Goal: Information Seeking & Learning: Learn about a topic

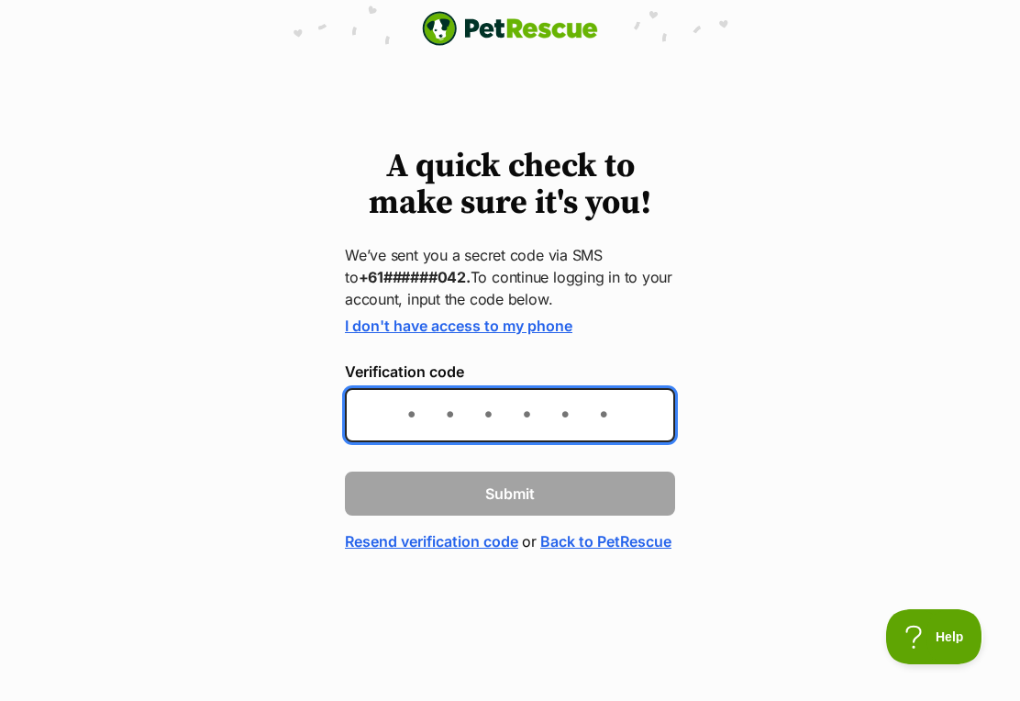
click at [553, 427] on input "Verification code" at bounding box center [510, 415] width 330 height 54
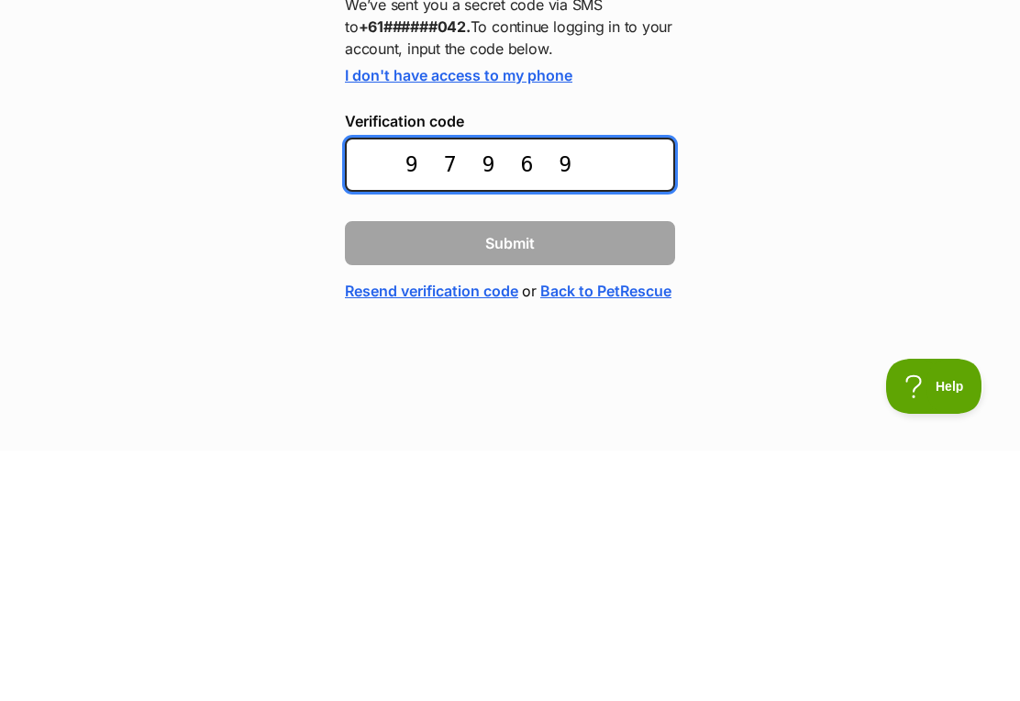
type input "979694"
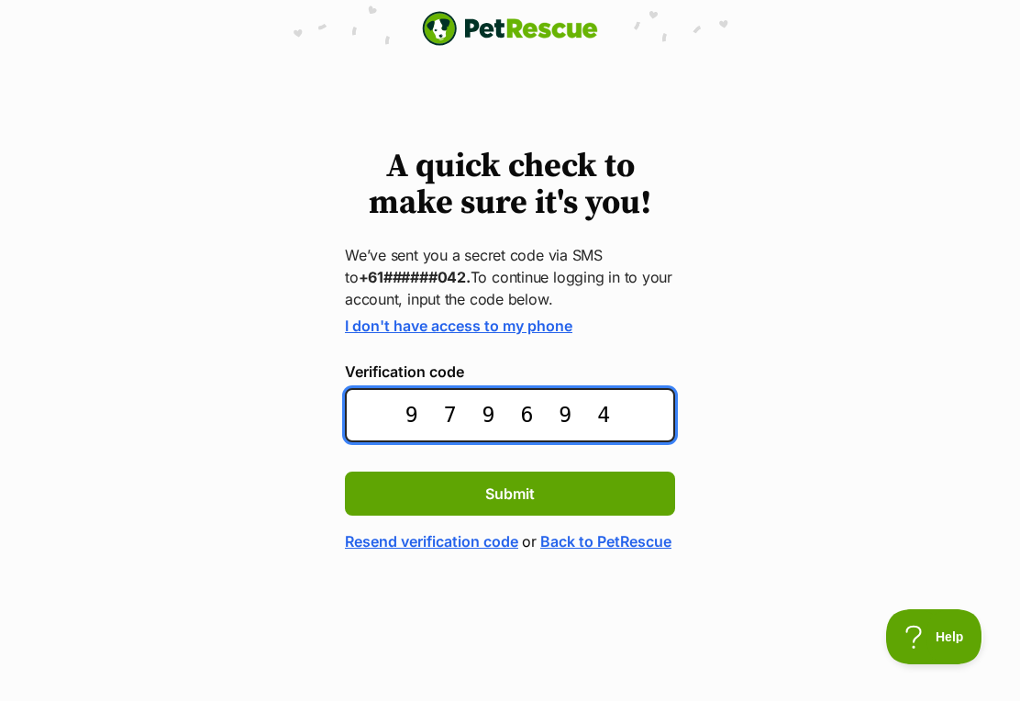
click at [638, 415] on input "979694" at bounding box center [510, 415] width 330 height 54
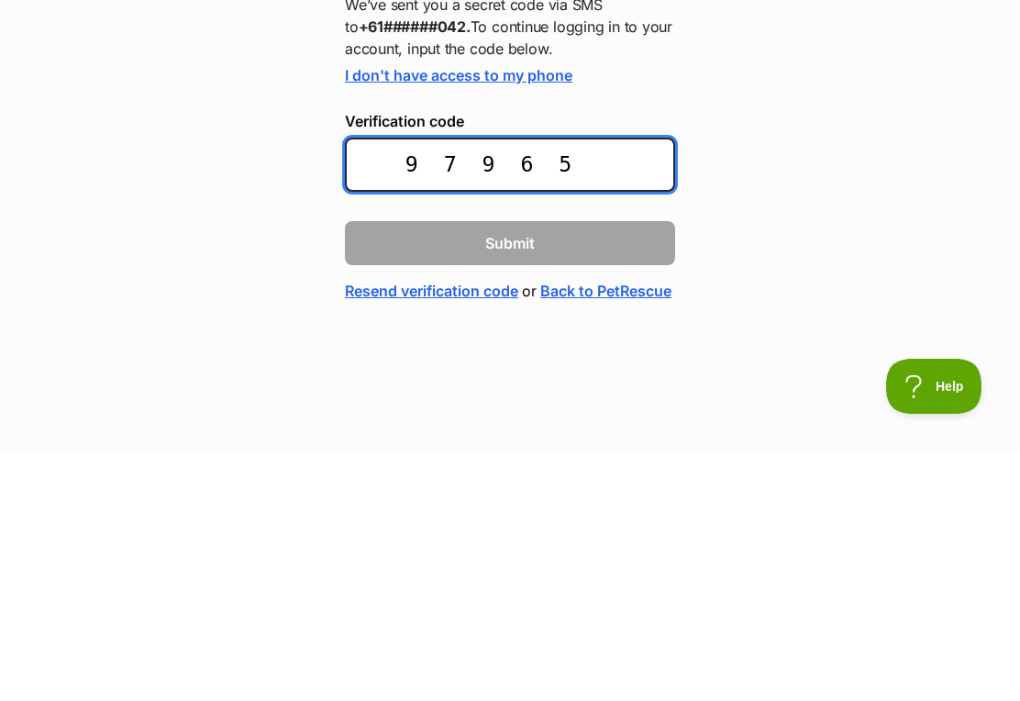
type input "979654"
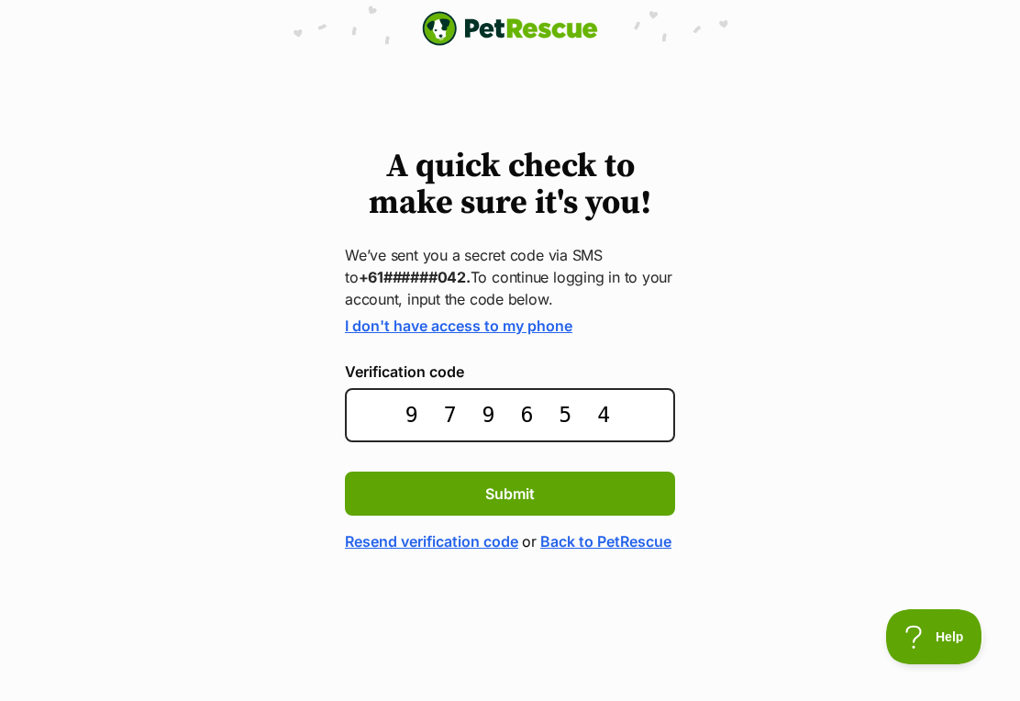
click at [567, 493] on button "Submit" at bounding box center [510, 494] width 330 height 44
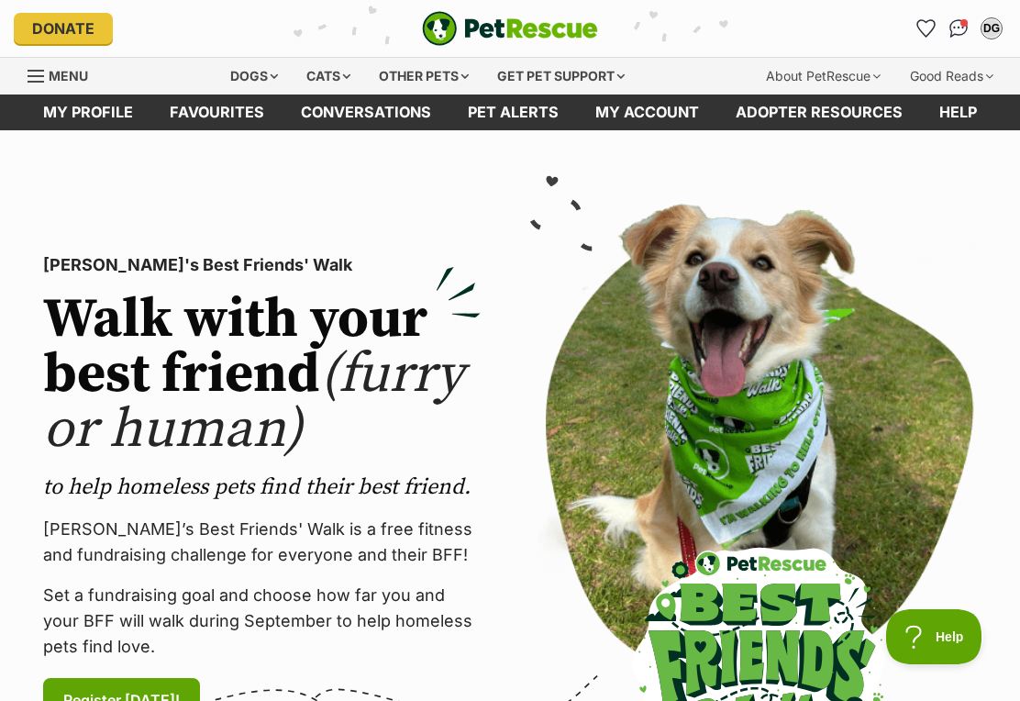
click at [246, 80] on div "Dogs" at bounding box center [253, 76] width 73 height 37
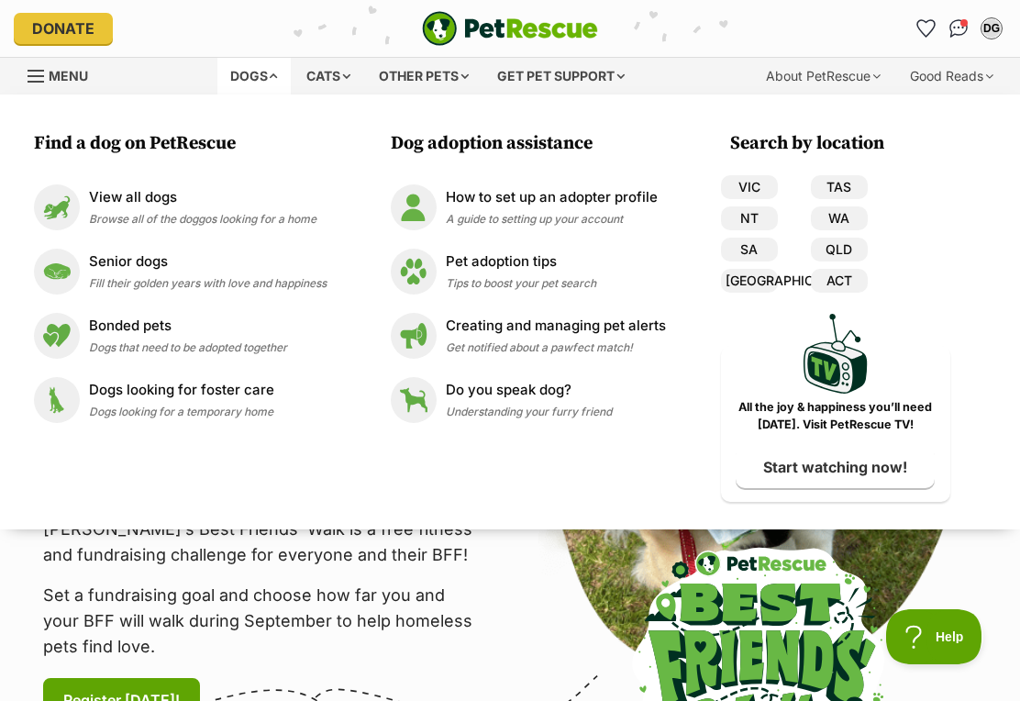
click at [762, 176] on link "VIC" at bounding box center [749, 187] width 57 height 24
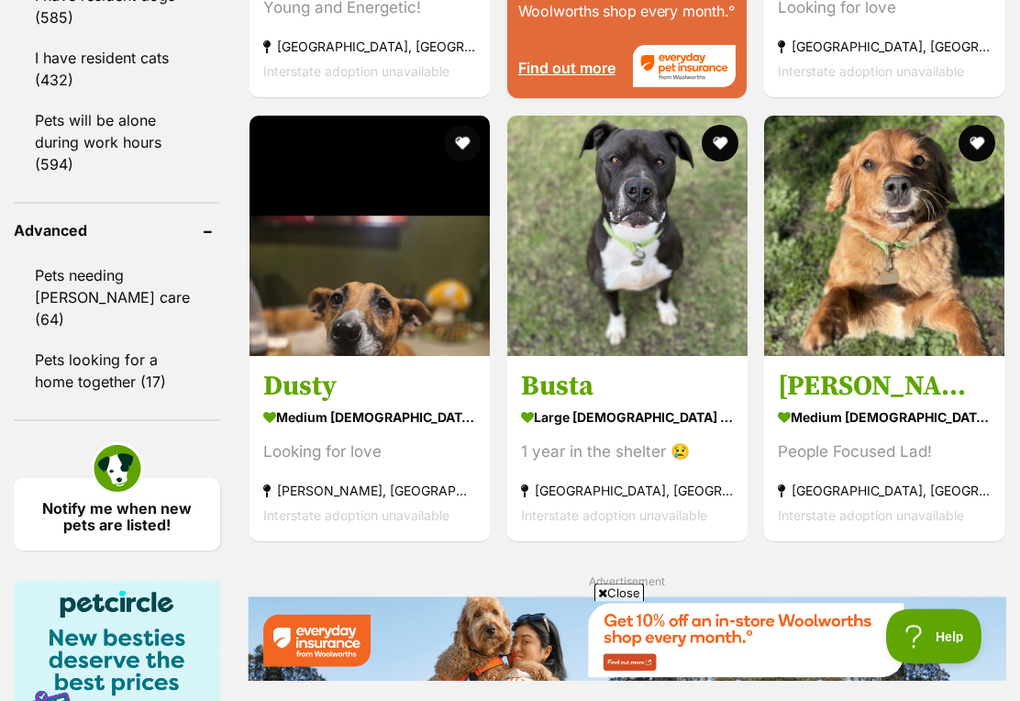
scroll to position [2433, 0]
click at [338, 356] on img at bounding box center [370, 236] width 240 height 240
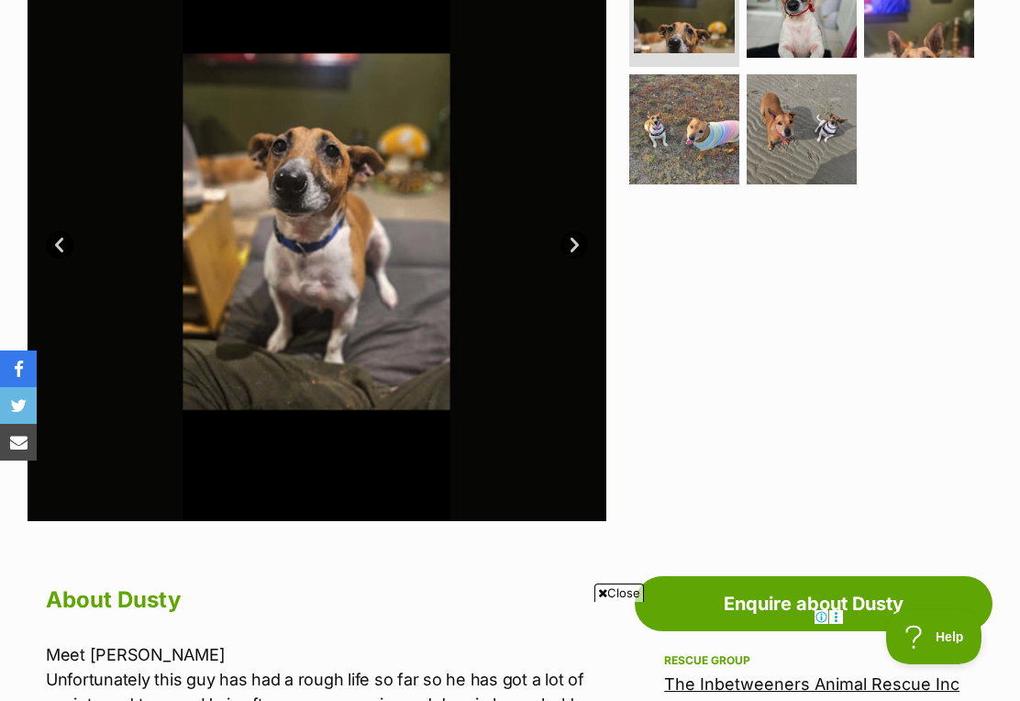
scroll to position [349, 0]
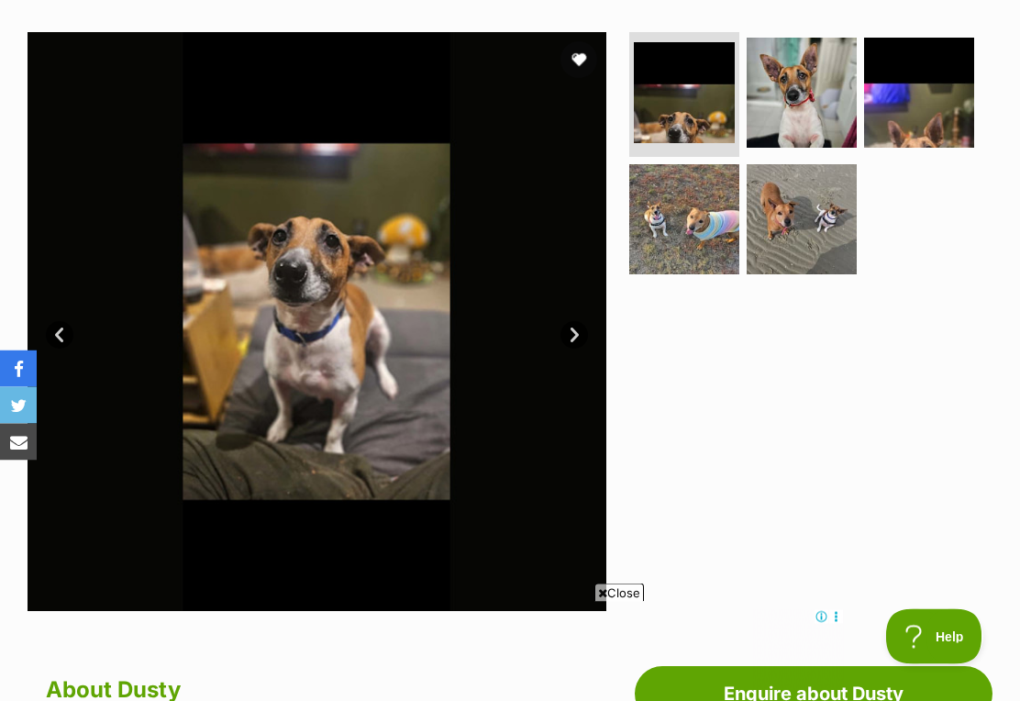
click at [584, 339] on link "Next" at bounding box center [575, 336] width 28 height 28
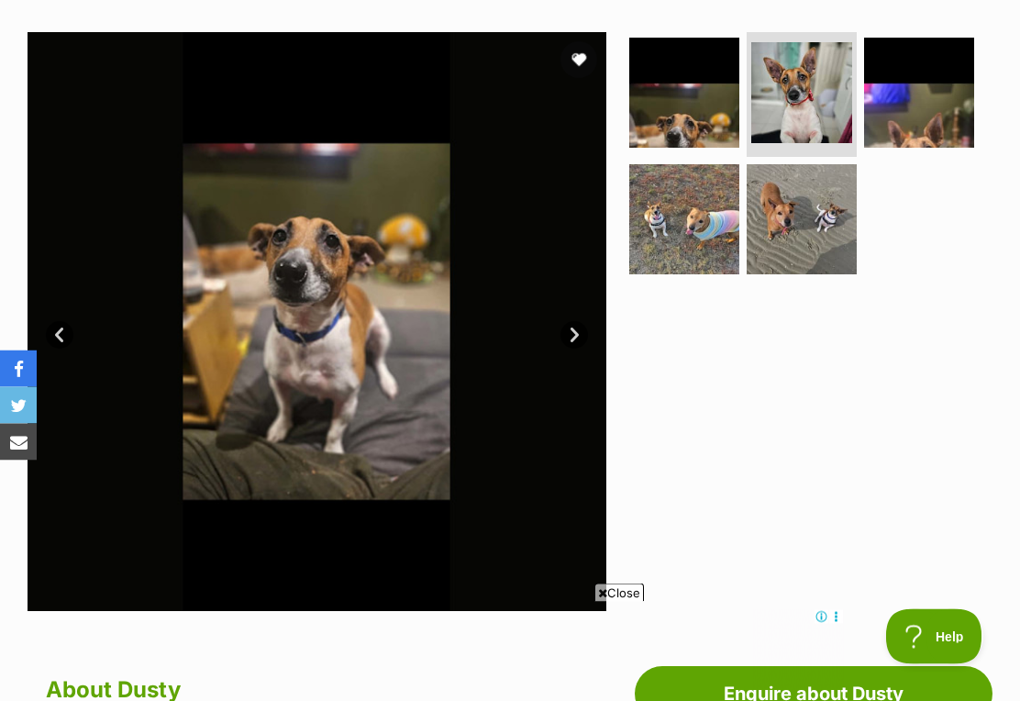
scroll to position [350, 0]
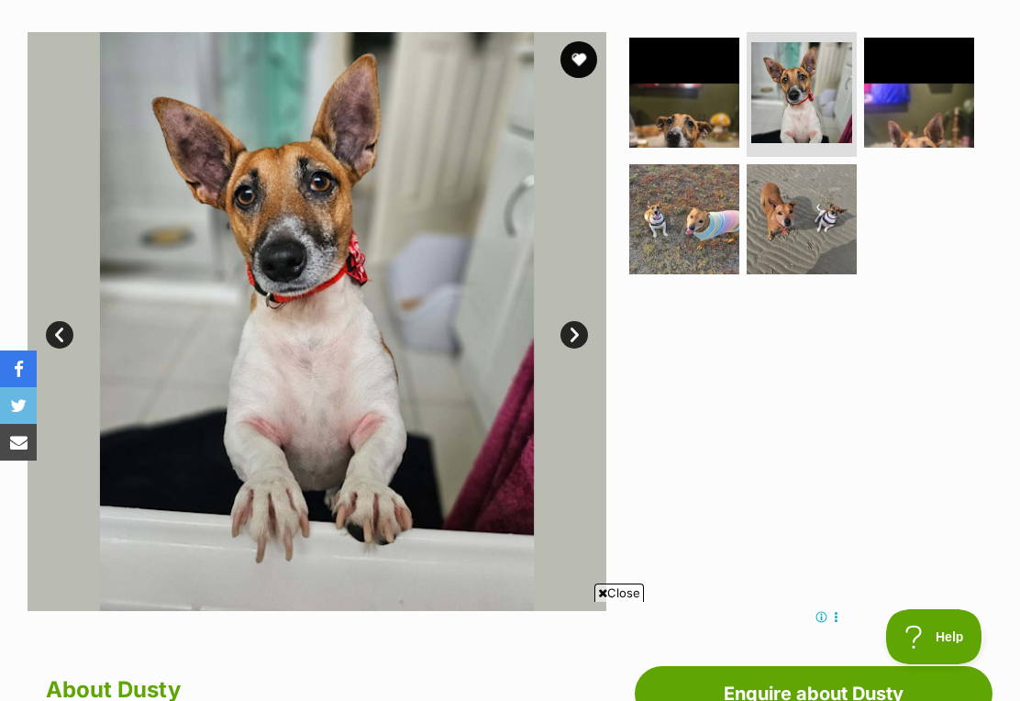
click at [580, 334] on link "Next" at bounding box center [575, 335] width 28 height 28
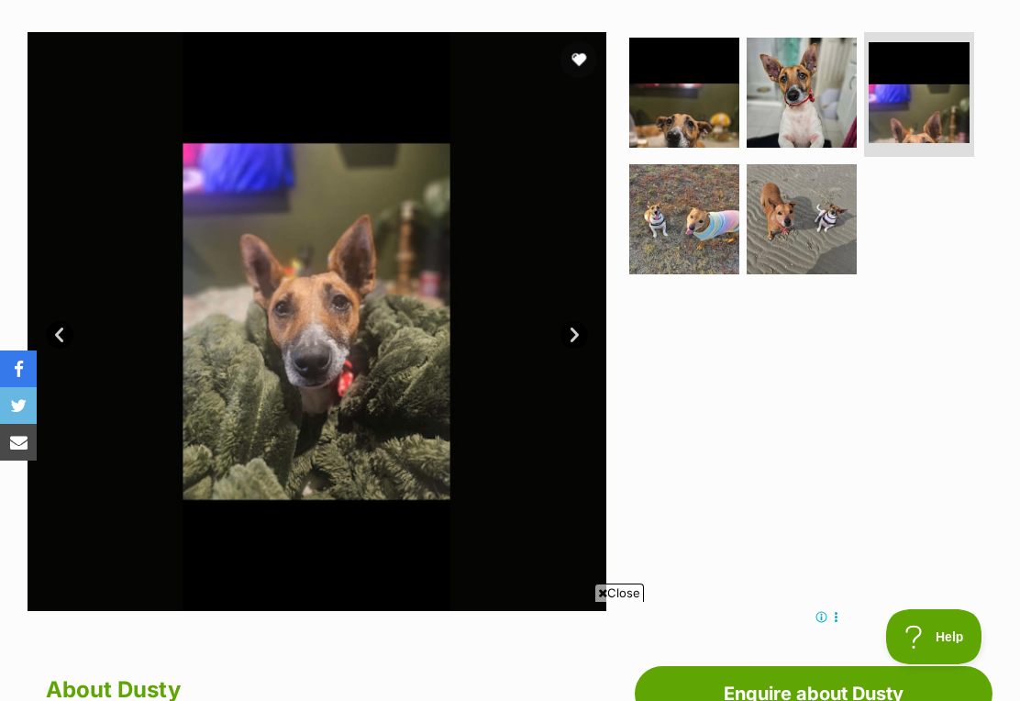
click at [577, 340] on link "Next" at bounding box center [575, 335] width 28 height 28
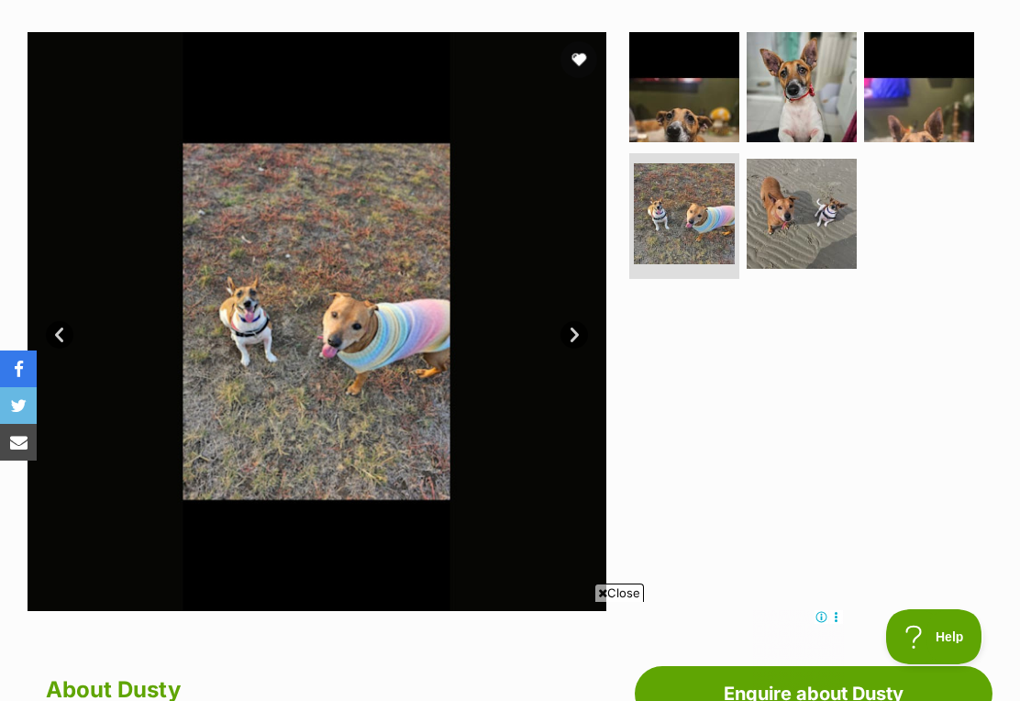
click at [584, 339] on link "Next" at bounding box center [575, 335] width 28 height 28
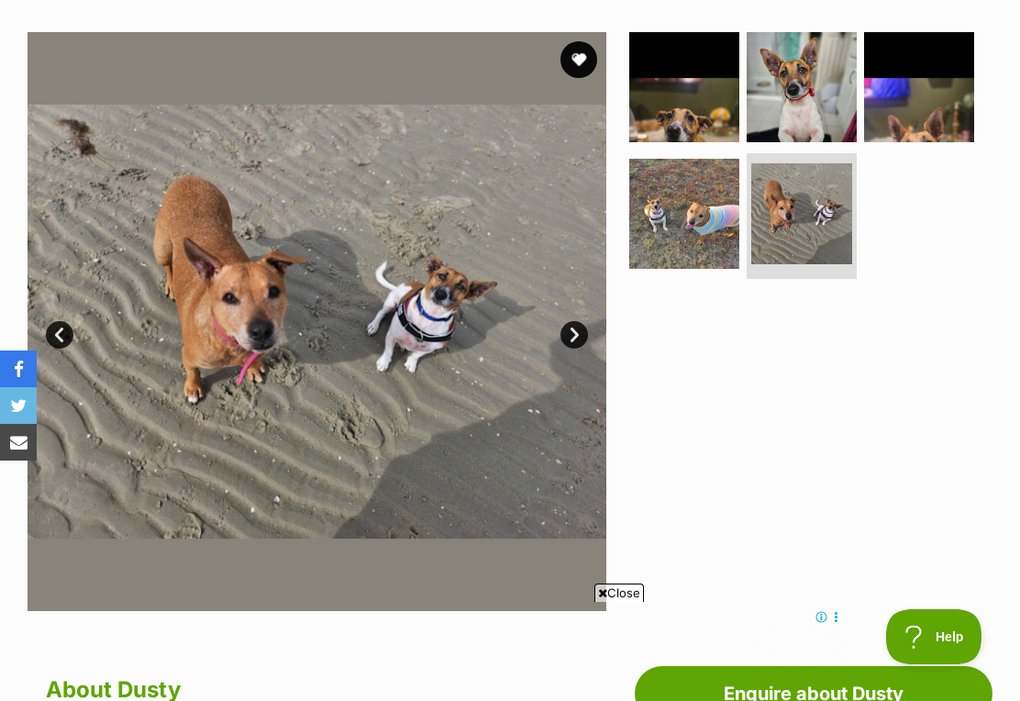
click at [813, 107] on img at bounding box center [802, 87] width 110 height 110
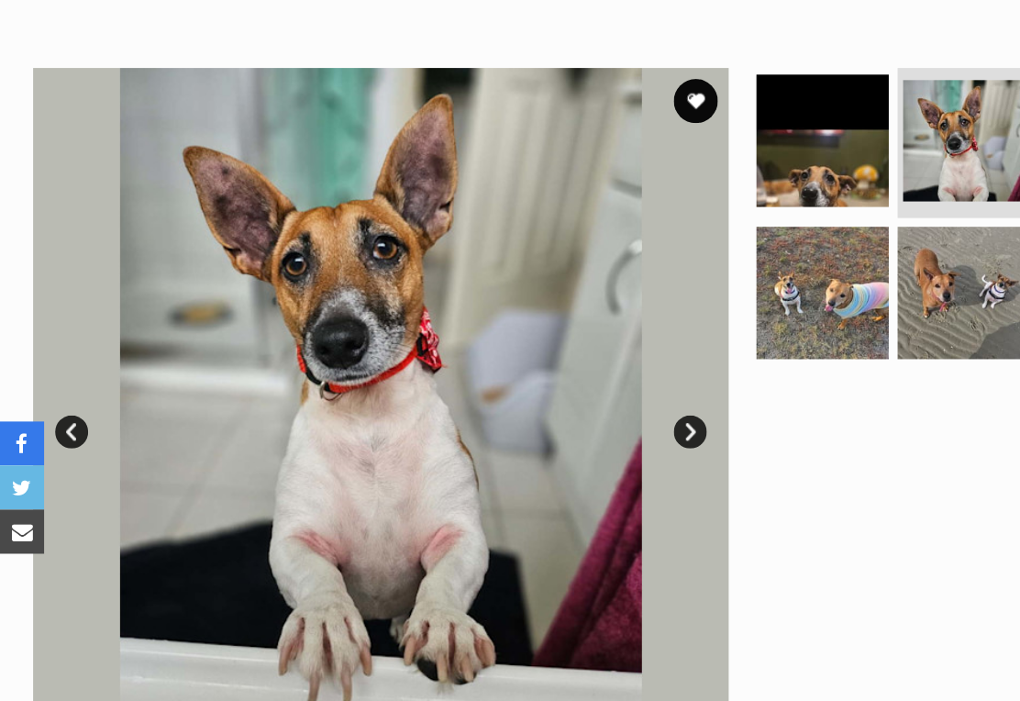
scroll to position [0, 0]
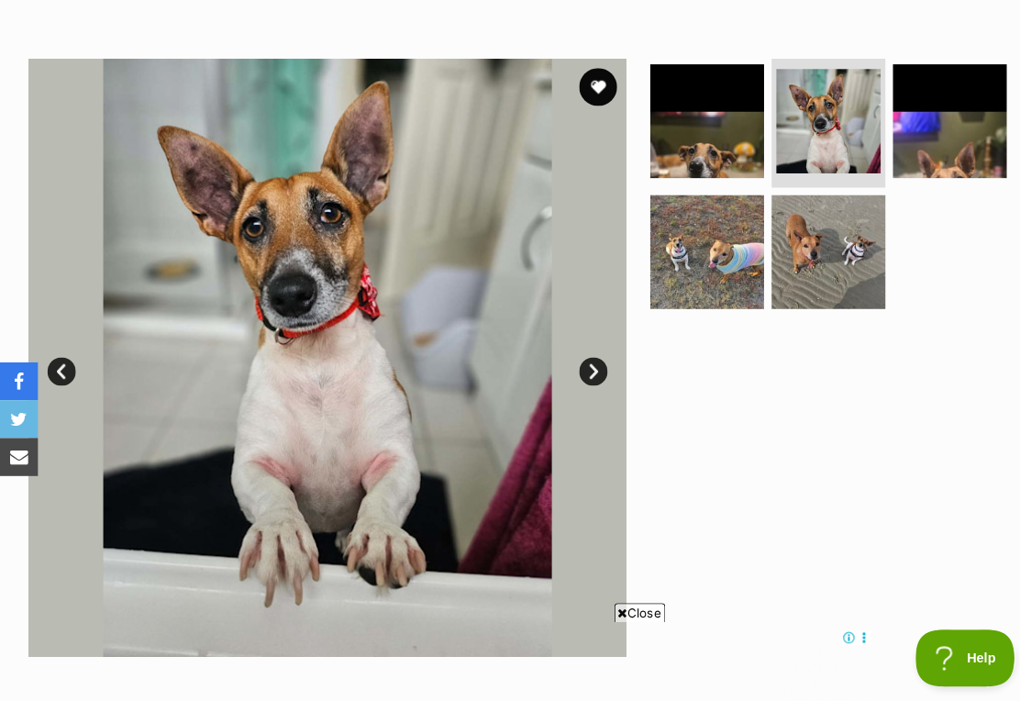
click at [918, 150] on img at bounding box center [919, 117] width 110 height 110
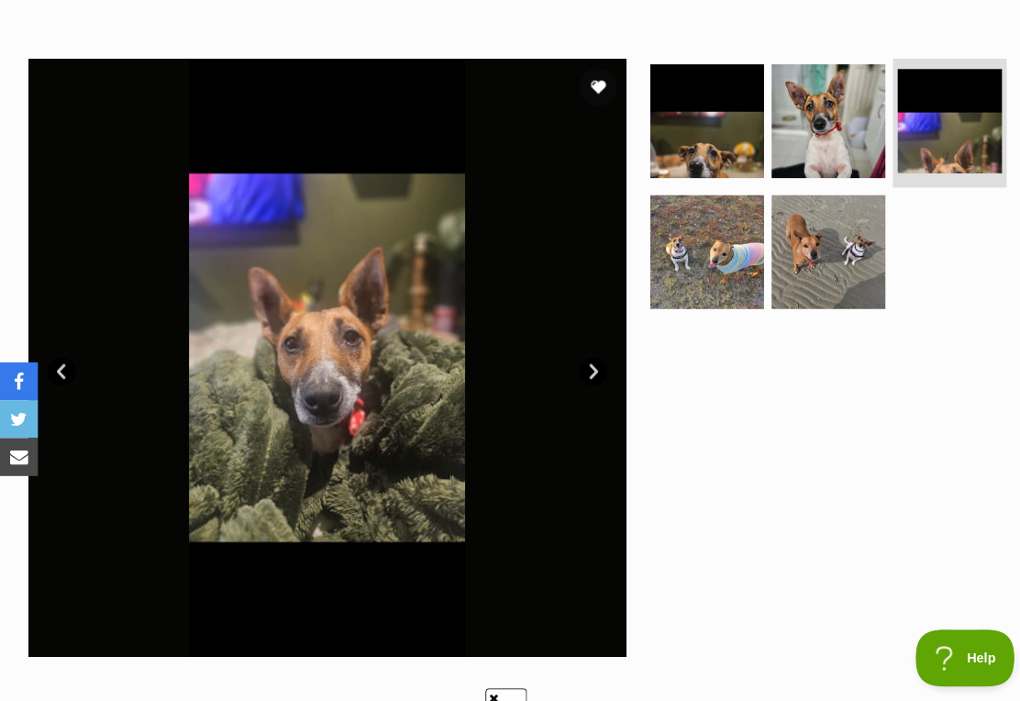
click at [72, 349] on img at bounding box center [317, 346] width 579 height 579
click at [58, 367] on link "Prev" at bounding box center [60, 360] width 28 height 28
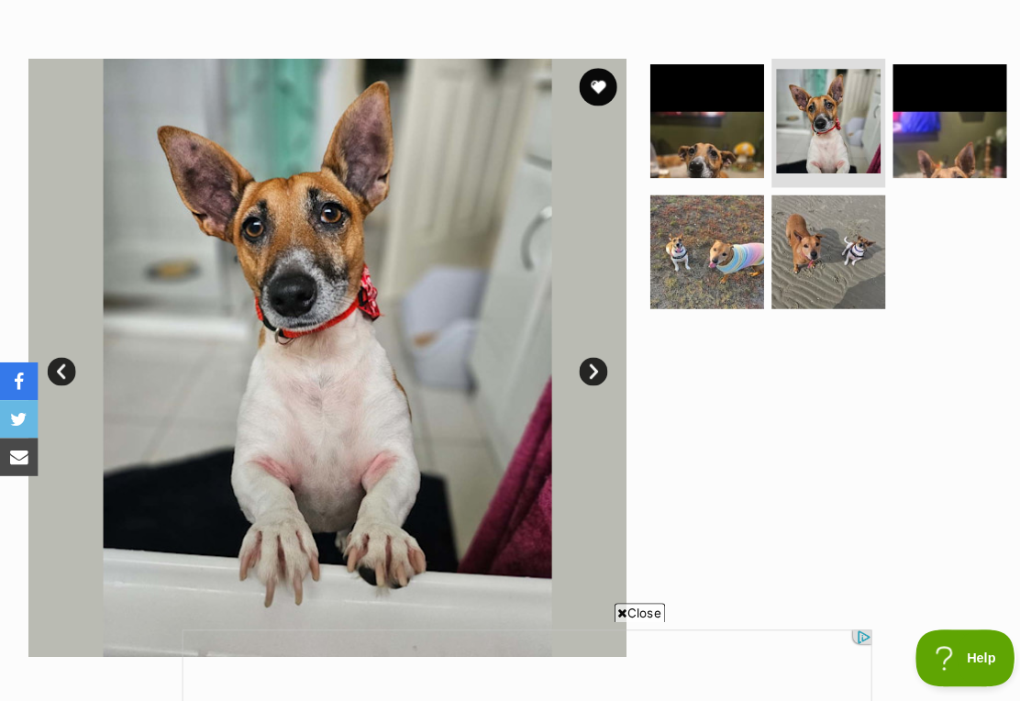
click at [65, 353] on link "Prev" at bounding box center [60, 360] width 28 height 28
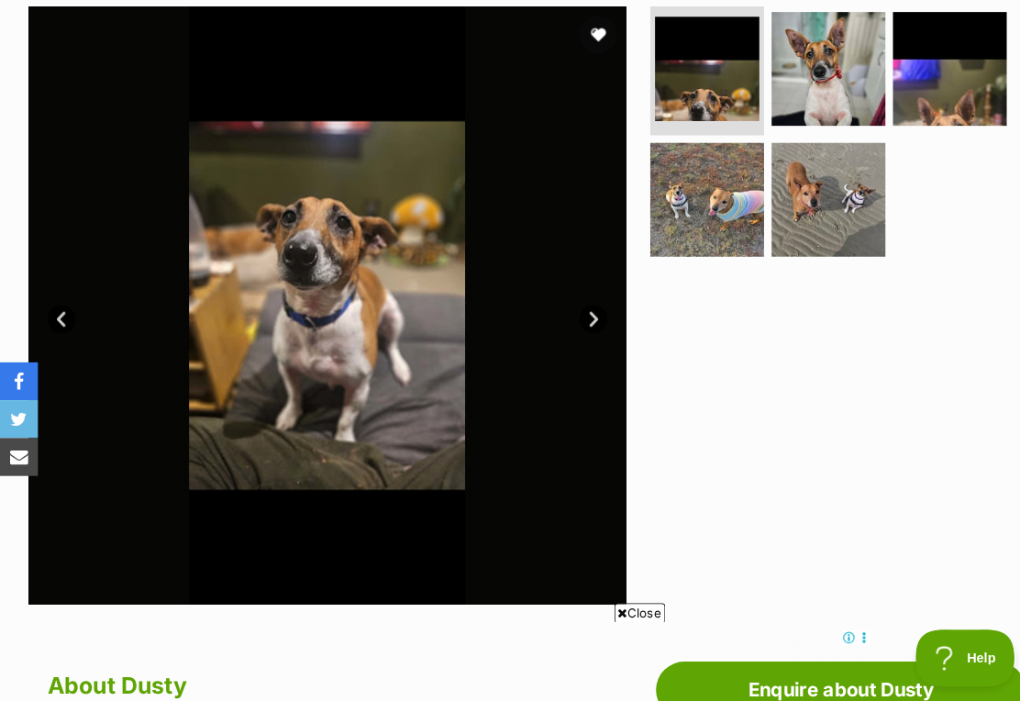
scroll to position [370, 0]
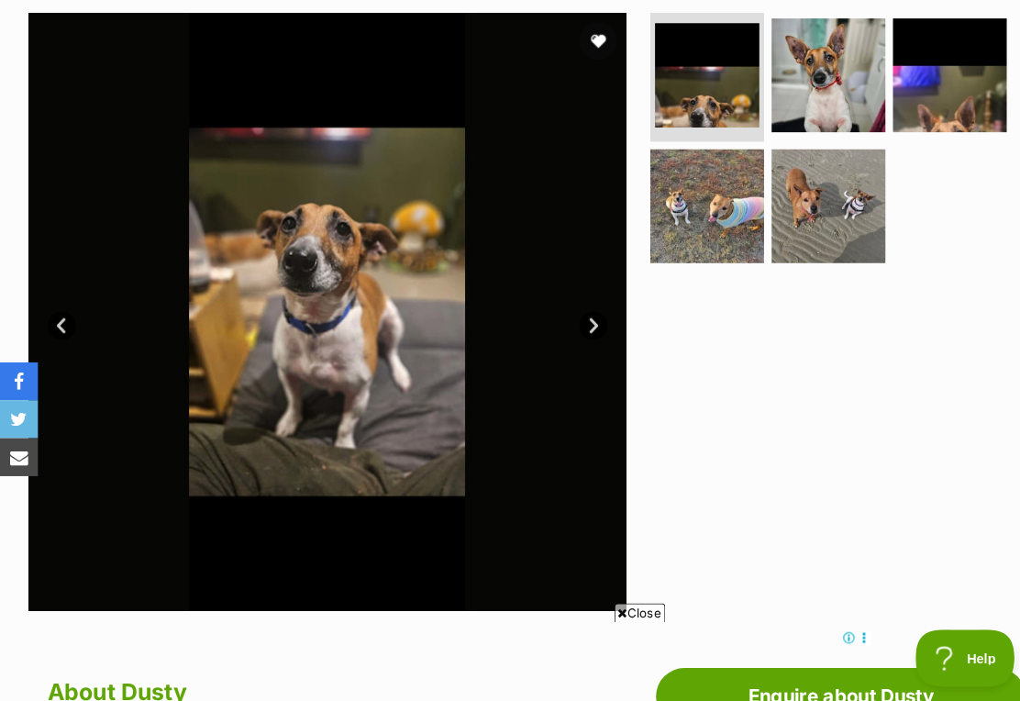
click at [581, 312] on link "Next" at bounding box center [575, 315] width 28 height 28
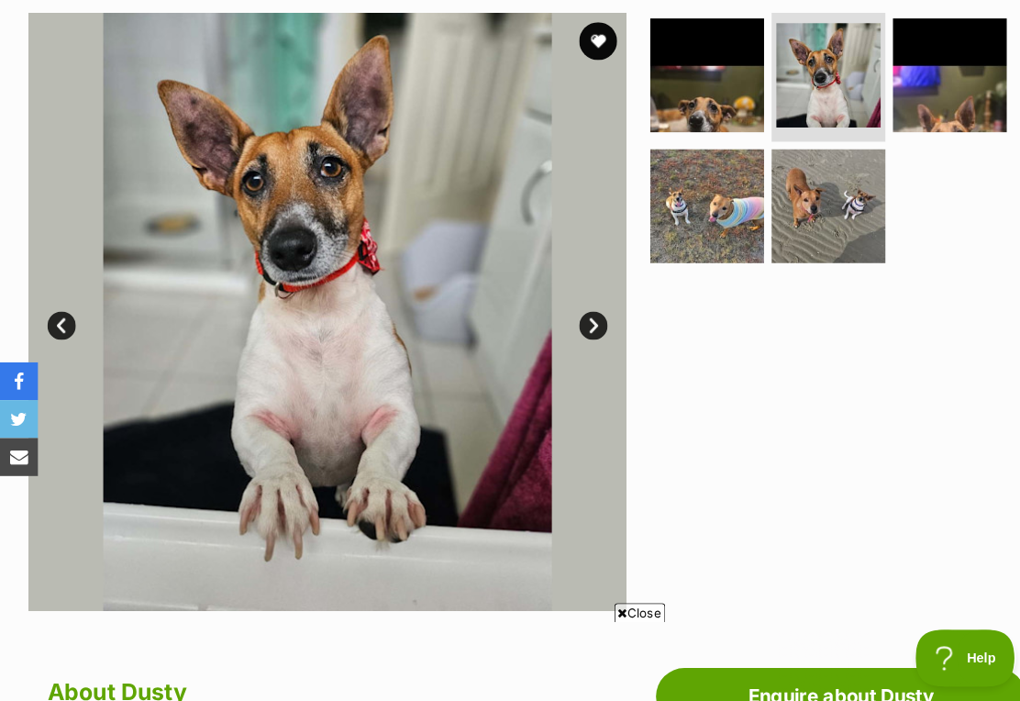
scroll to position [0, 0]
click at [573, 319] on link "Next" at bounding box center [575, 315] width 28 height 28
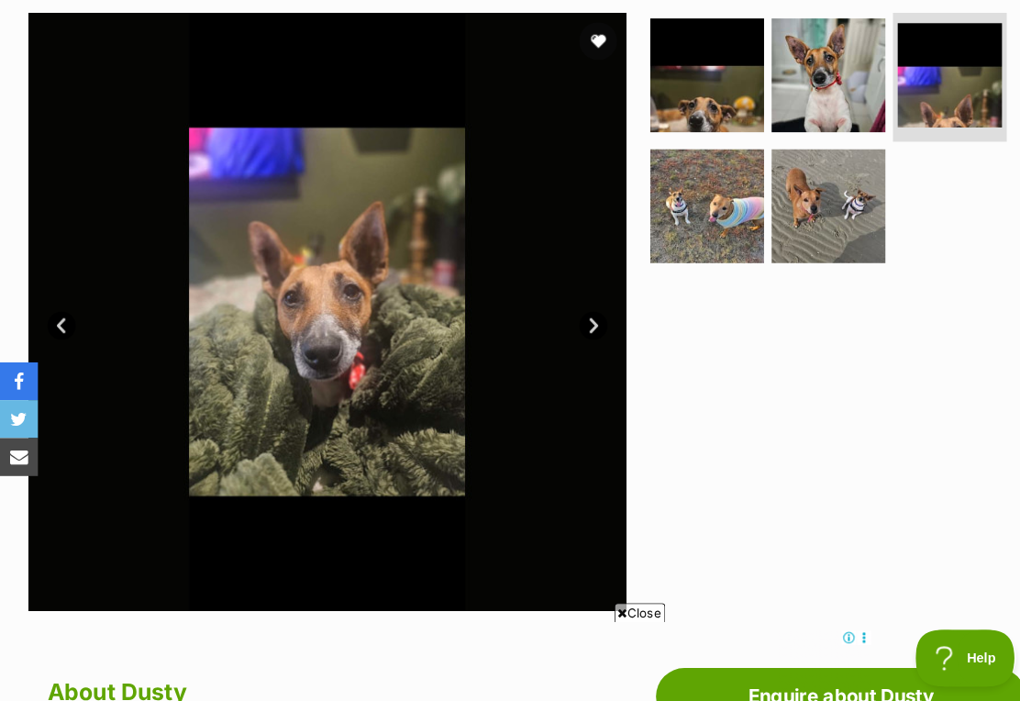
click at [579, 318] on link "Next" at bounding box center [575, 315] width 28 height 28
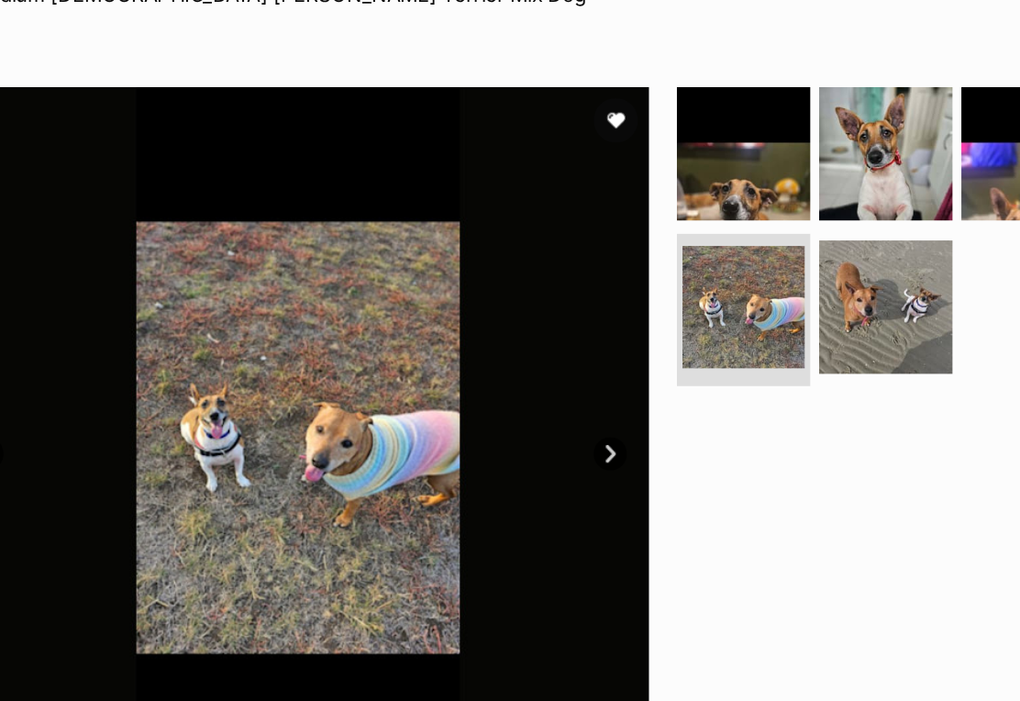
scroll to position [293, 0]
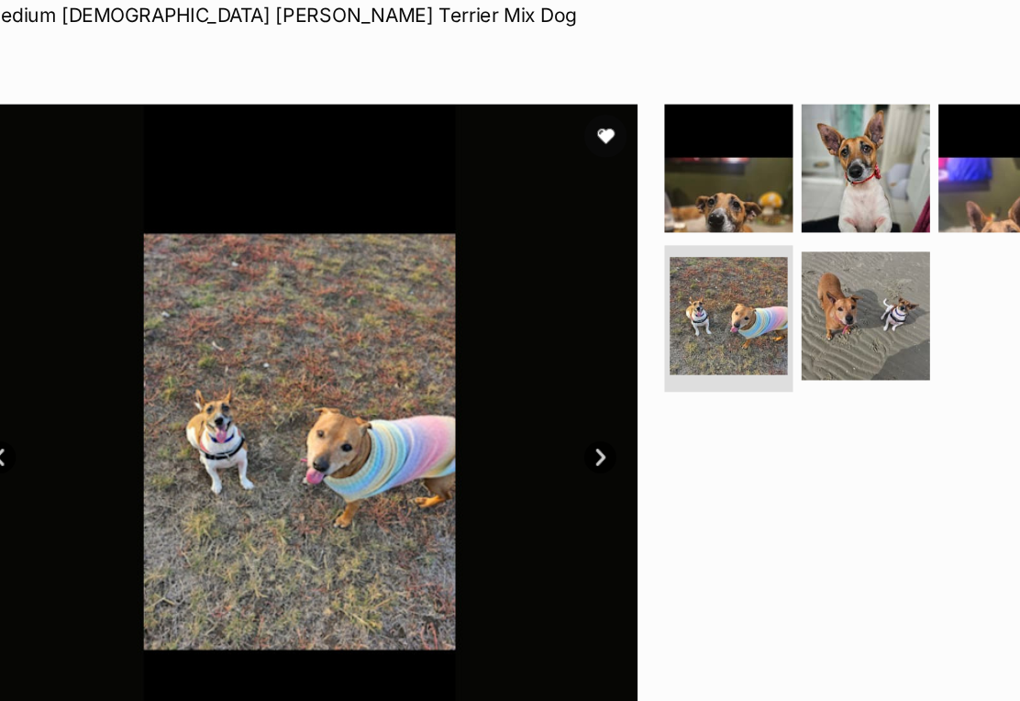
click at [561, 402] on link "Next" at bounding box center [575, 392] width 28 height 28
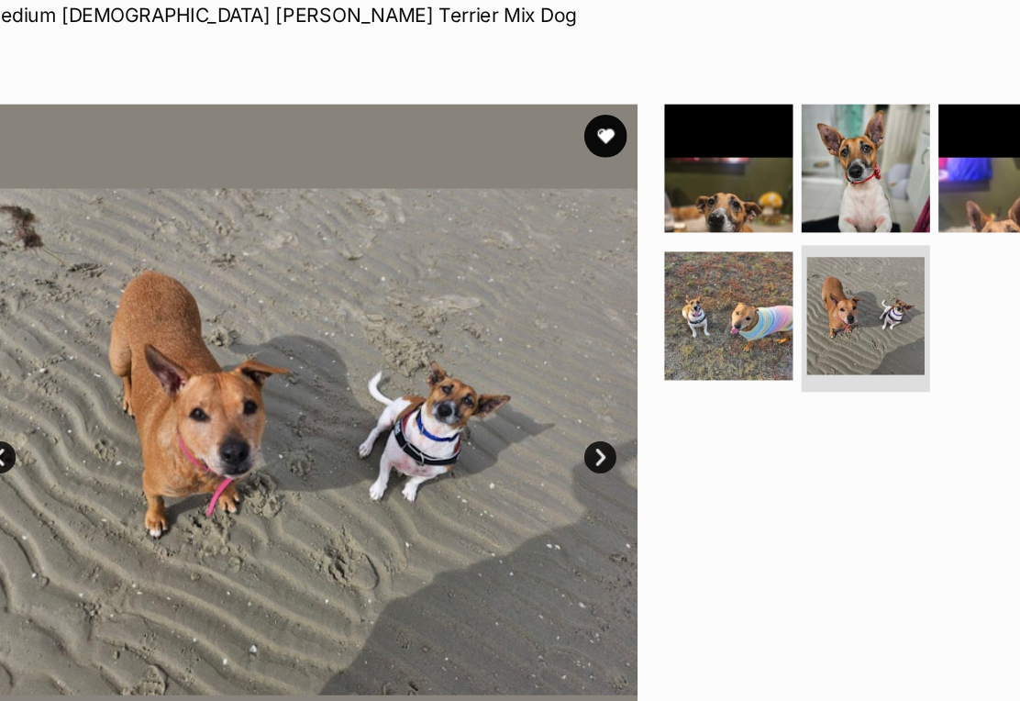
scroll to position [0, 0]
click at [561, 391] on link "Next" at bounding box center [575, 392] width 28 height 28
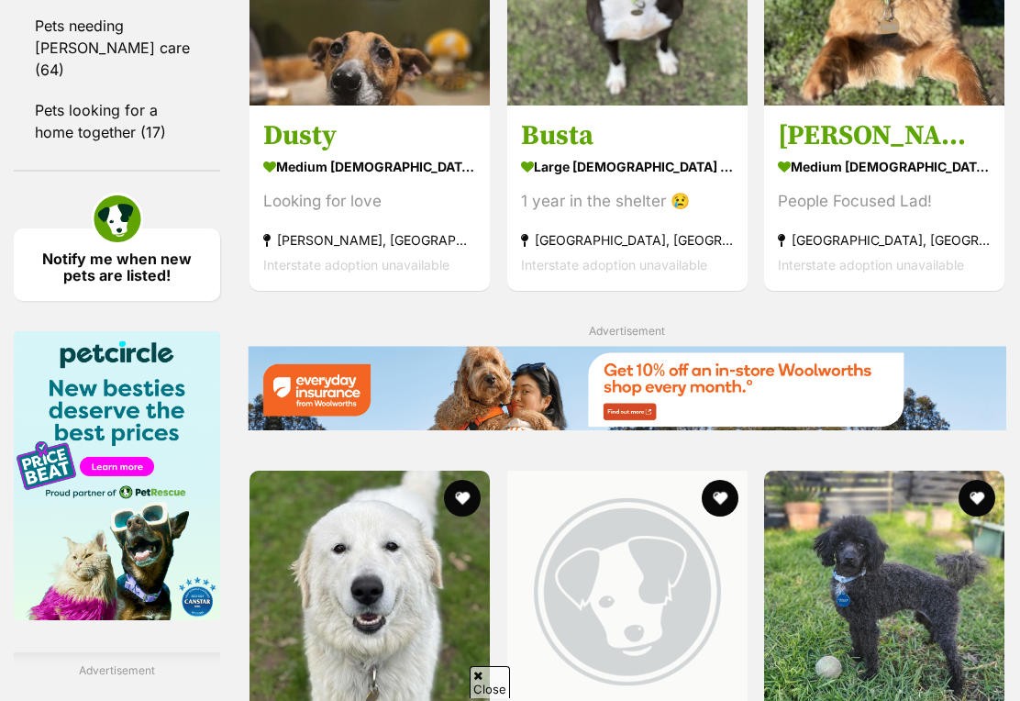
scroll to position [2683, 0]
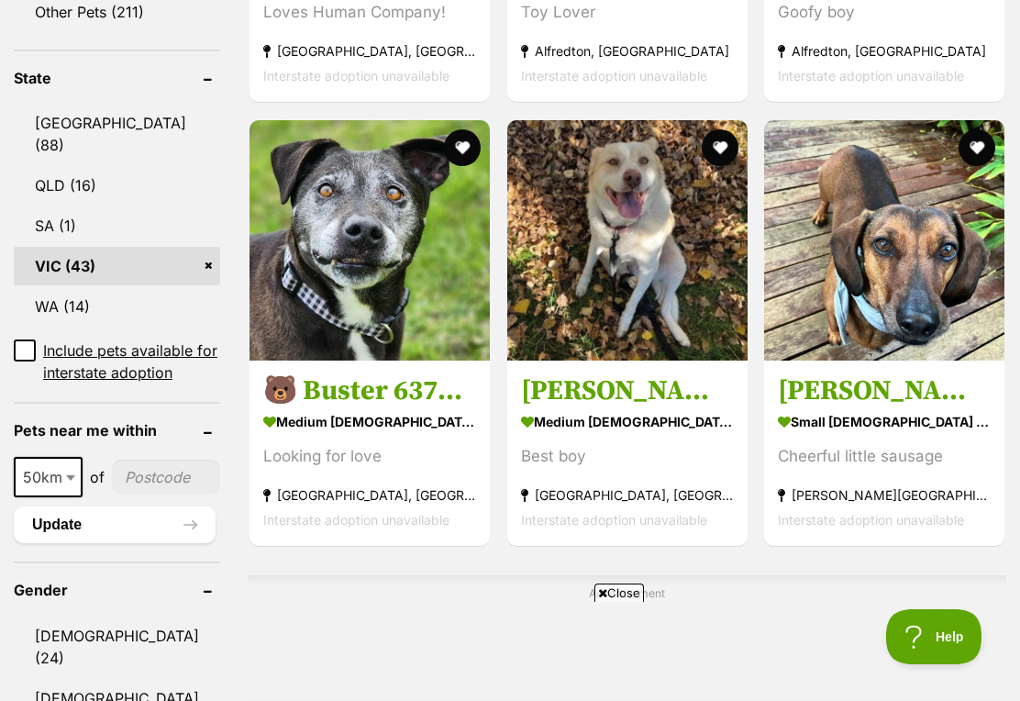
click at [320, 279] on img at bounding box center [370, 240] width 240 height 240
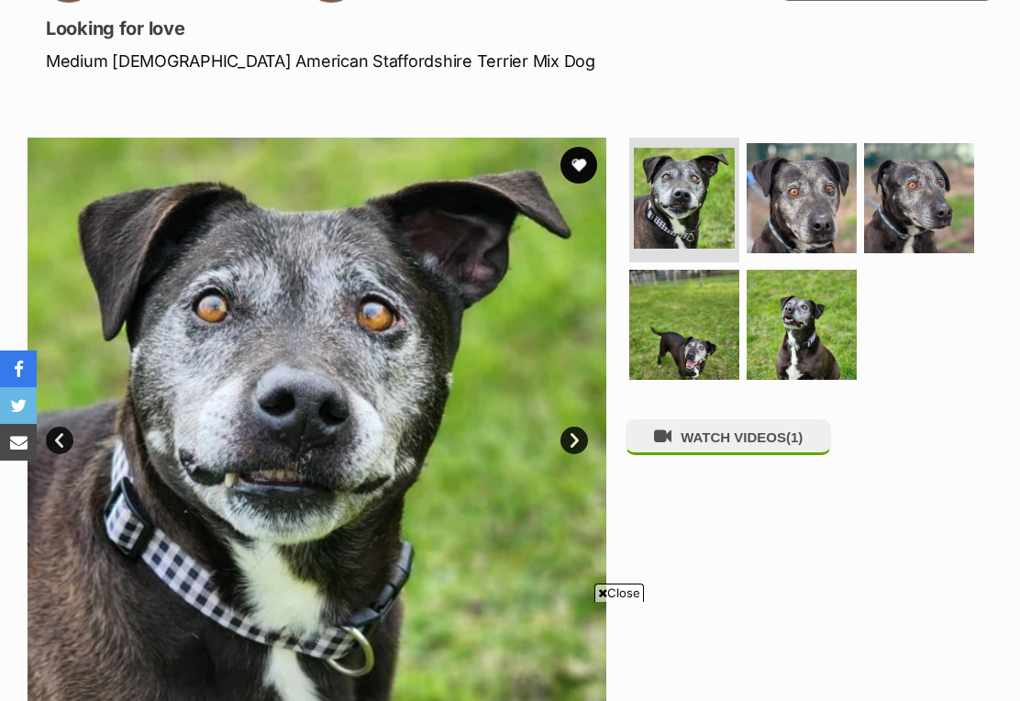
click at [586, 434] on link "Next" at bounding box center [575, 441] width 28 height 28
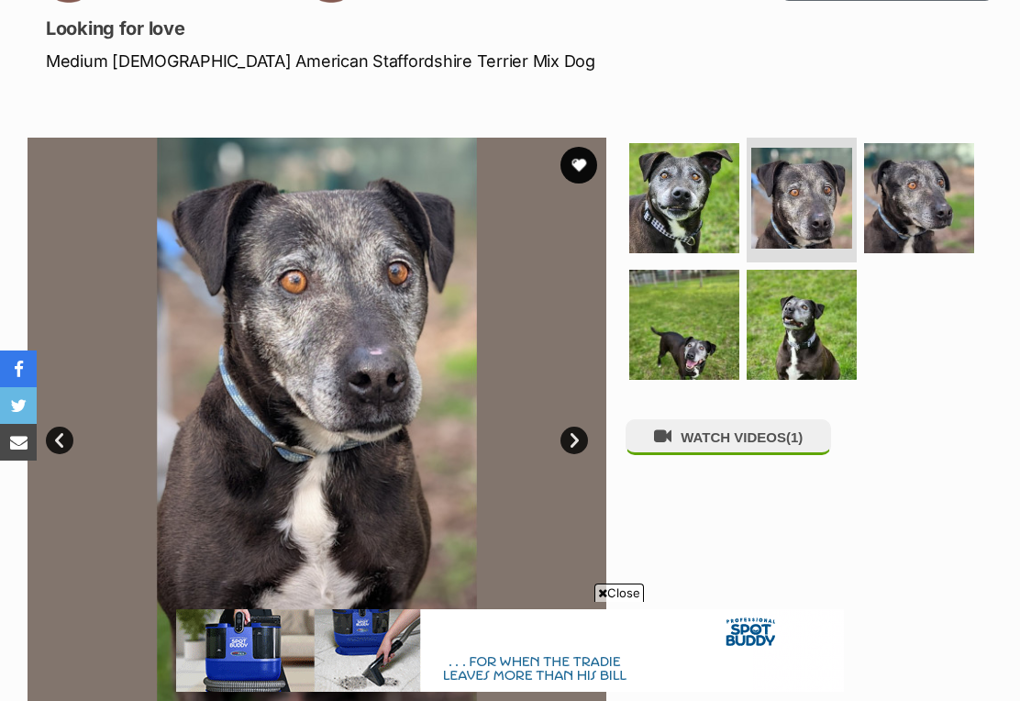
click at [580, 448] on link "Next" at bounding box center [575, 441] width 28 height 28
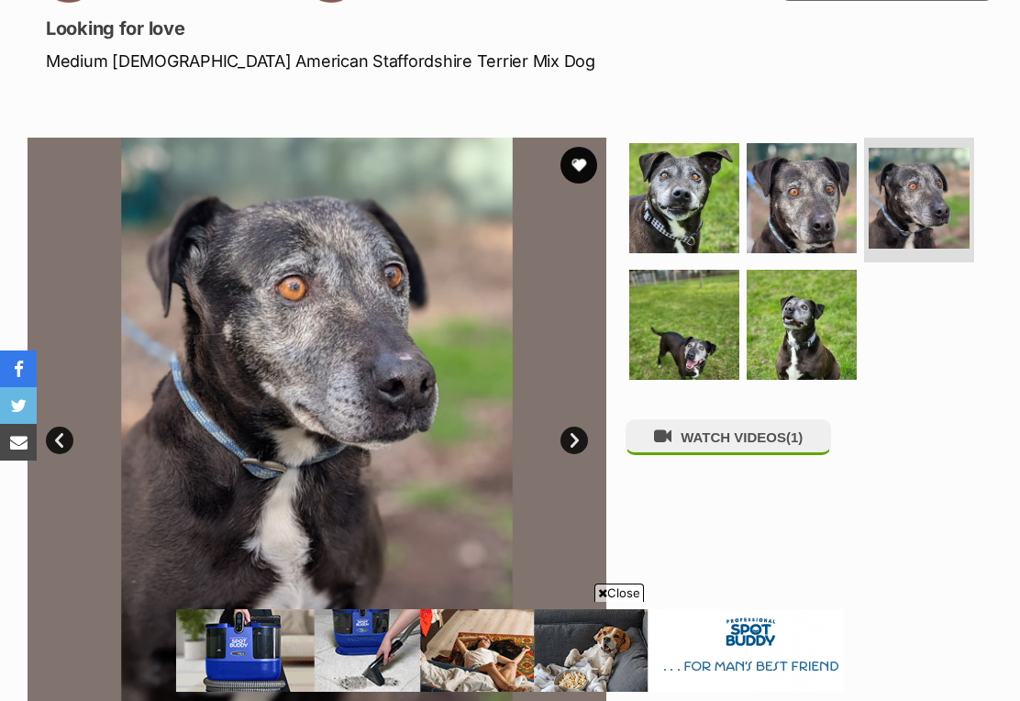
click at [582, 436] on link "Next" at bounding box center [575, 441] width 28 height 28
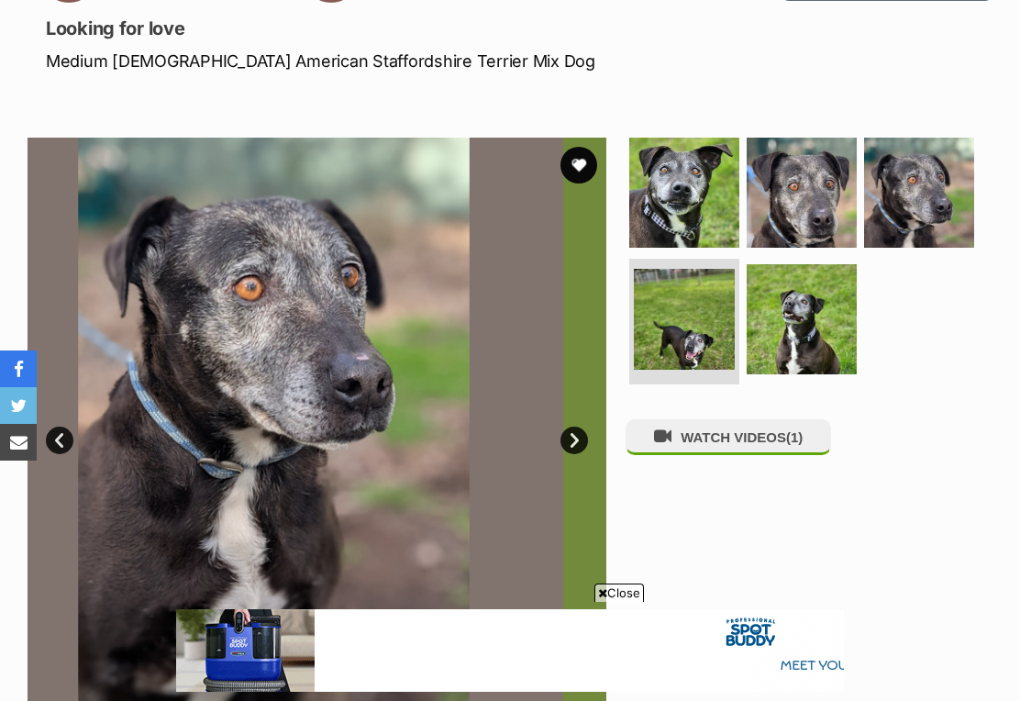
click at [575, 441] on link "Next" at bounding box center [575, 441] width 28 height 28
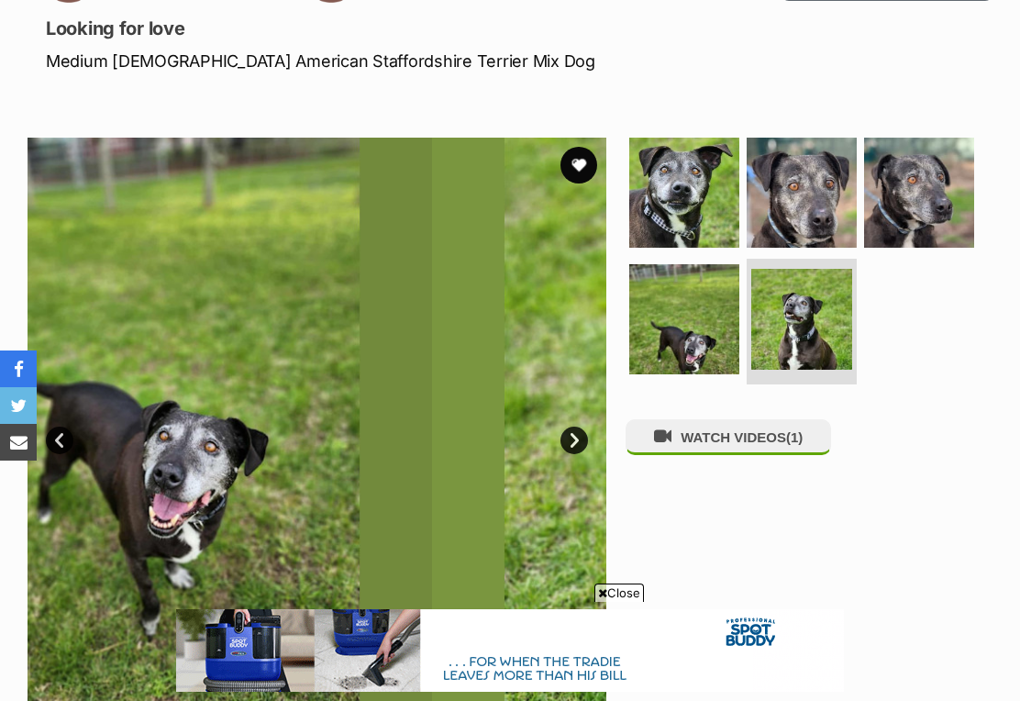
click at [750, 419] on button "WATCH VIDEOS (1)" at bounding box center [729, 437] width 206 height 36
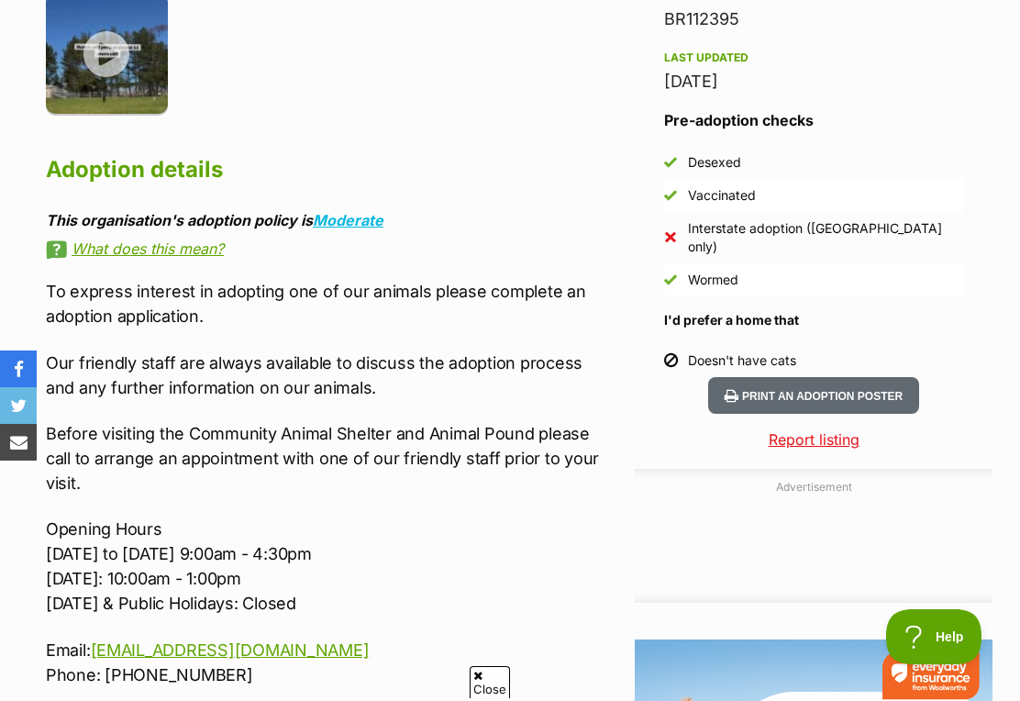
scroll to position [1186, 0]
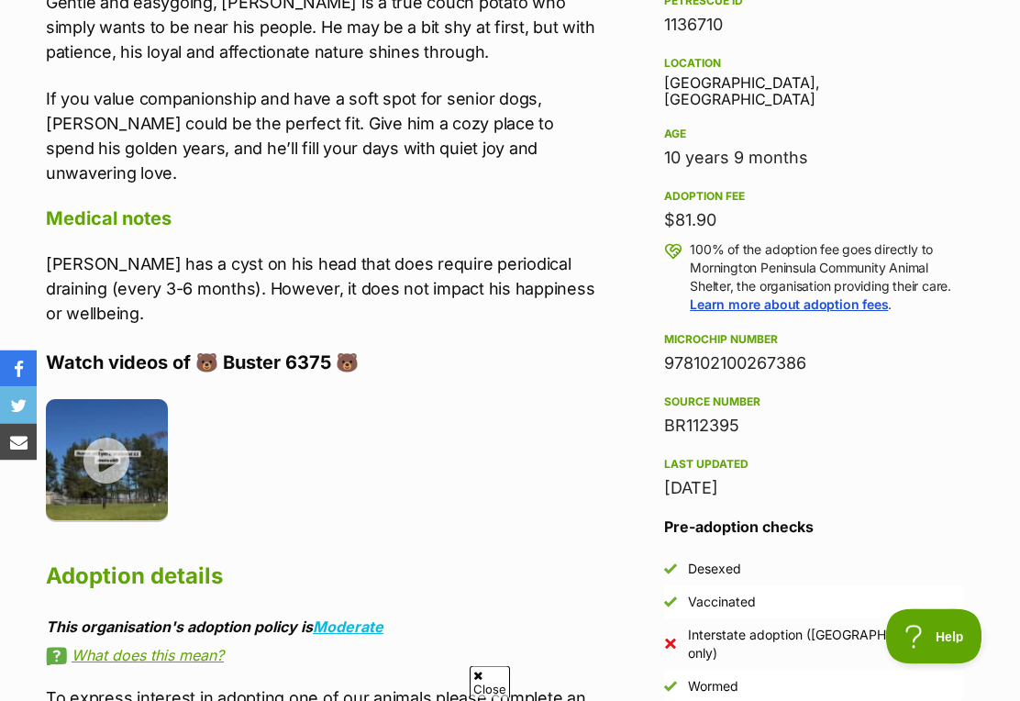
click at [124, 411] on img at bounding box center [107, 461] width 122 height 122
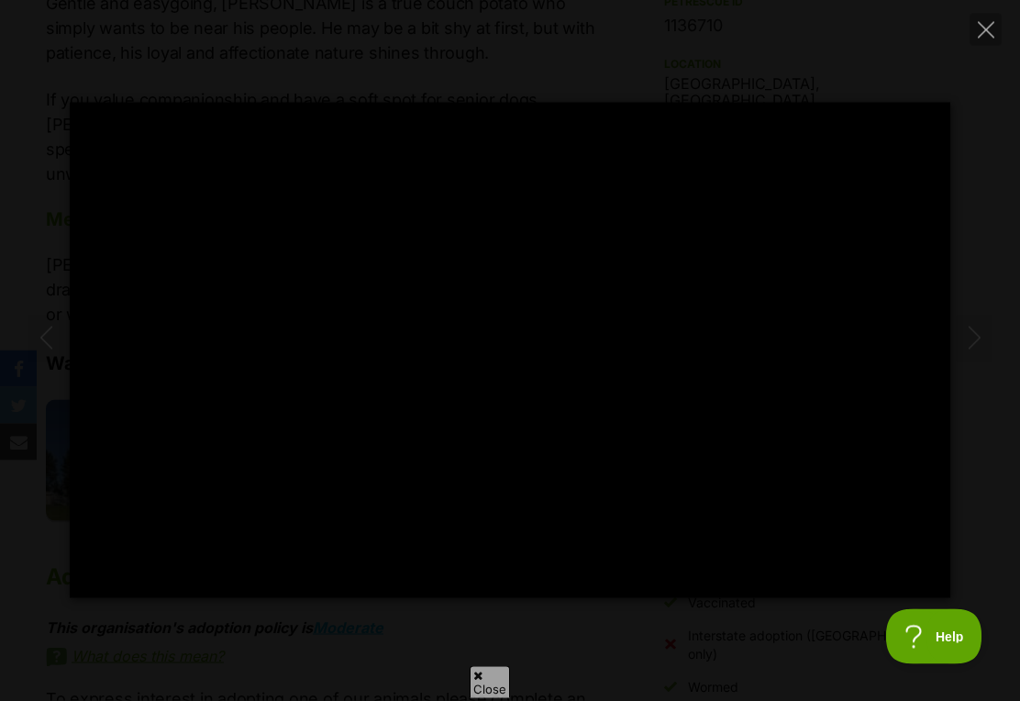
scroll to position [1187, 0]
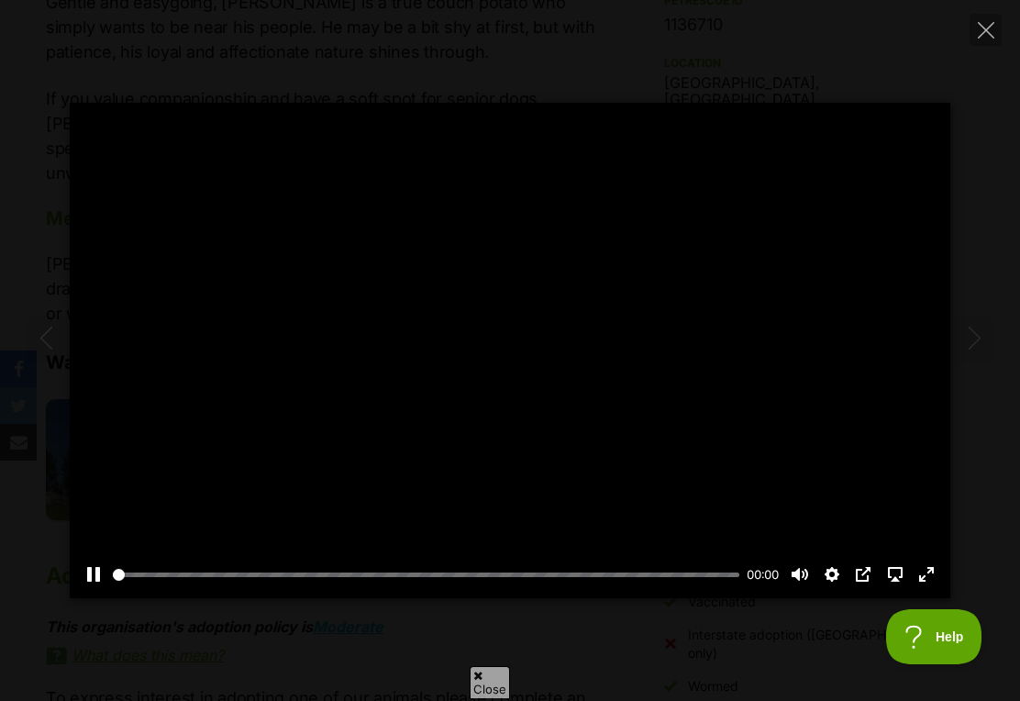
click at [581, 379] on div at bounding box center [510, 350] width 881 height 495
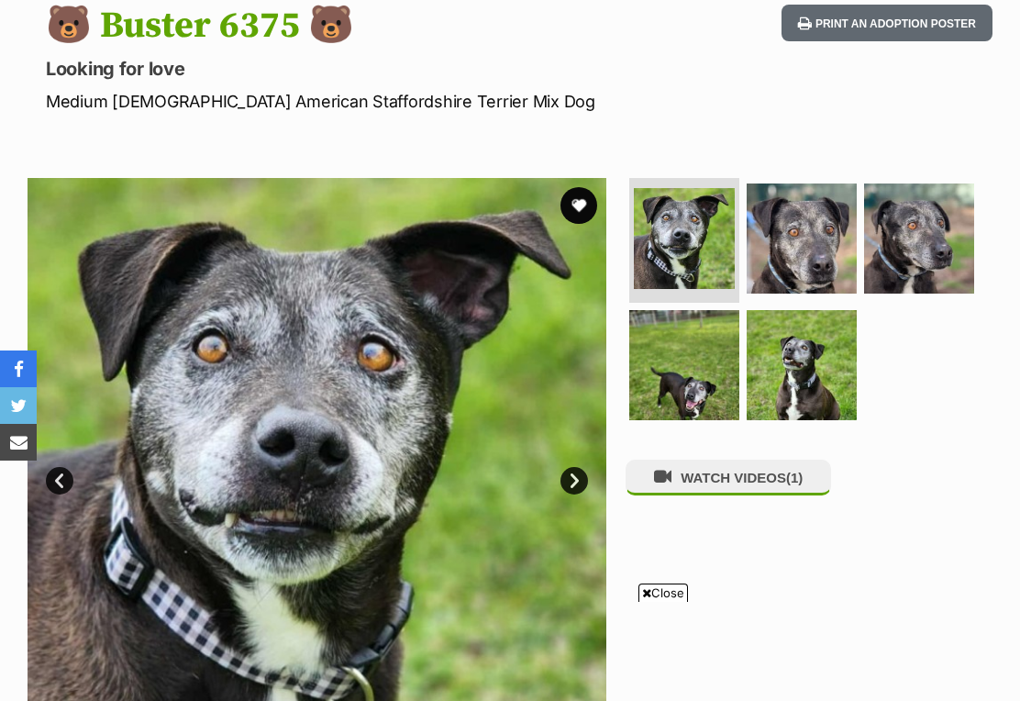
click at [761, 477] on button "WATCH VIDEOS (1)" at bounding box center [729, 478] width 206 height 36
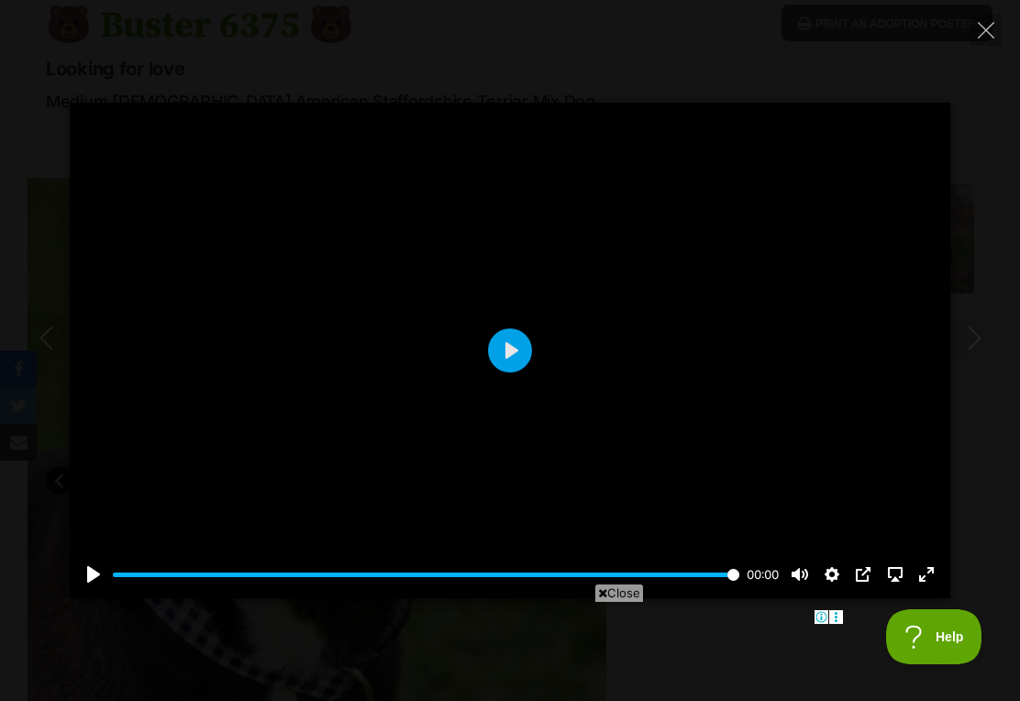
click at [507, 372] on button "Play" at bounding box center [510, 350] width 44 height 44
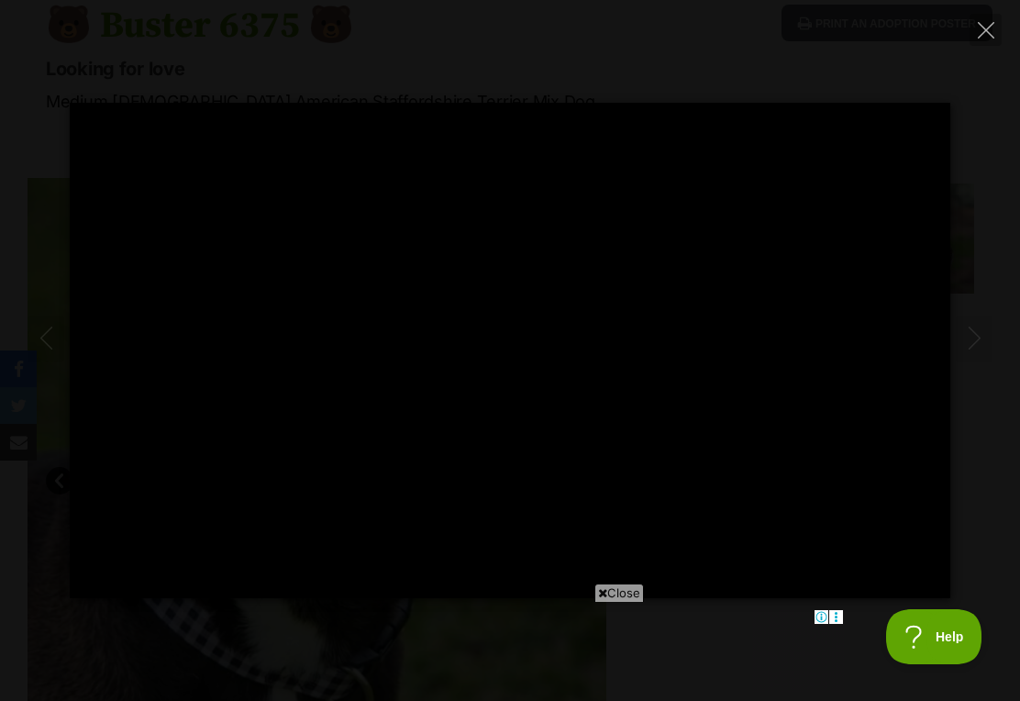
type input "100"
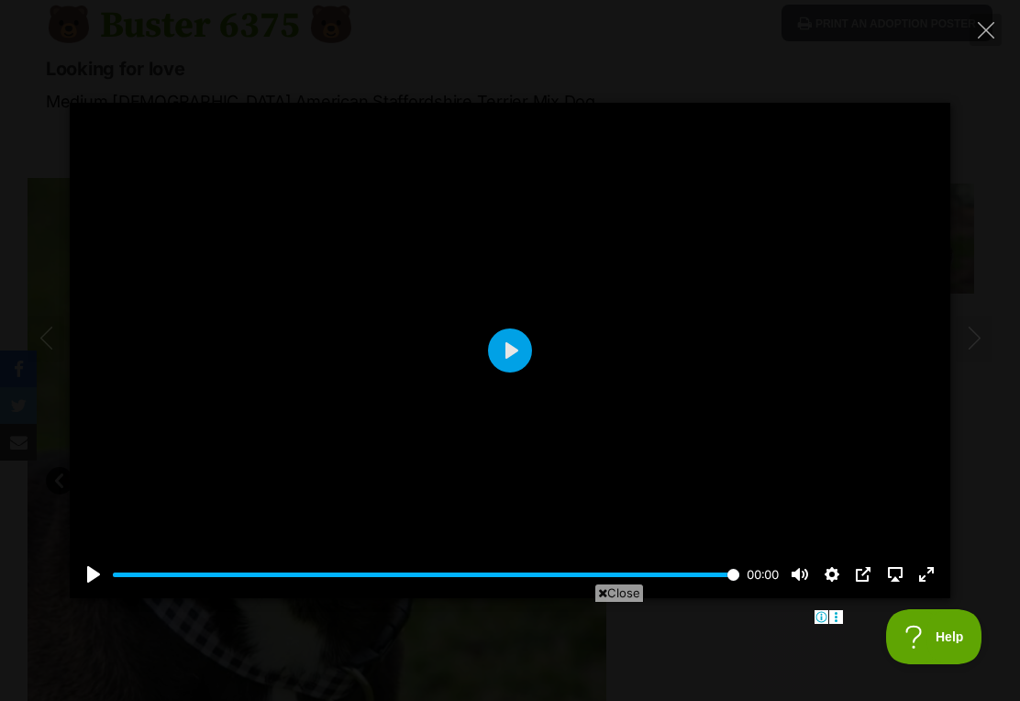
click at [991, 38] on icon "Close" at bounding box center [986, 30] width 17 height 17
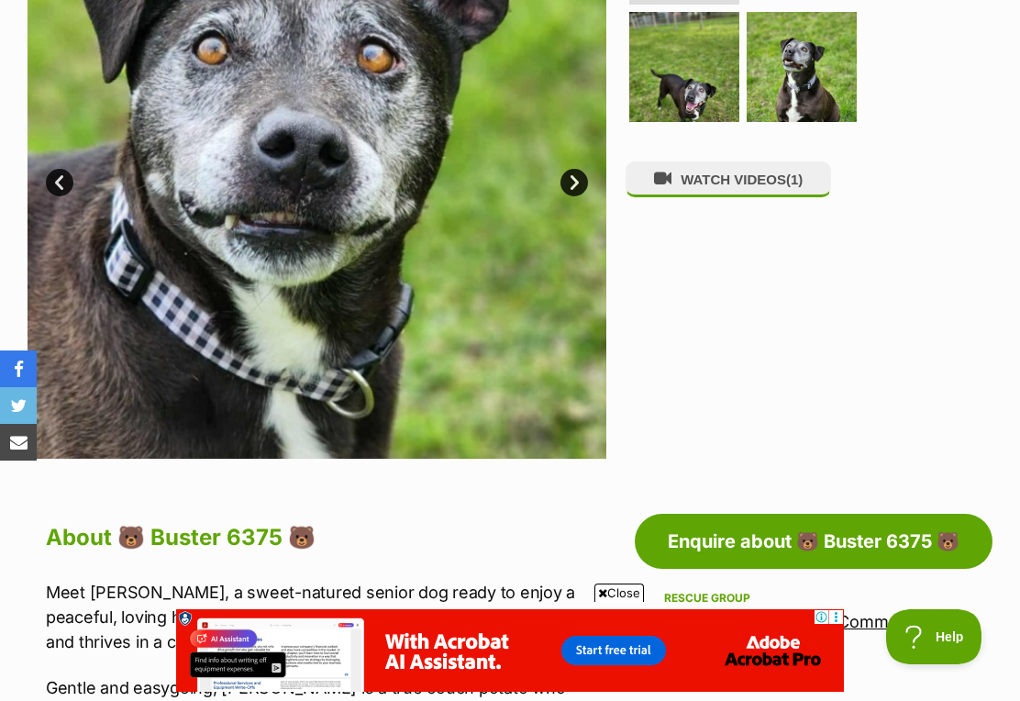
scroll to position [500, 0]
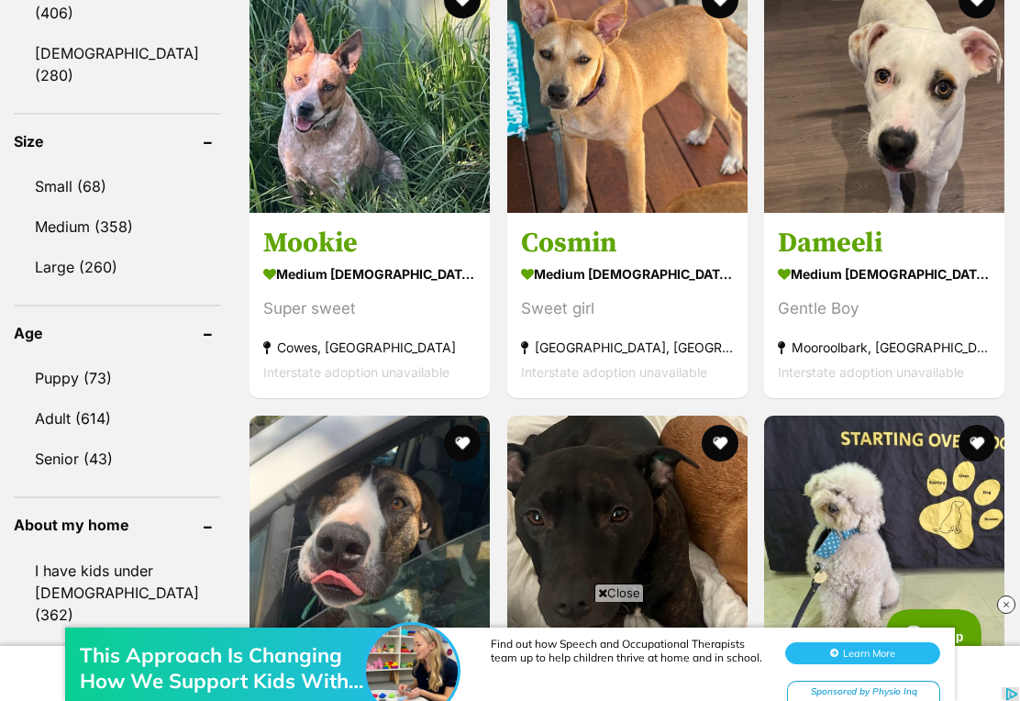
click at [89, 462] on link "Senior (43)" at bounding box center [117, 458] width 206 height 39
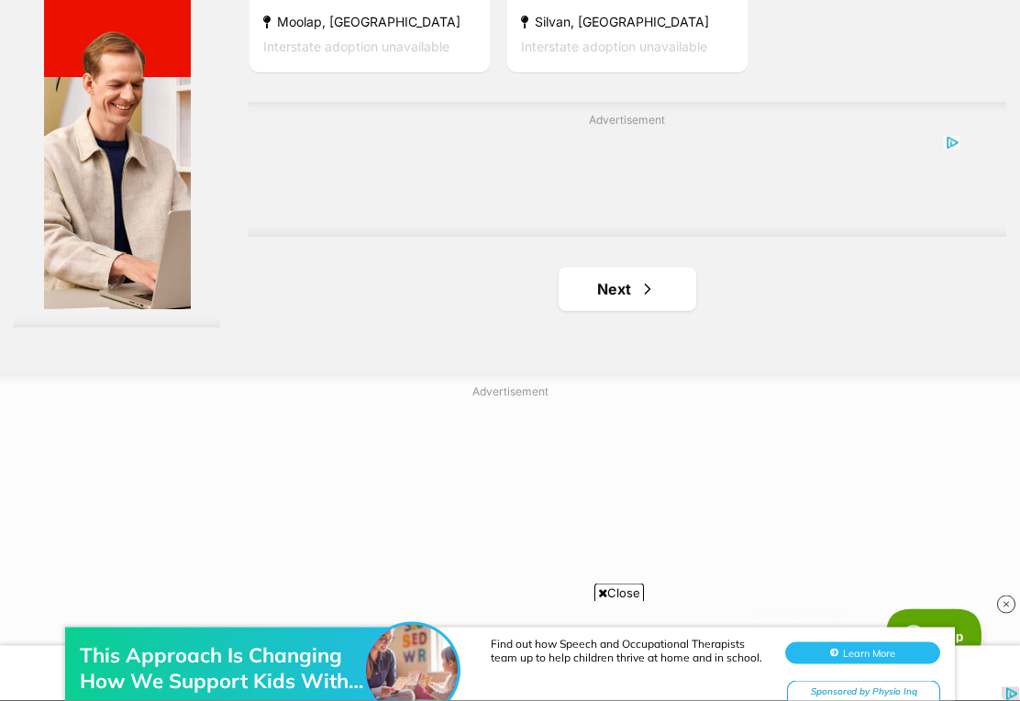
scroll to position [3951, 0]
click at [608, 311] on link "Next" at bounding box center [628, 289] width 138 height 44
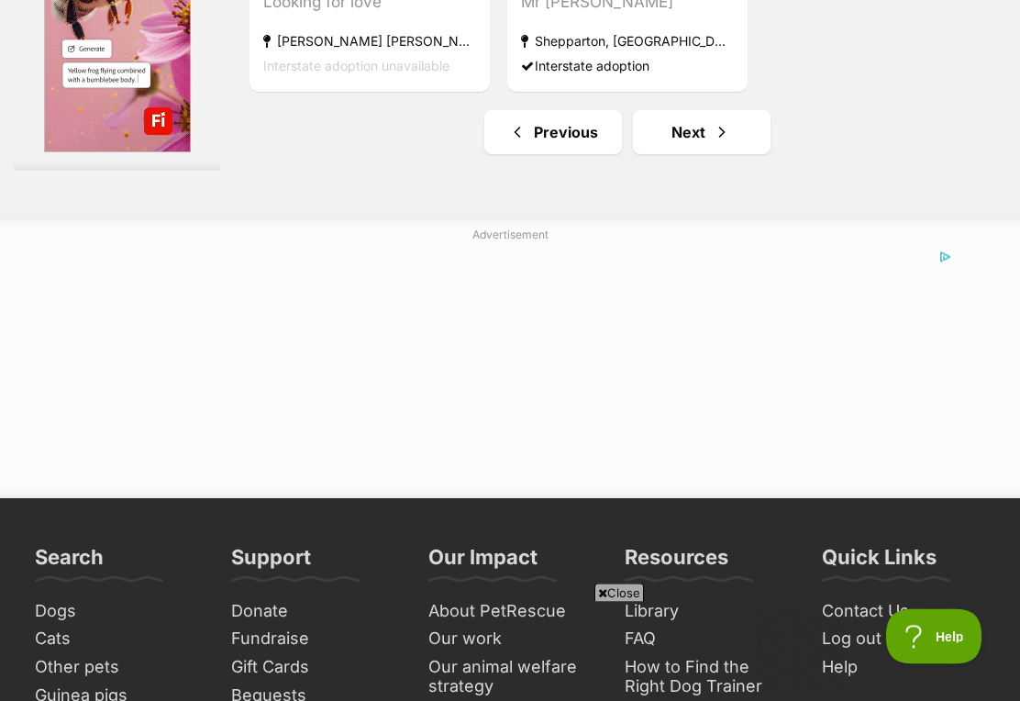
scroll to position [4108, 0]
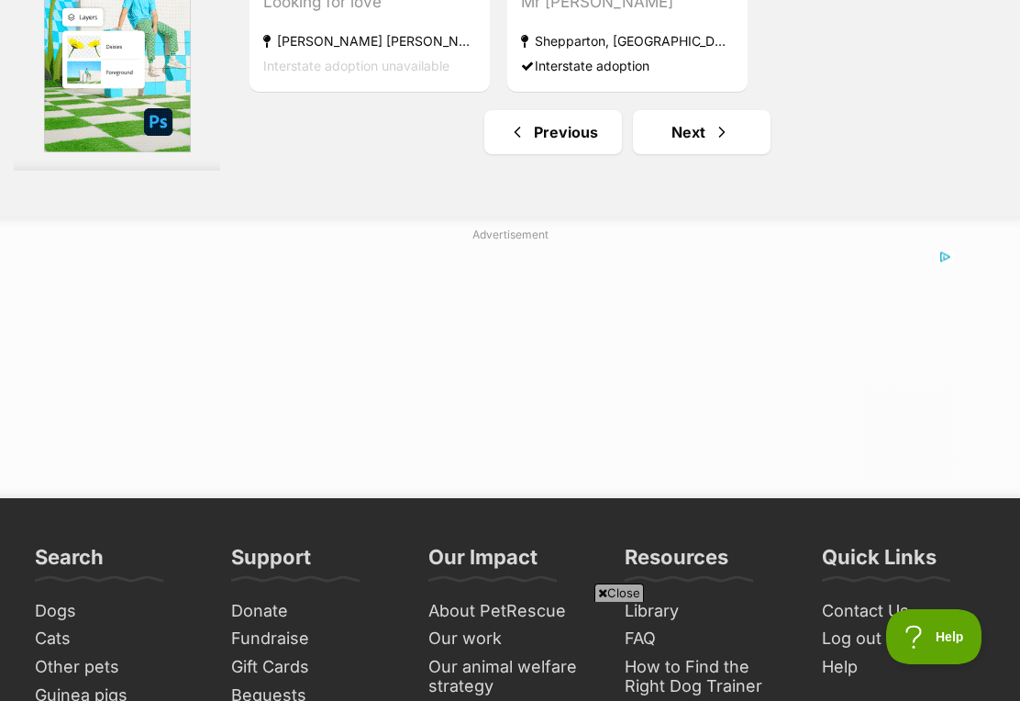
click at [679, 154] on link "Next" at bounding box center [702, 132] width 138 height 44
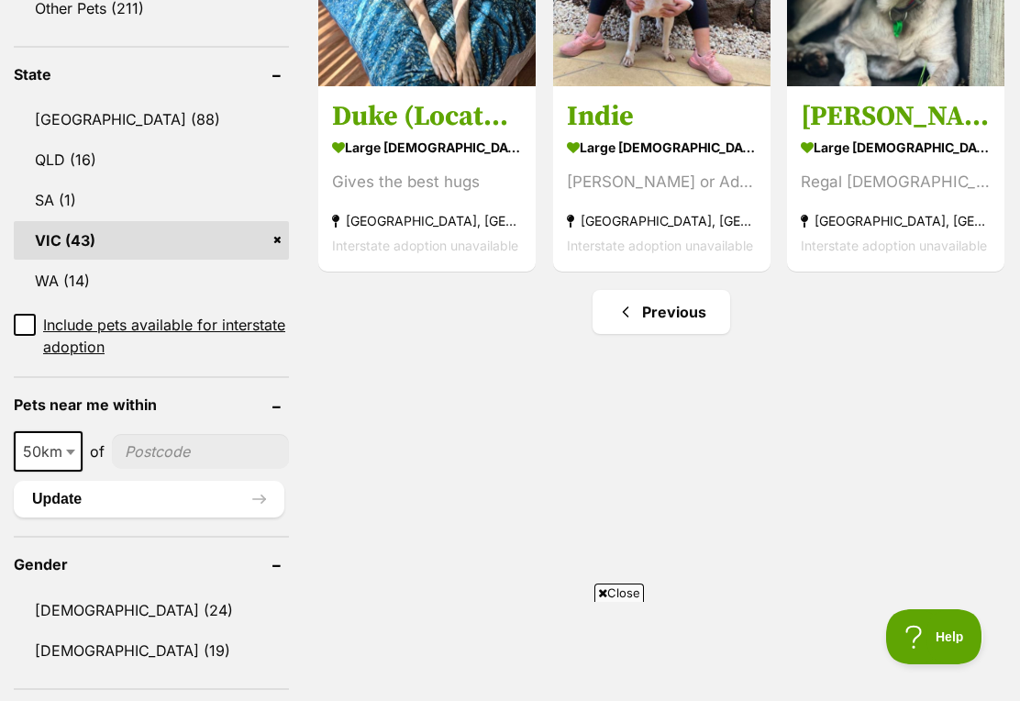
scroll to position [916, 0]
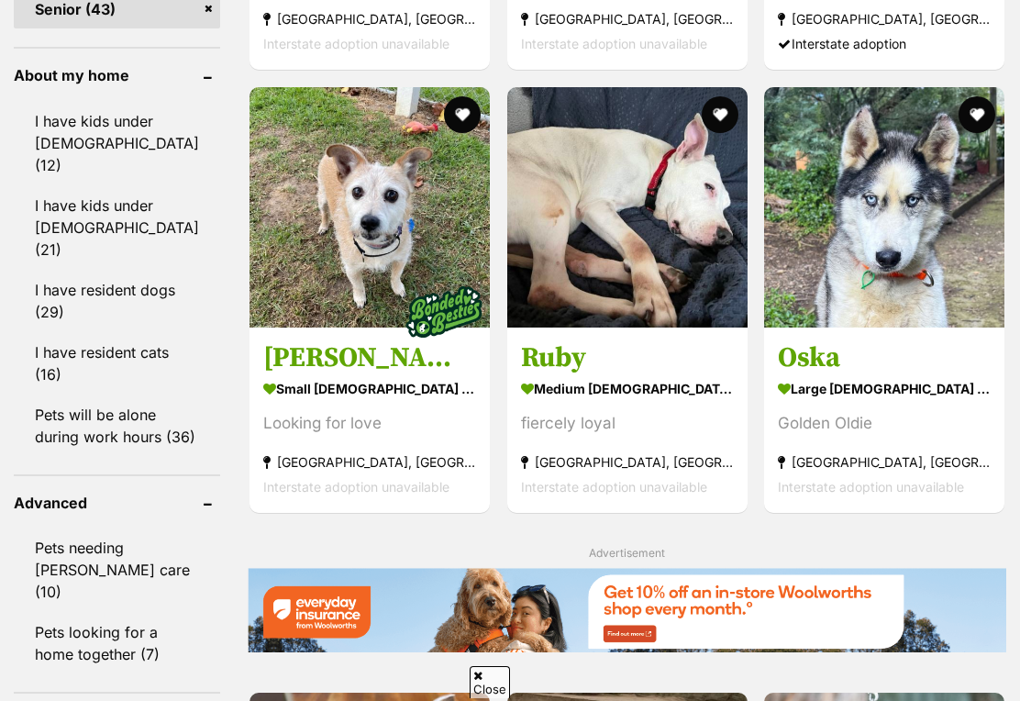
scroll to position [1971, 0]
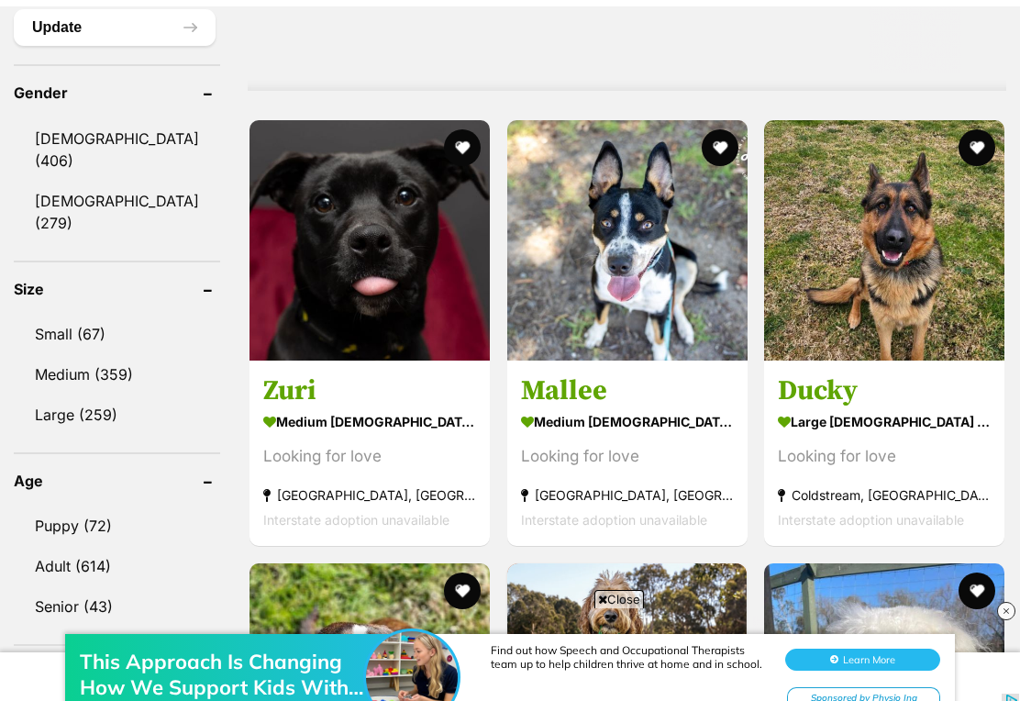
scroll to position [1563, 0]
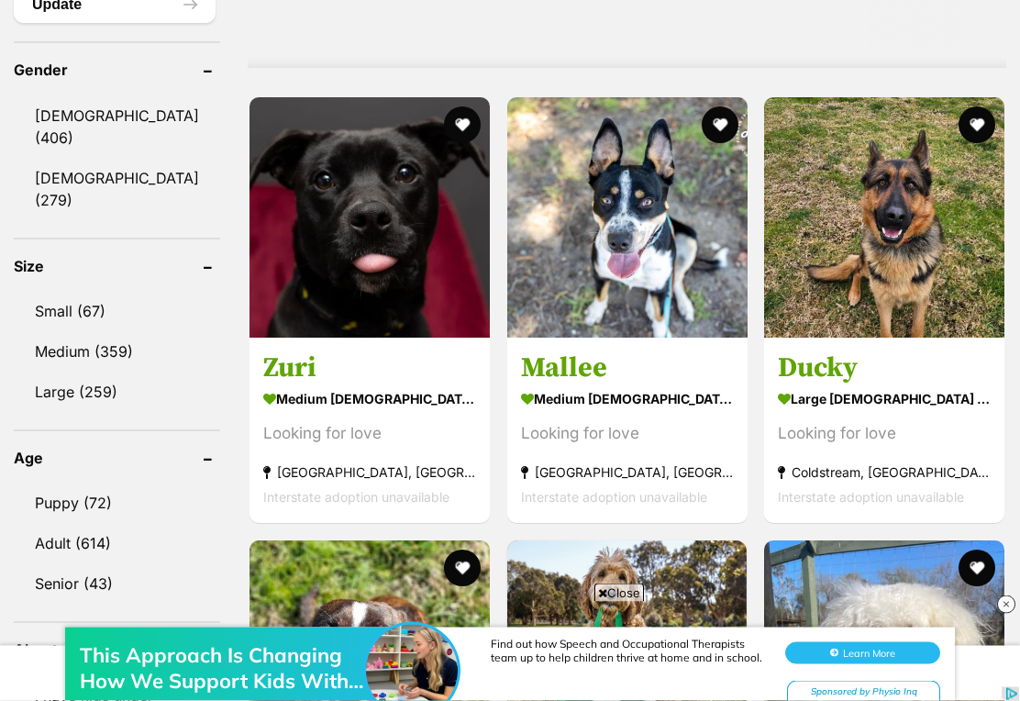
click at [85, 325] on link "Small (67)" at bounding box center [117, 312] width 206 height 39
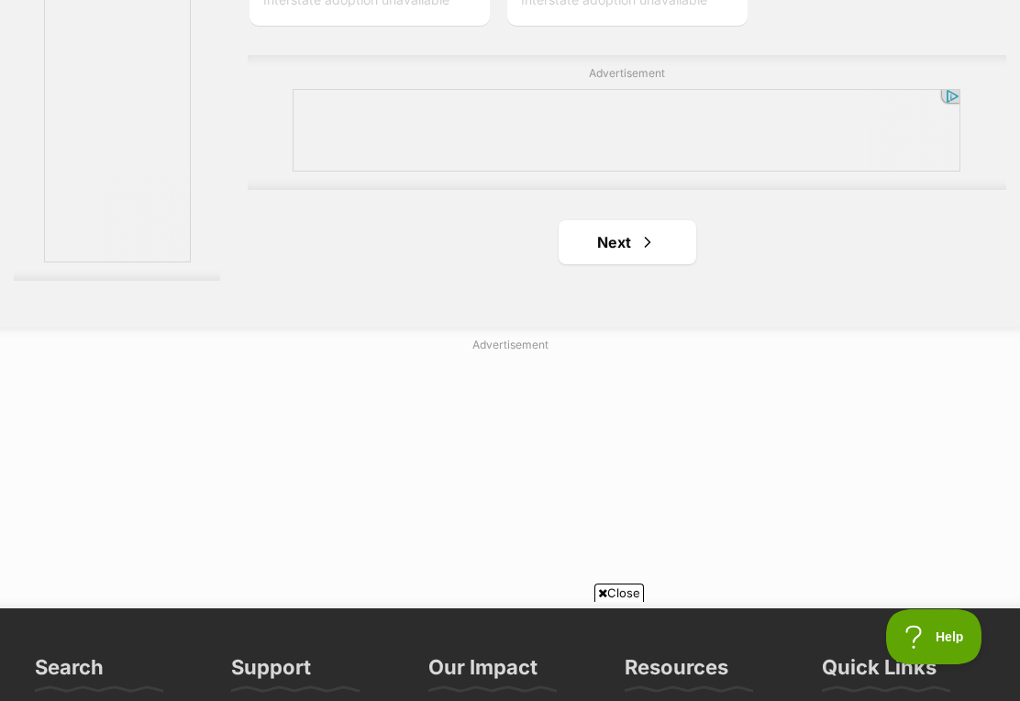
scroll to position [4003, 0]
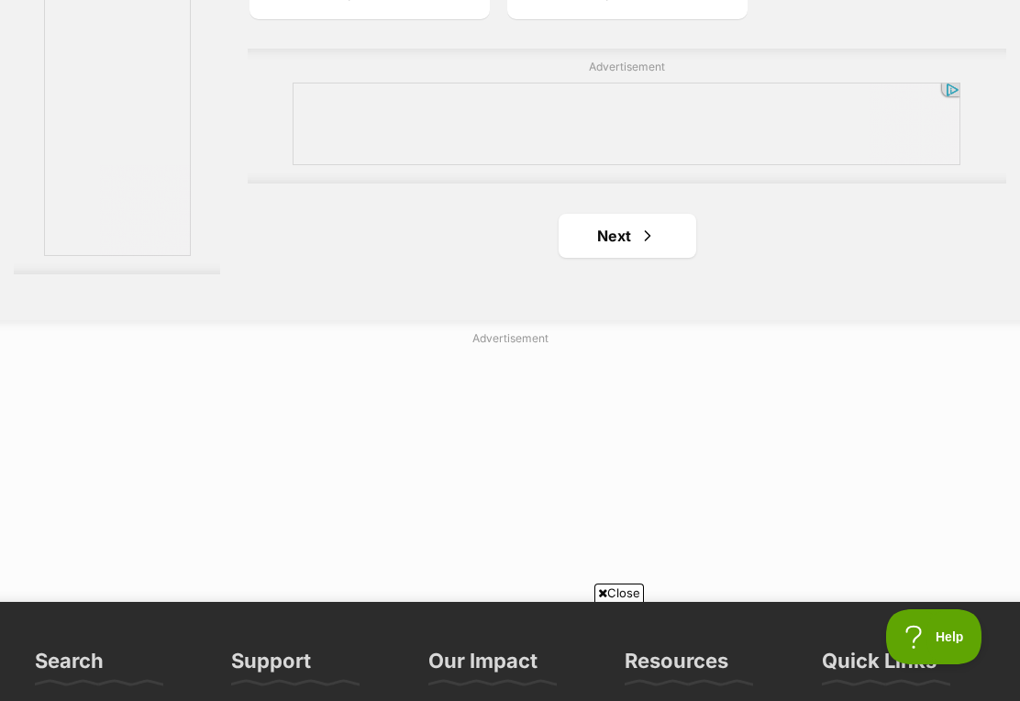
click at [611, 258] on link "Next" at bounding box center [628, 236] width 138 height 44
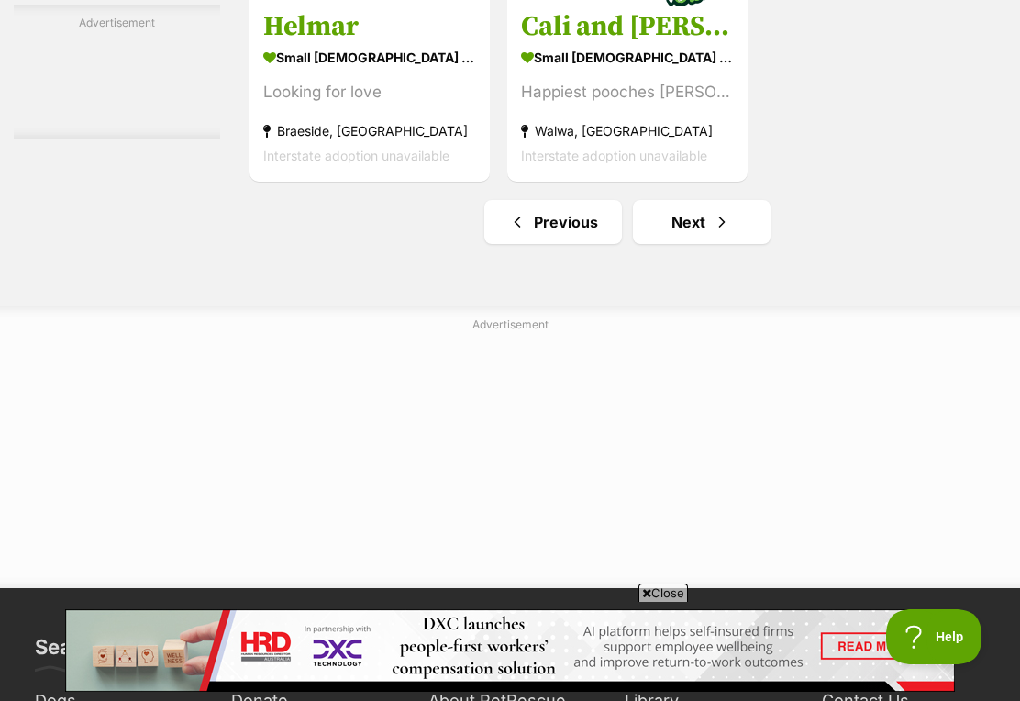
scroll to position [3992, 0]
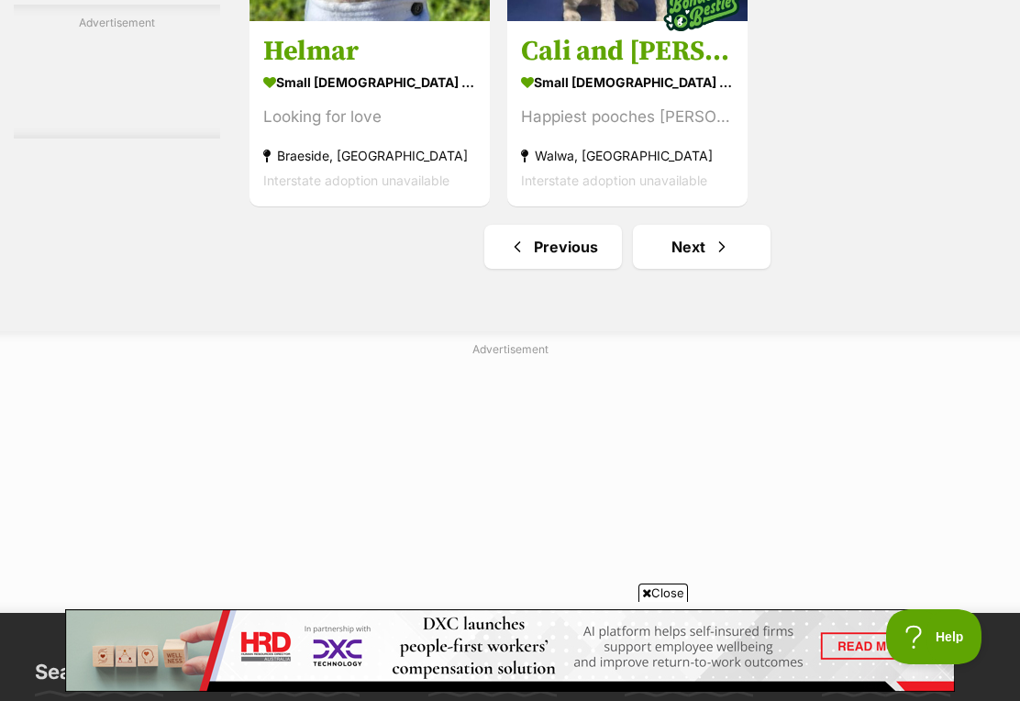
click at [676, 269] on link "Next" at bounding box center [702, 247] width 138 height 44
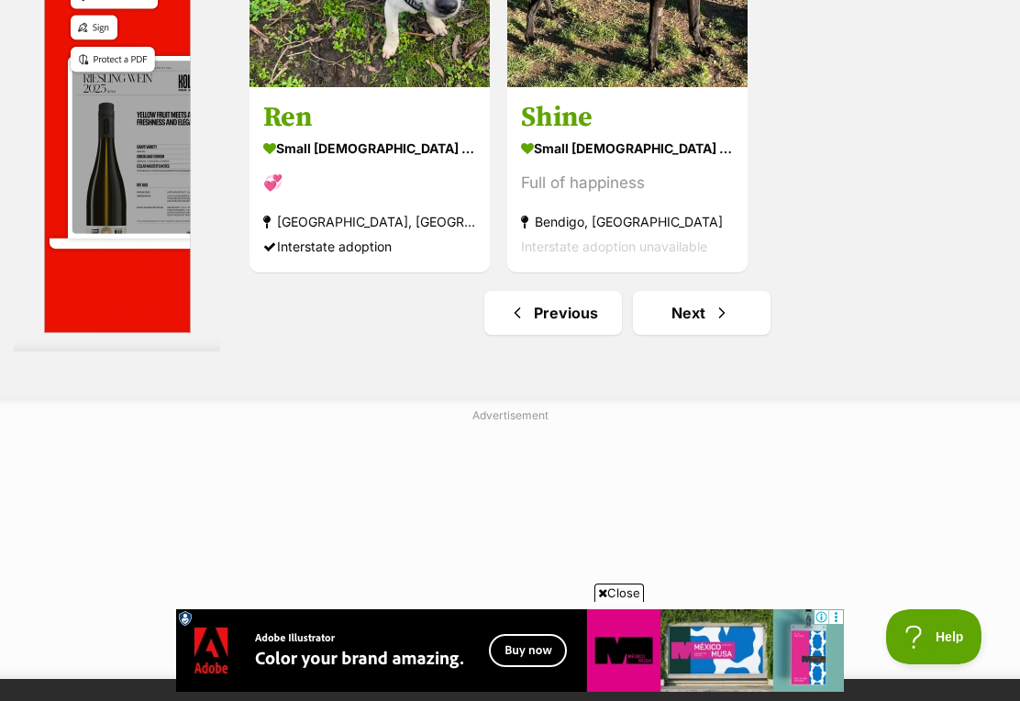
click at [713, 324] on span "Next page" at bounding box center [722, 313] width 18 height 22
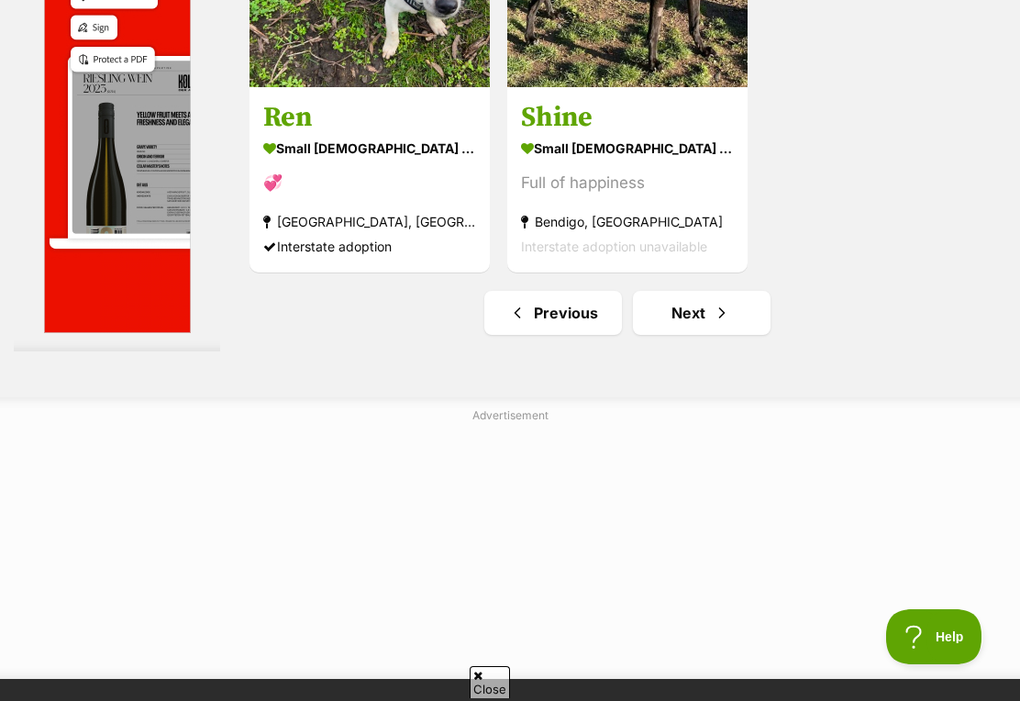
scroll to position [4151, 0]
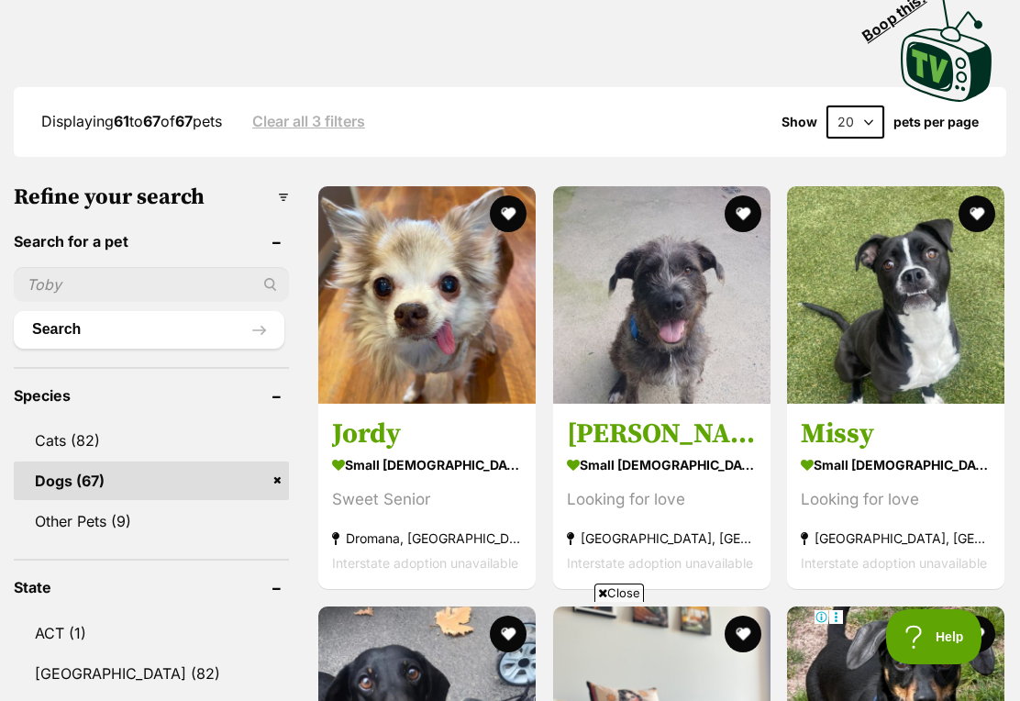
click at [913, 352] on img at bounding box center [895, 294] width 217 height 217
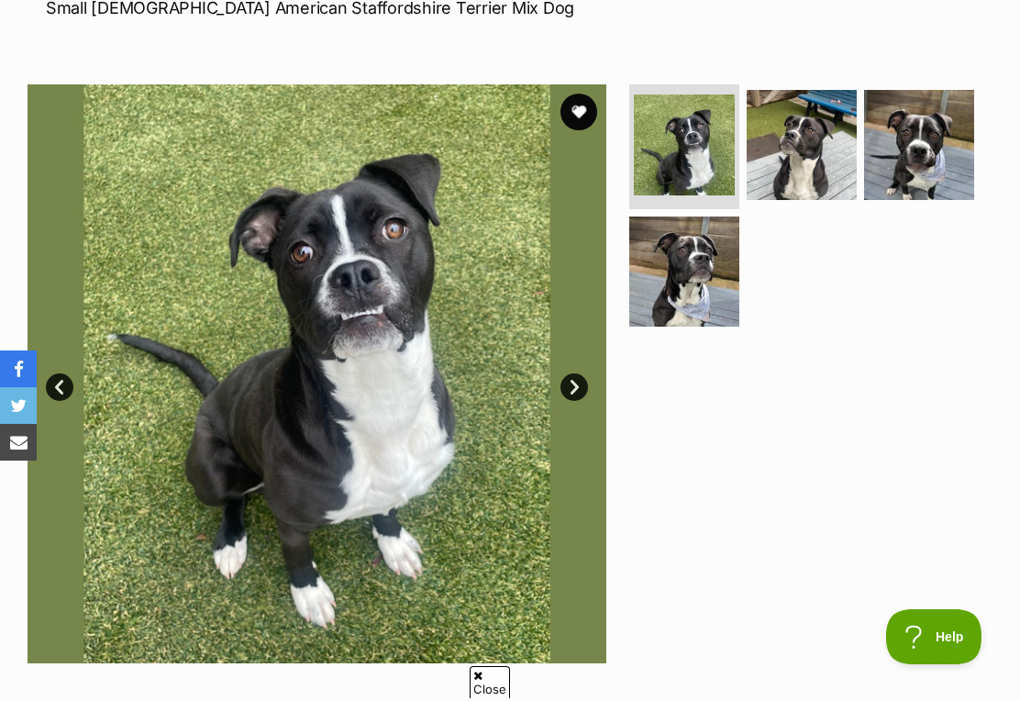
scroll to position [800, 0]
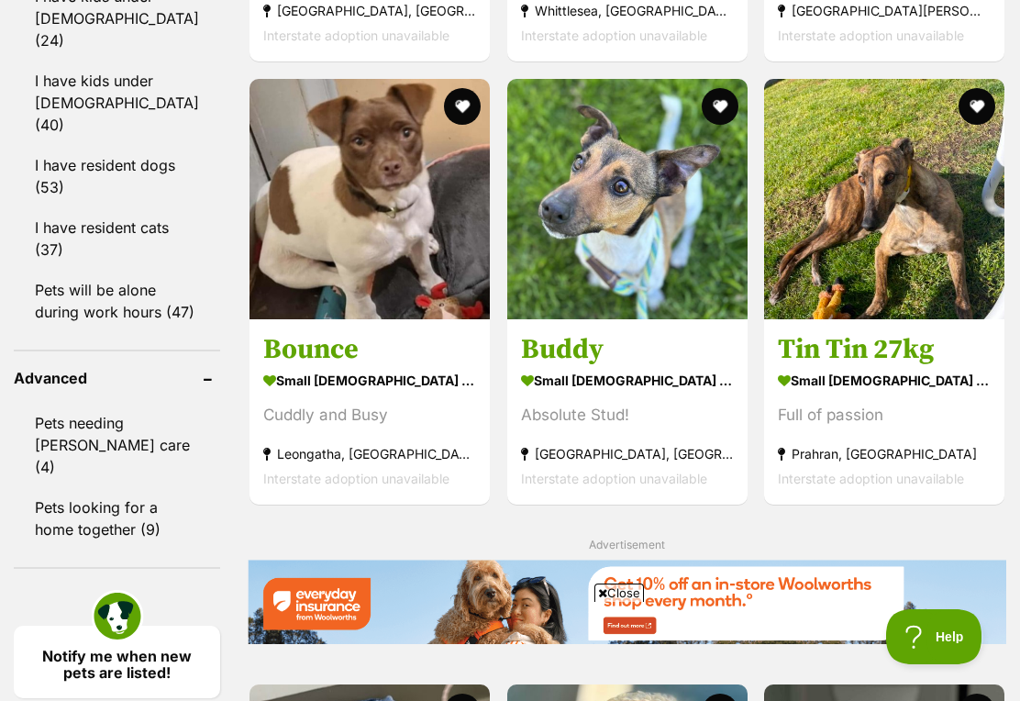
click at [593, 319] on img at bounding box center [627, 199] width 240 height 240
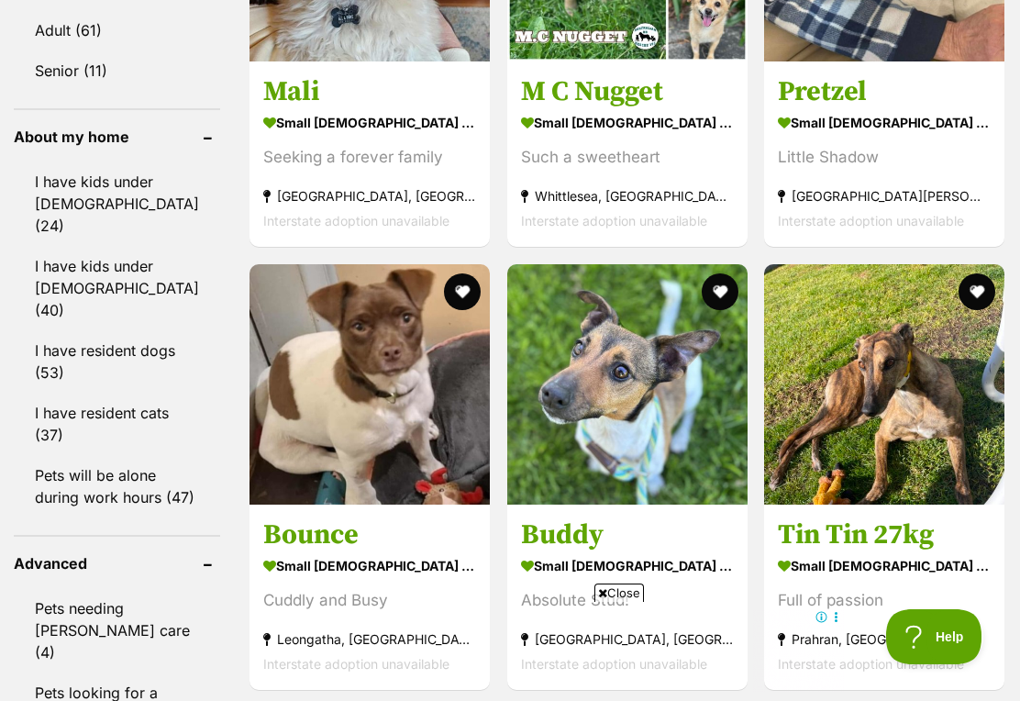
click at [360, 448] on img at bounding box center [370, 384] width 240 height 240
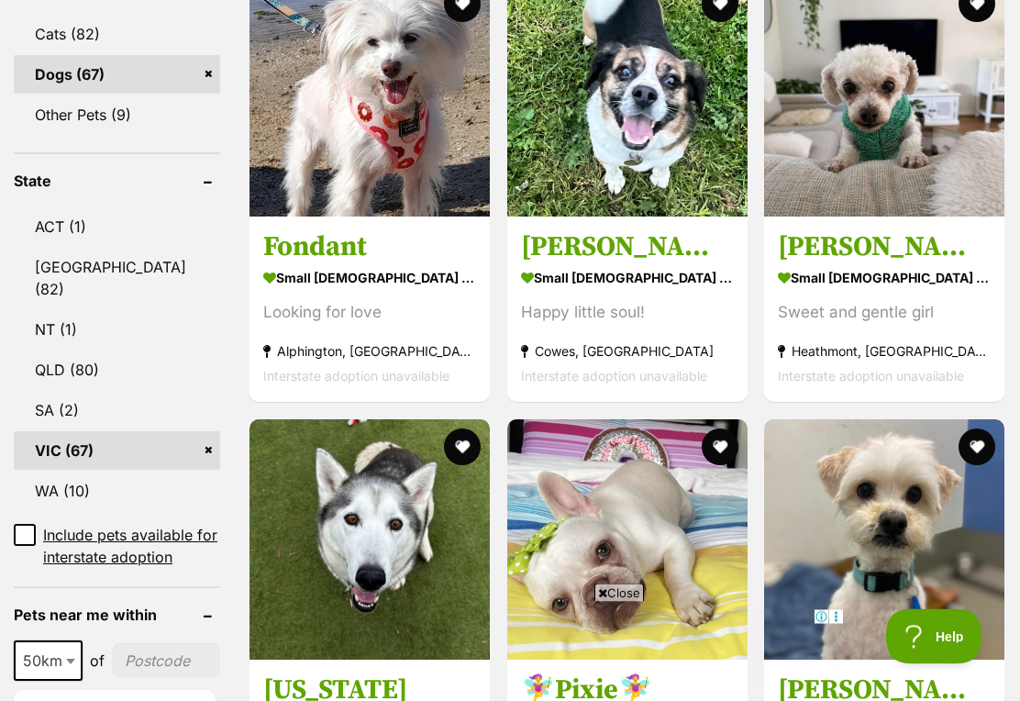
scroll to position [819, 0]
click at [871, 118] on img at bounding box center [884, 96] width 240 height 240
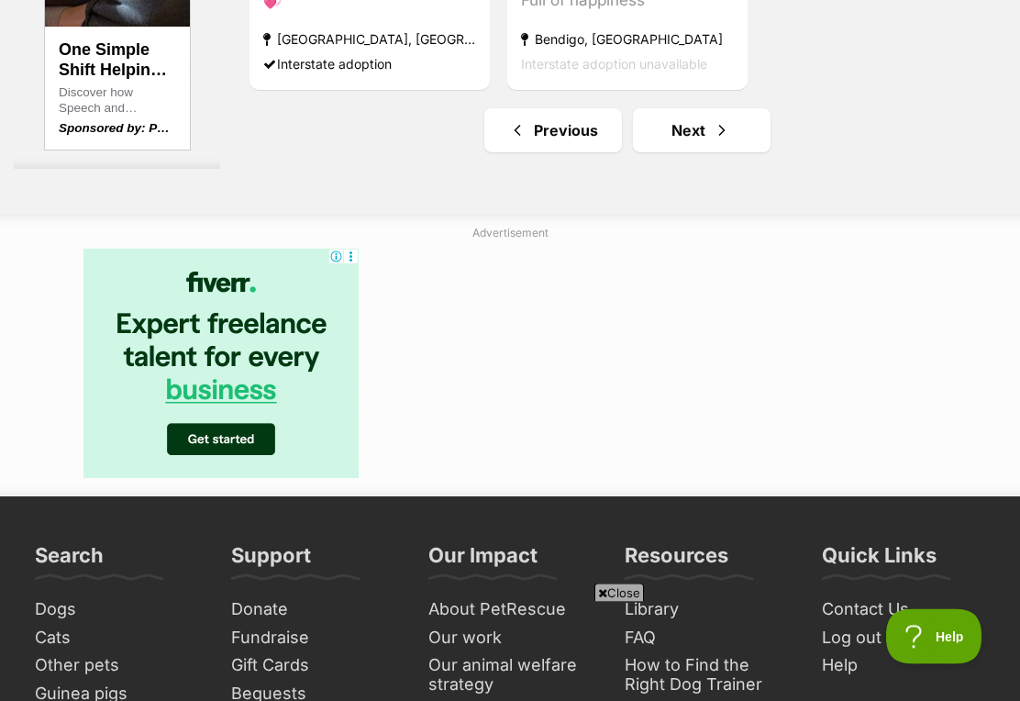
scroll to position [4305, 0]
click at [559, 152] on link "Previous" at bounding box center [553, 130] width 138 height 44
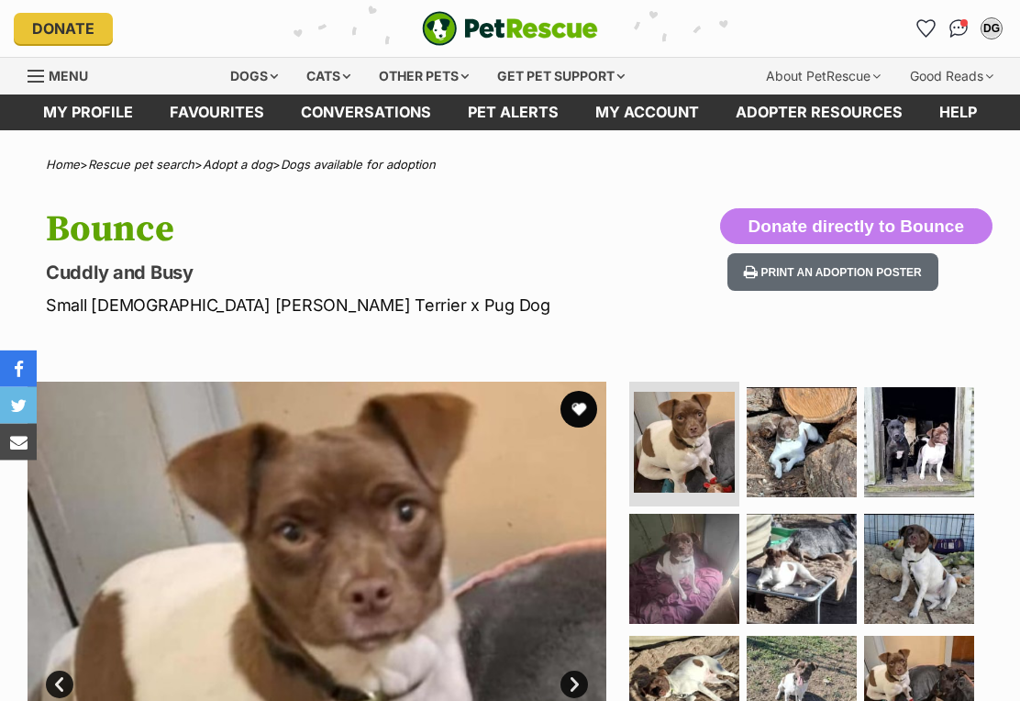
scroll to position [43, 0]
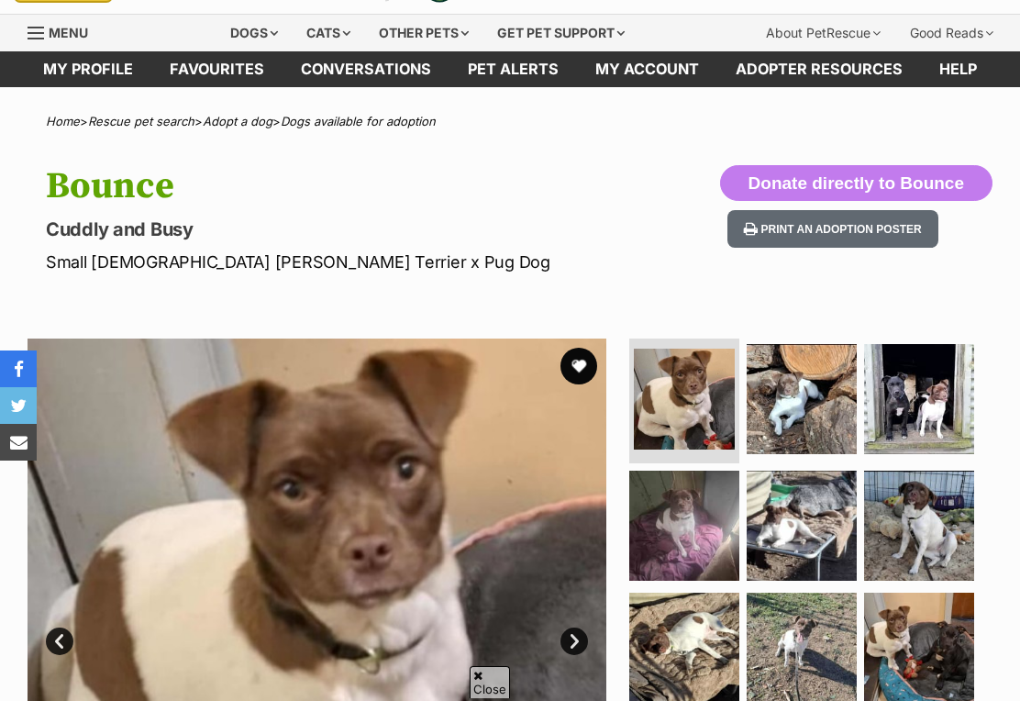
click at [578, 628] on link "Next" at bounding box center [575, 642] width 28 height 28
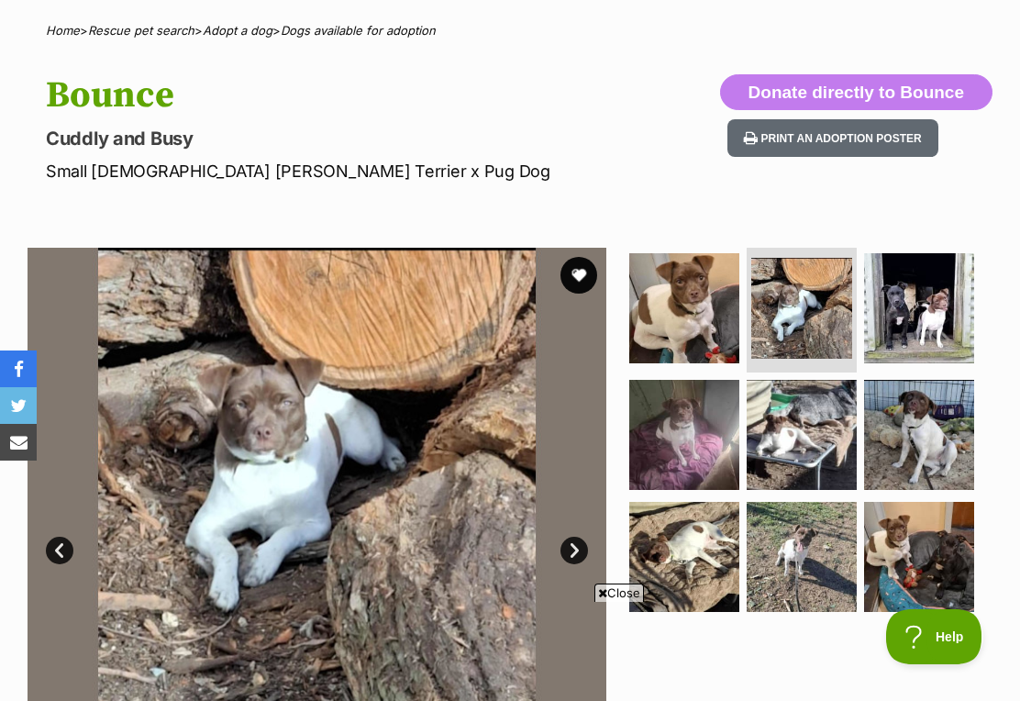
scroll to position [0, 0]
click at [571, 551] on link "Next" at bounding box center [575, 551] width 28 height 28
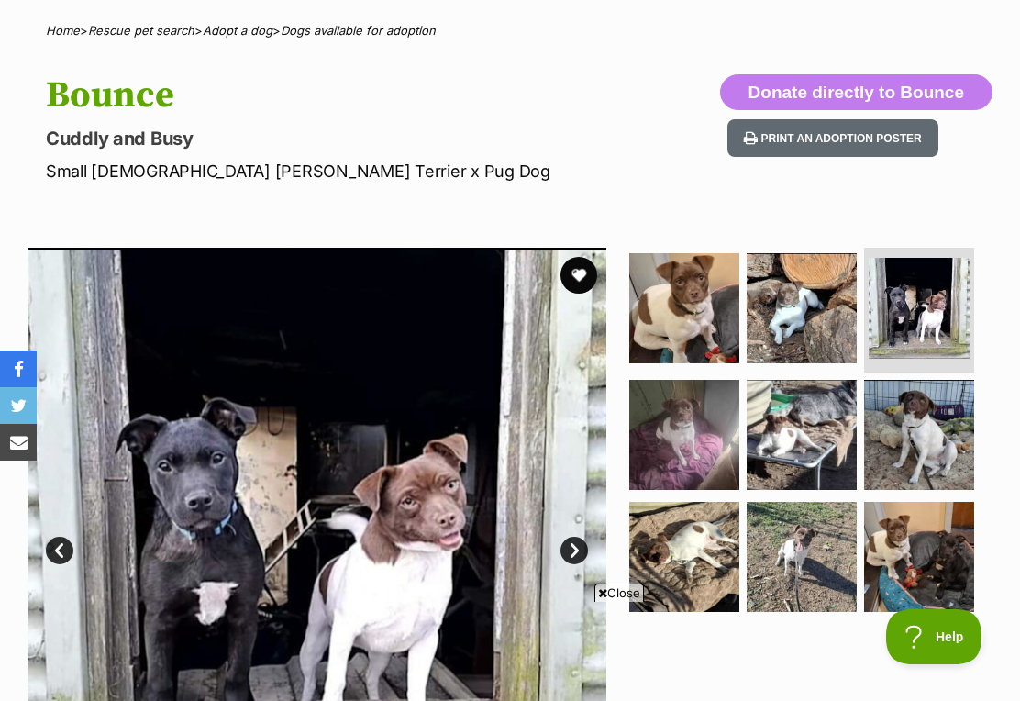
scroll to position [245, 0]
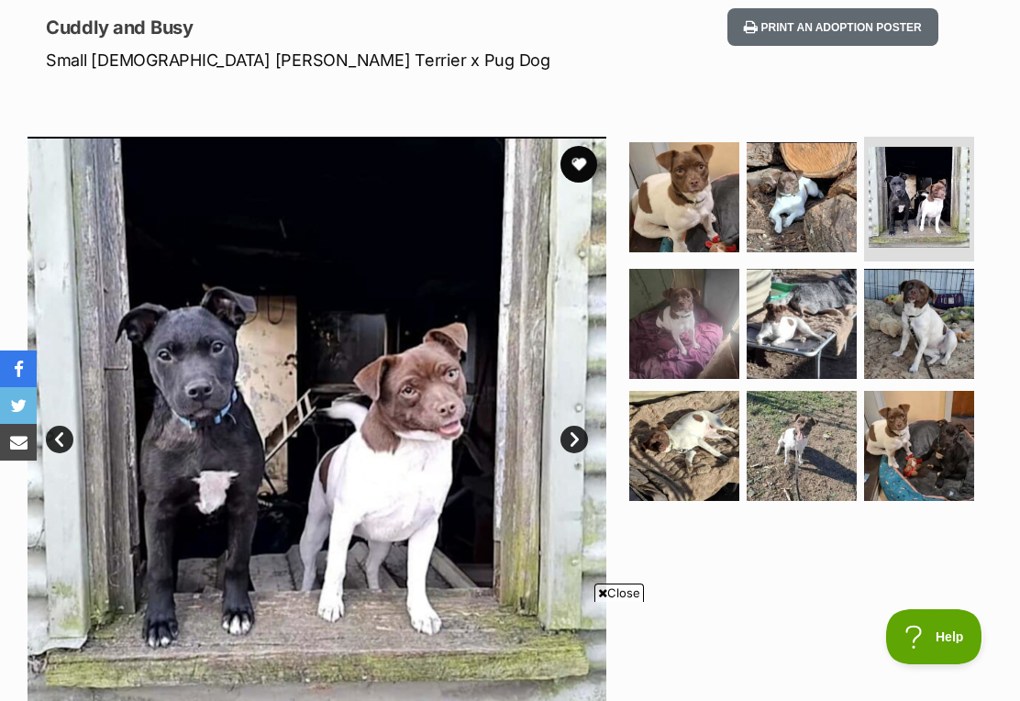
click at [577, 445] on link "Next" at bounding box center [575, 440] width 28 height 28
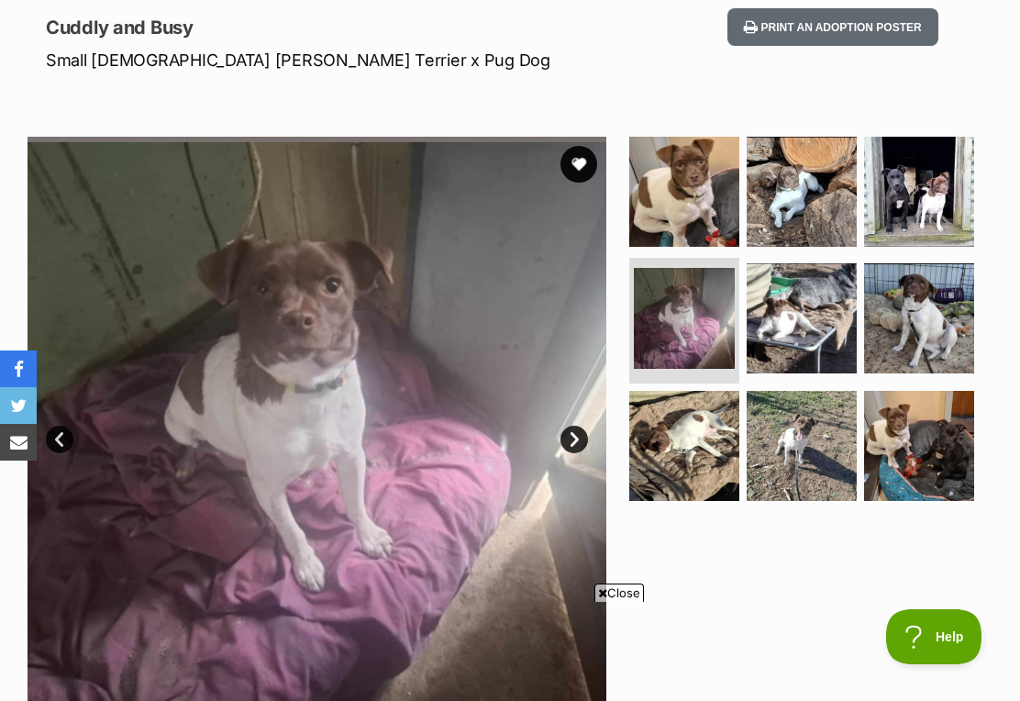
click at [568, 446] on link "Next" at bounding box center [575, 440] width 28 height 28
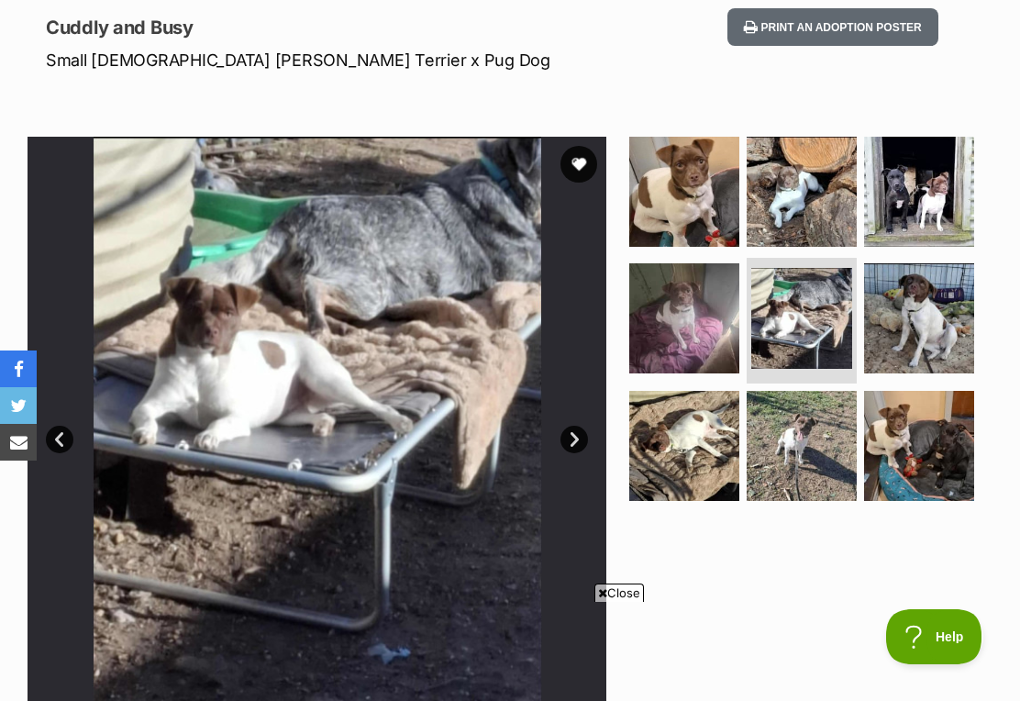
scroll to position [0, 0]
click at [574, 438] on link "Next" at bounding box center [575, 440] width 28 height 28
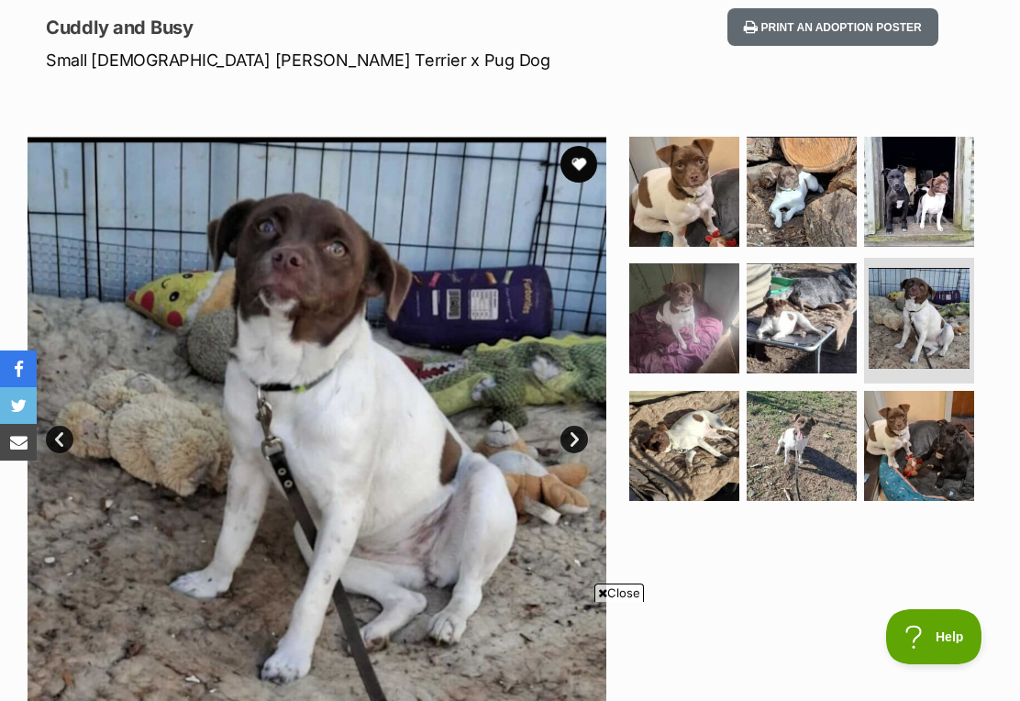
click at [581, 446] on link "Next" at bounding box center [575, 440] width 28 height 28
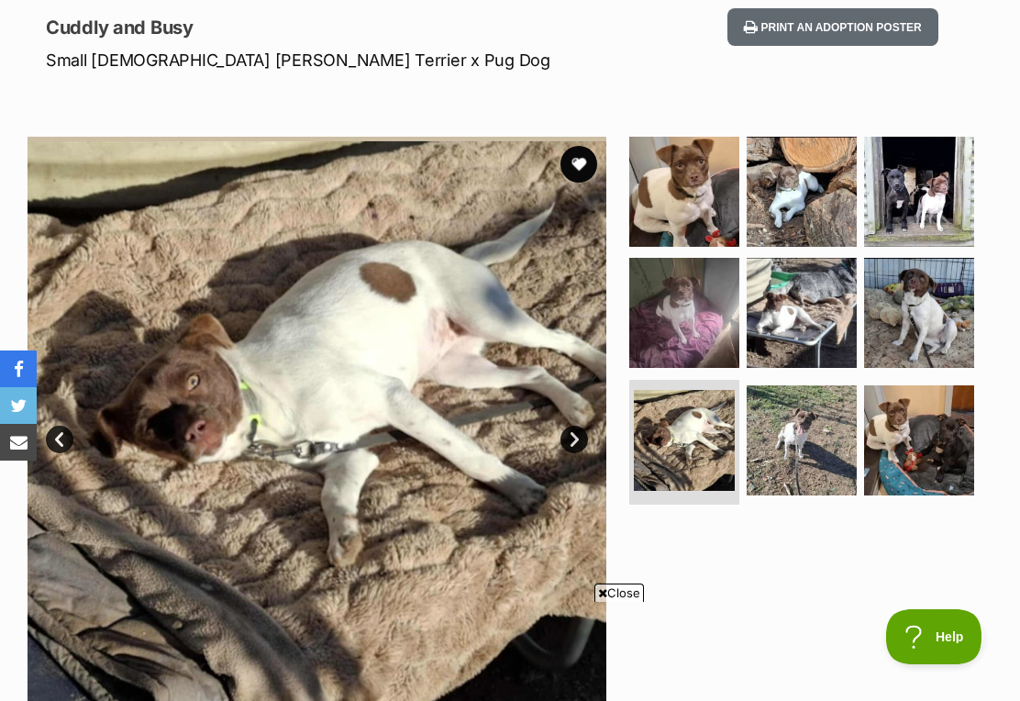
click at [584, 448] on link "Next" at bounding box center [575, 440] width 28 height 28
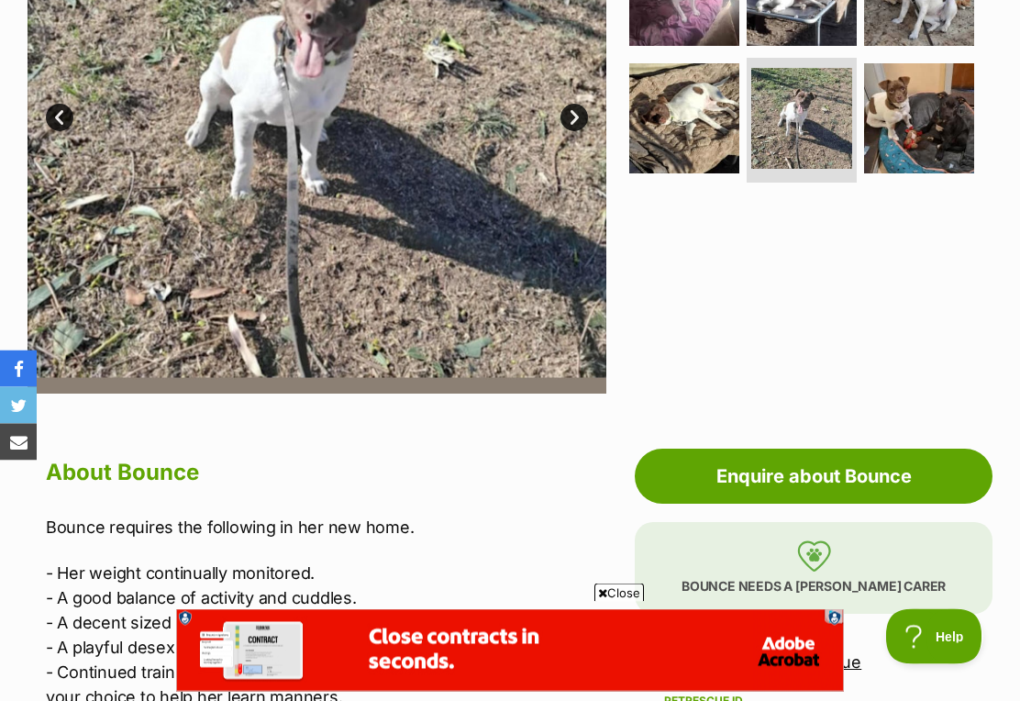
scroll to position [558, 0]
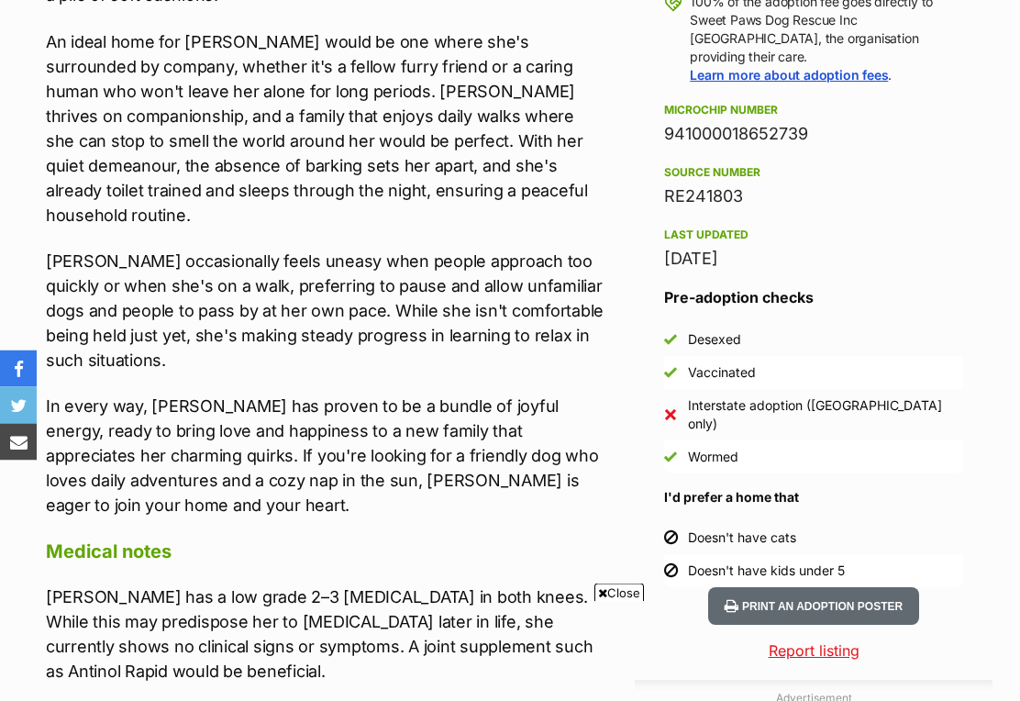
scroll to position [2138, 0]
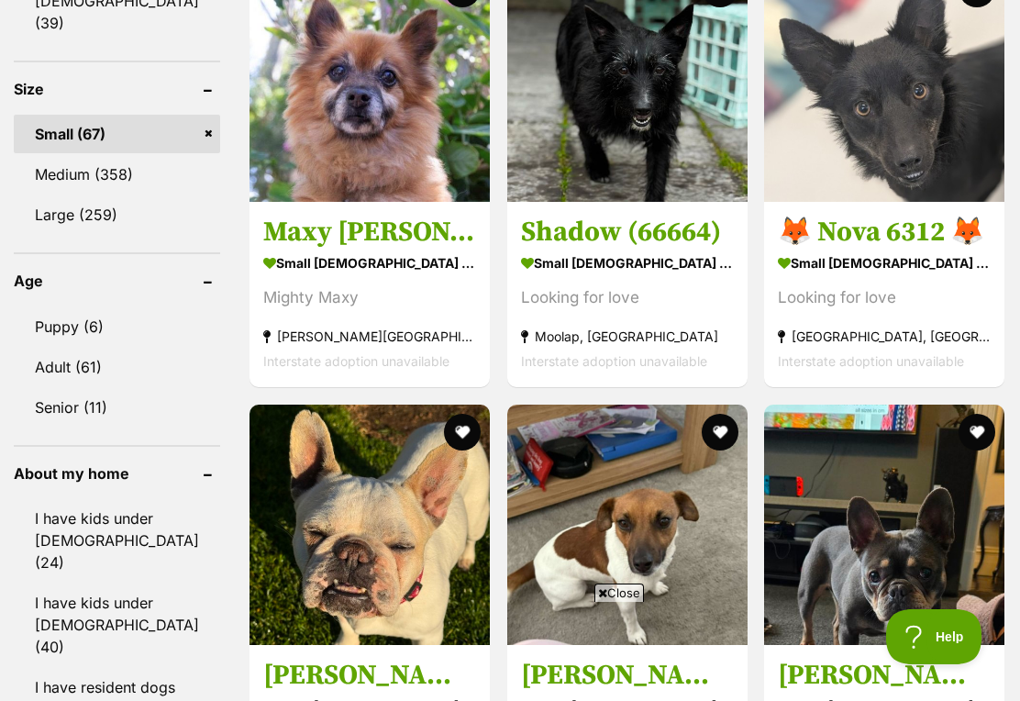
scroll to position [1690, 0]
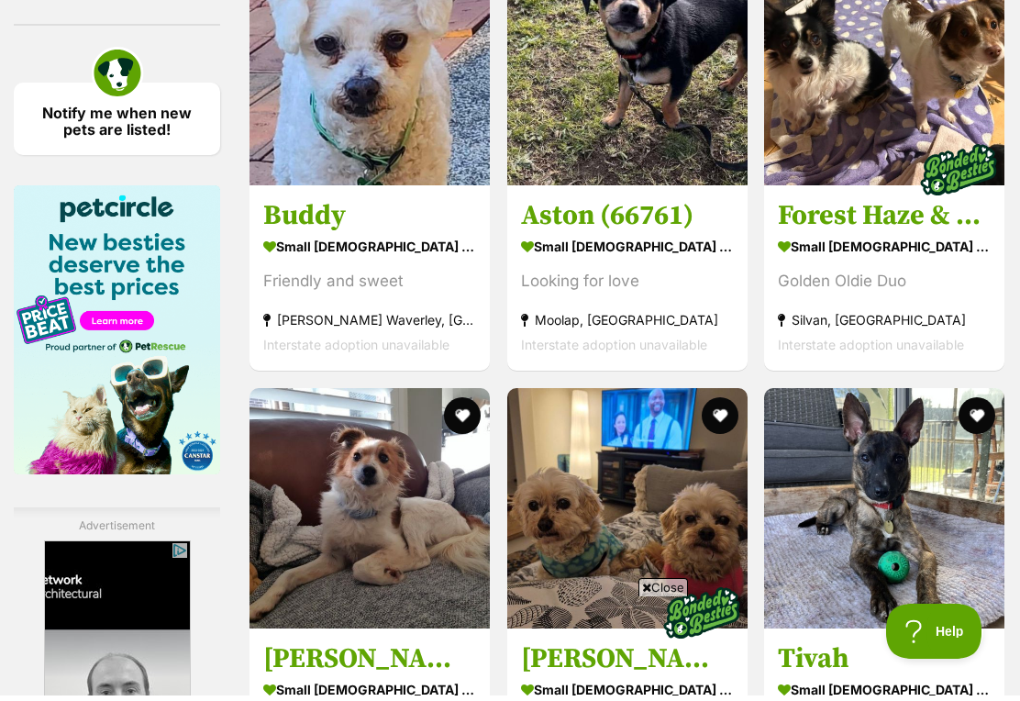
scroll to position [2765, 0]
click at [349, 184] on img at bounding box center [370, 65] width 240 height 240
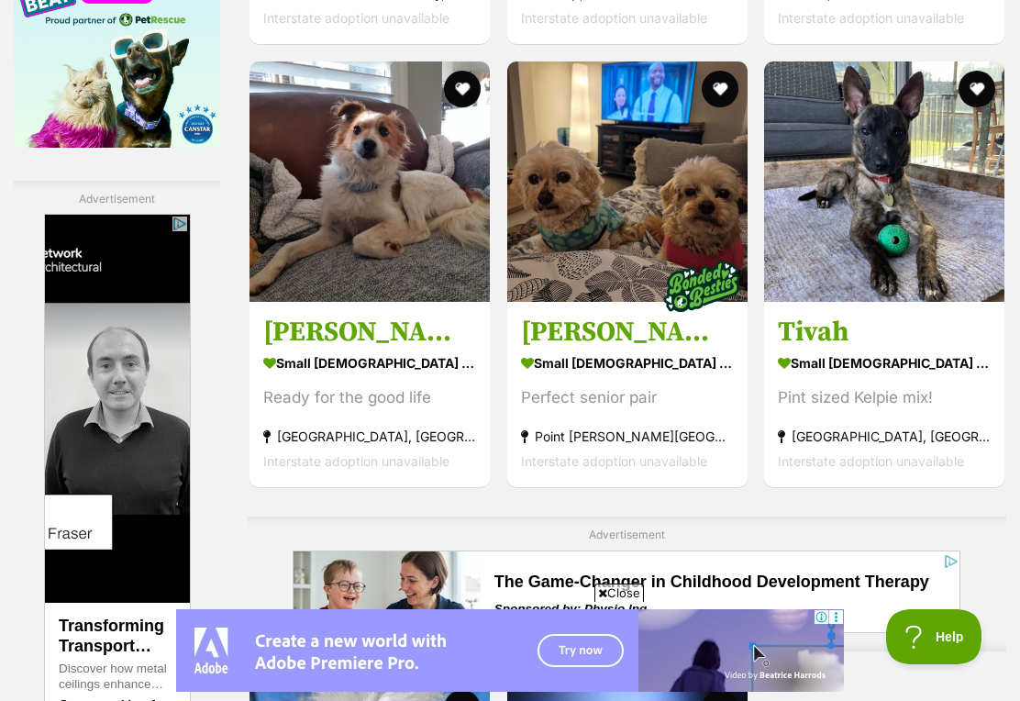
scroll to position [3046, 0]
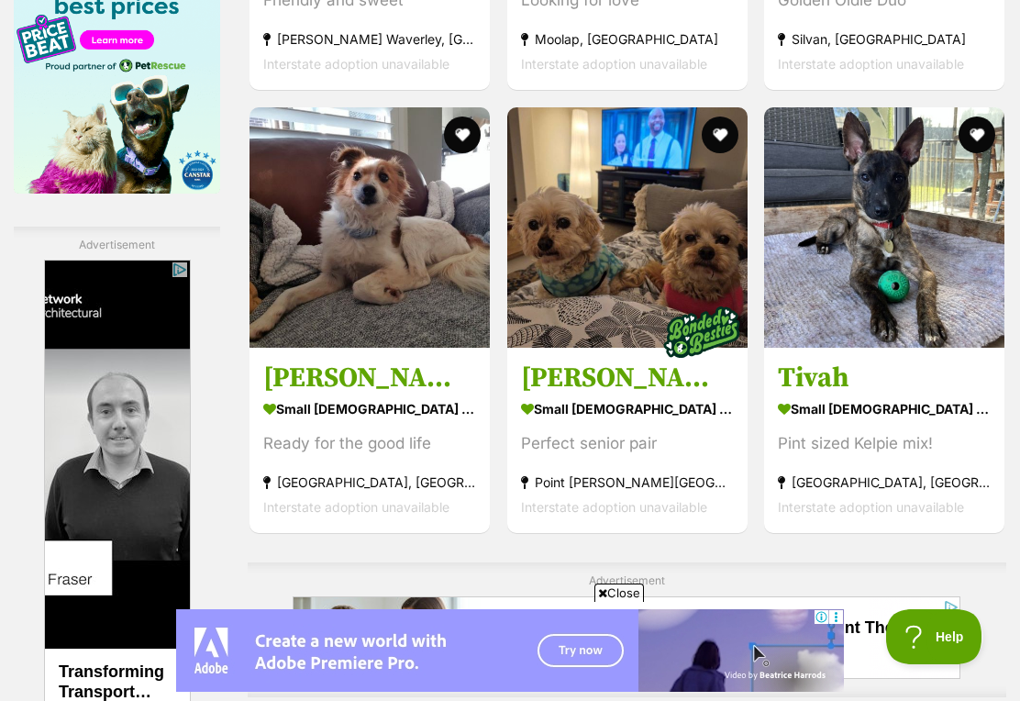
click at [879, 307] on img at bounding box center [884, 227] width 240 height 240
click at [890, 290] on img at bounding box center [884, 227] width 240 height 240
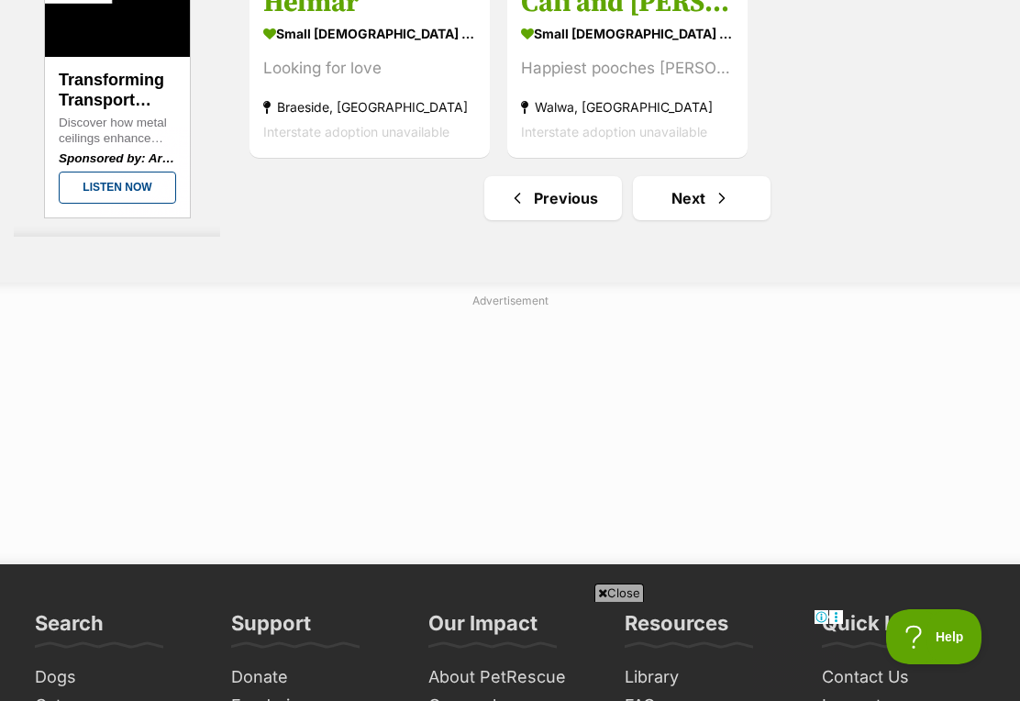
scroll to position [4021, 0]
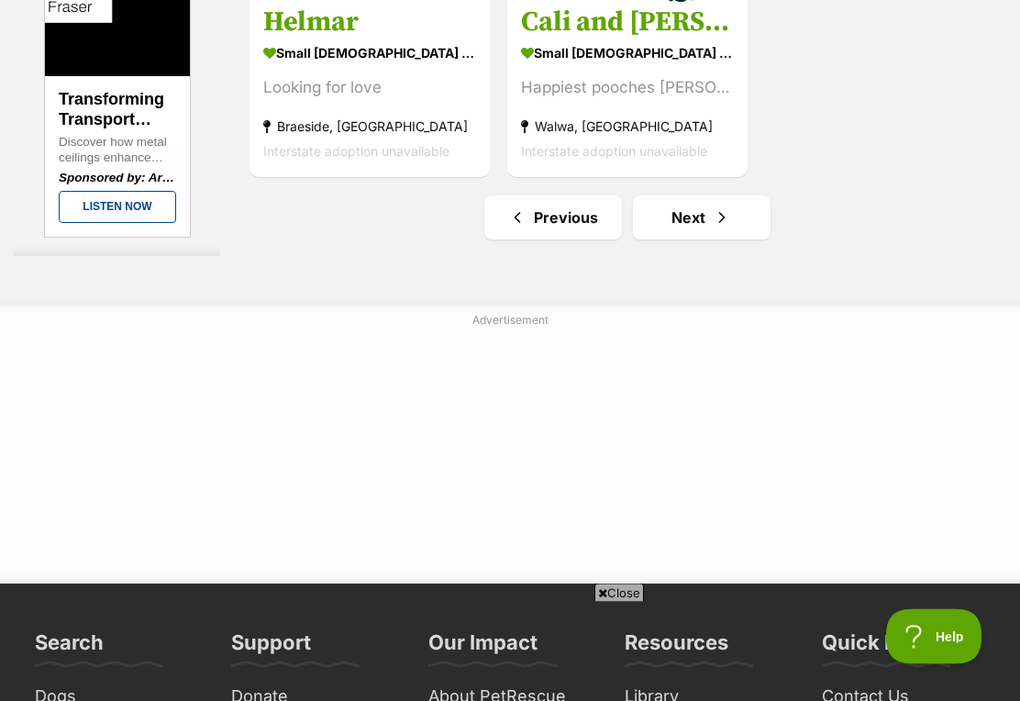
click at [713, 229] on span "Next page" at bounding box center [722, 218] width 18 height 22
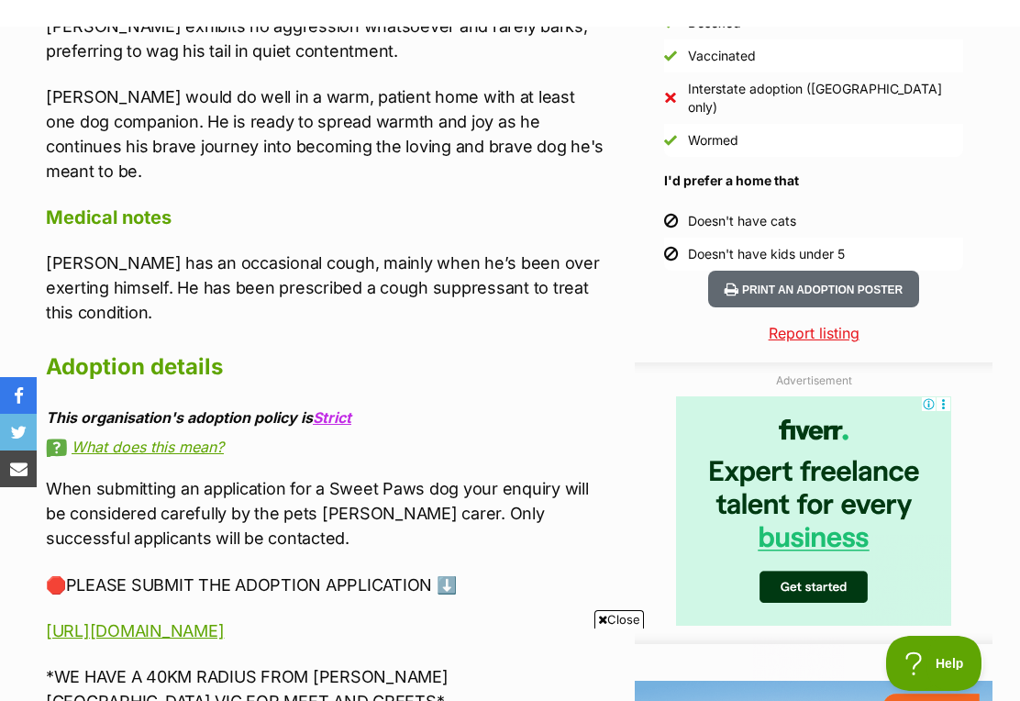
scroll to position [1660, 0]
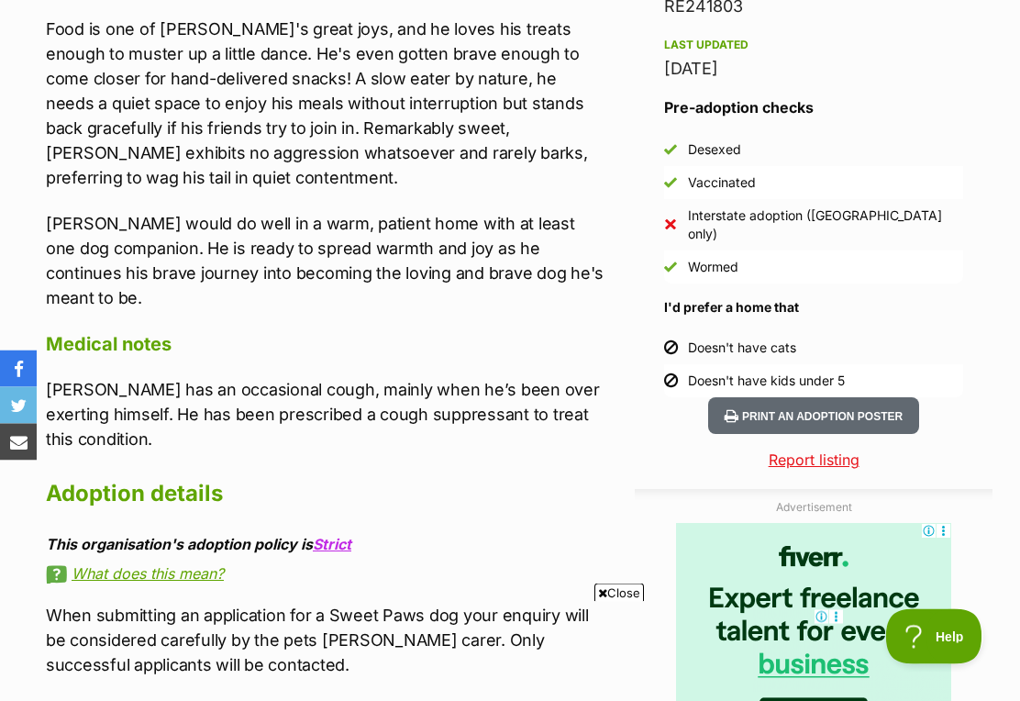
click at [348, 536] on link "Strict" at bounding box center [332, 545] width 39 height 18
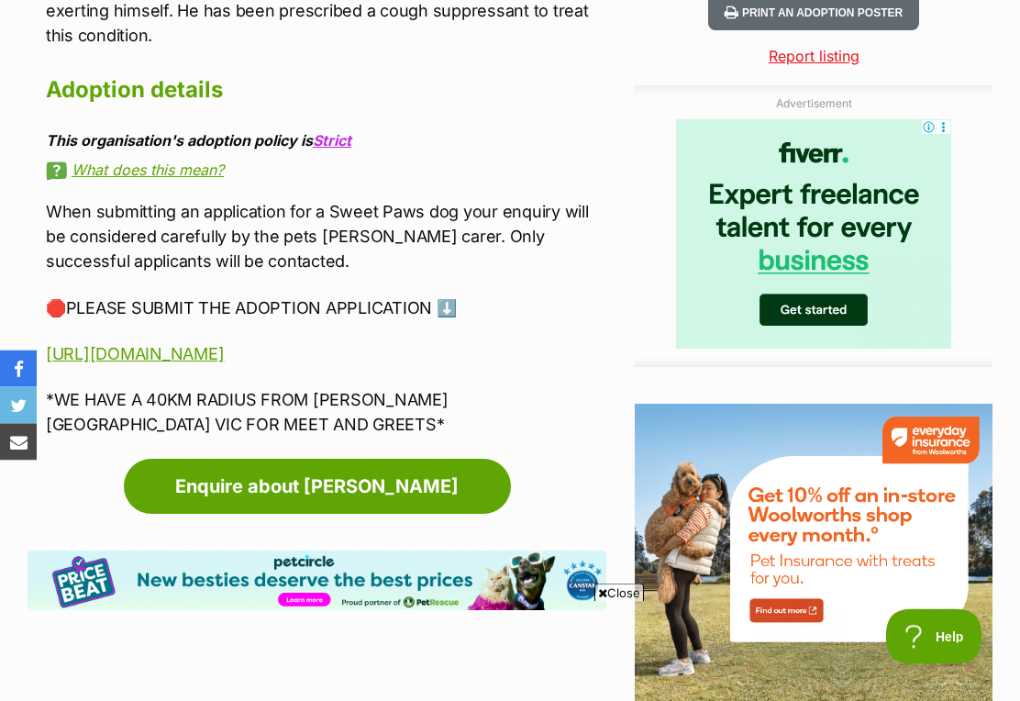
scroll to position [0, 0]
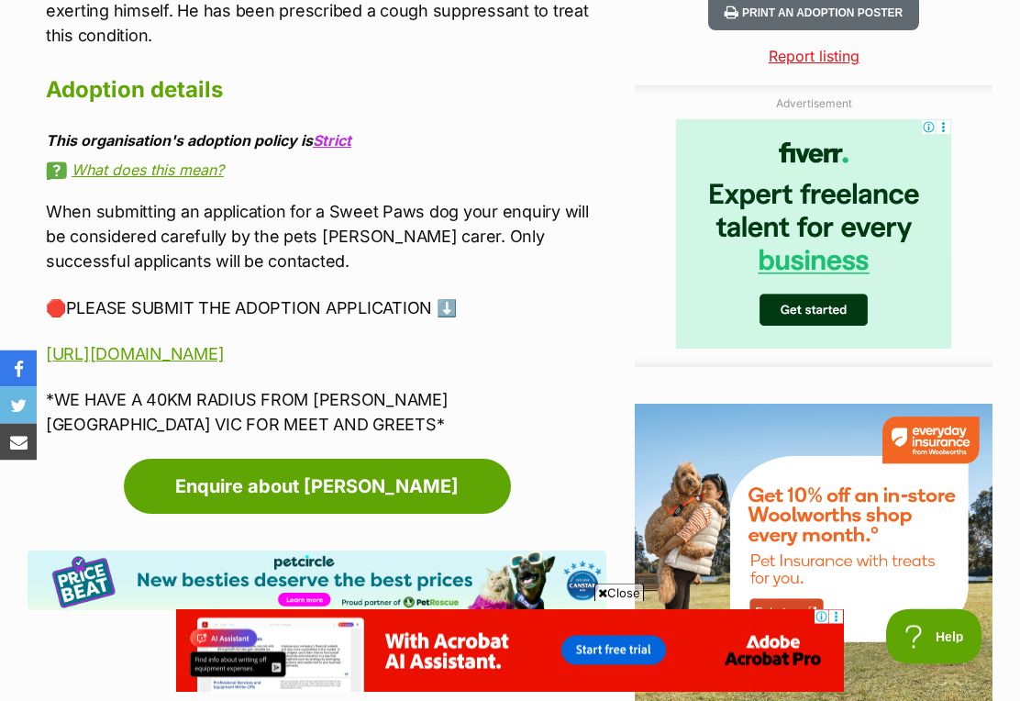
click at [476, 388] on p "*WE HAVE A 40KM RADIUS FROM GLEN WAVERLEY VIC FOR MEET AND GREETS*" at bounding box center [326, 413] width 561 height 50
click at [480, 388] on p "*WE HAVE A 40KM RADIUS FROM GLEN WAVERLEY VIC FOR MEET AND GREETS*" at bounding box center [326, 413] width 561 height 50
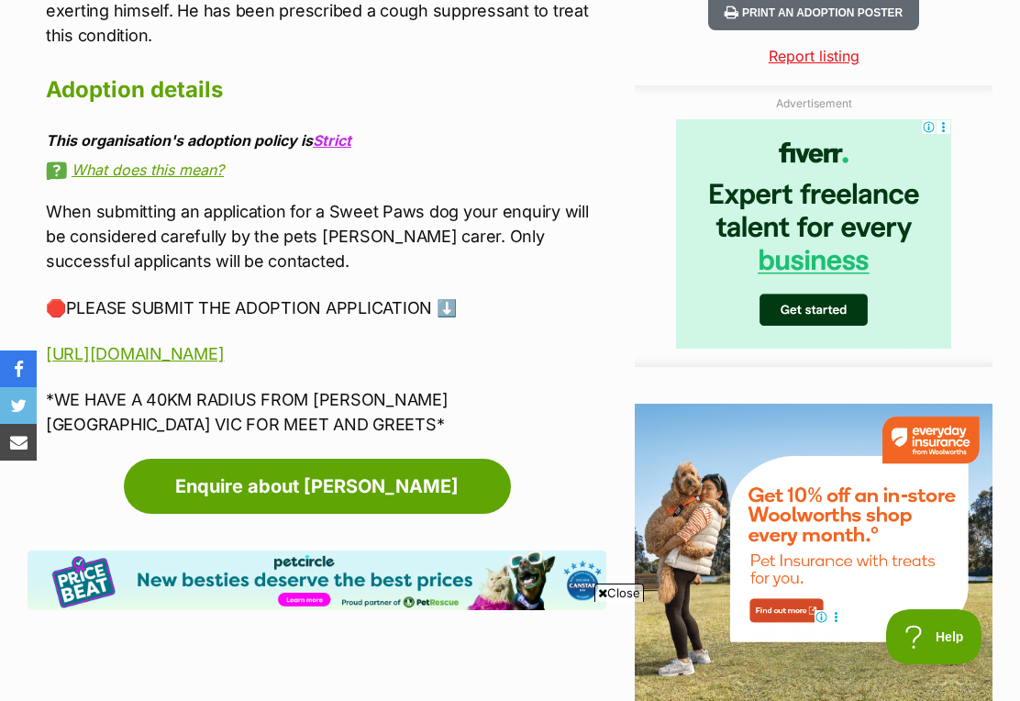
click at [224, 344] on link "https://sweetpawsdogrescue.com.au/adoptions-form/" at bounding box center [135, 353] width 178 height 19
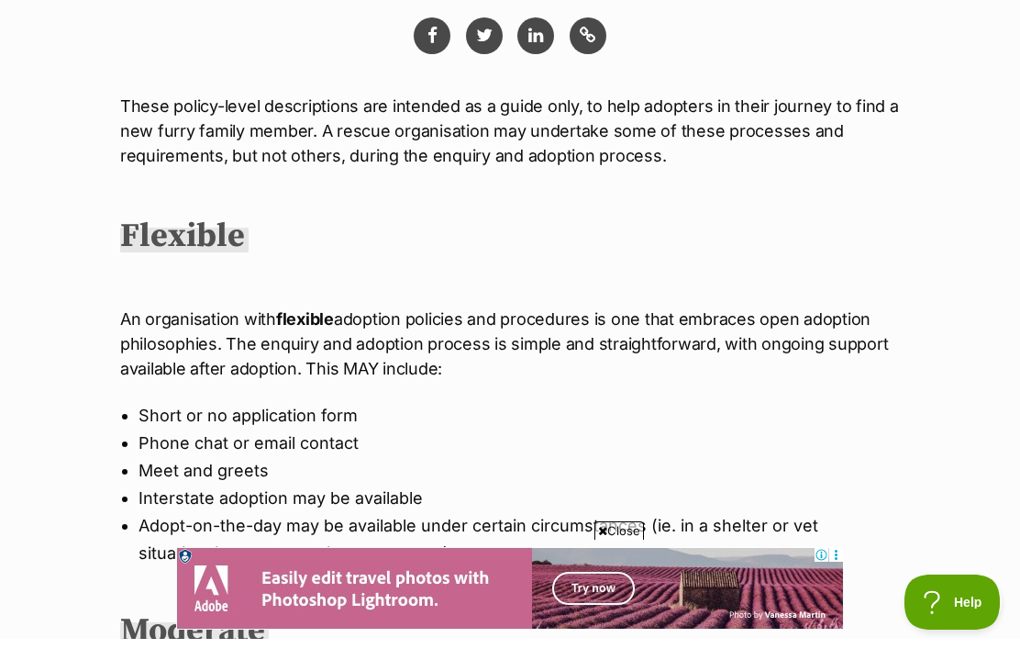
scroll to position [341, 0]
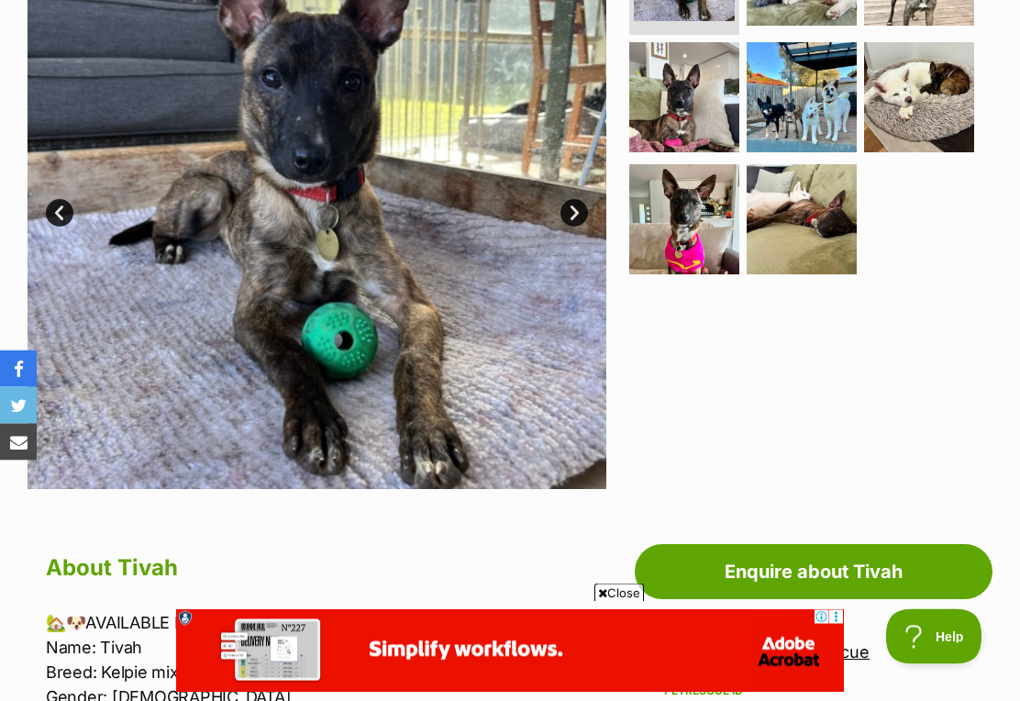
scroll to position [395, 0]
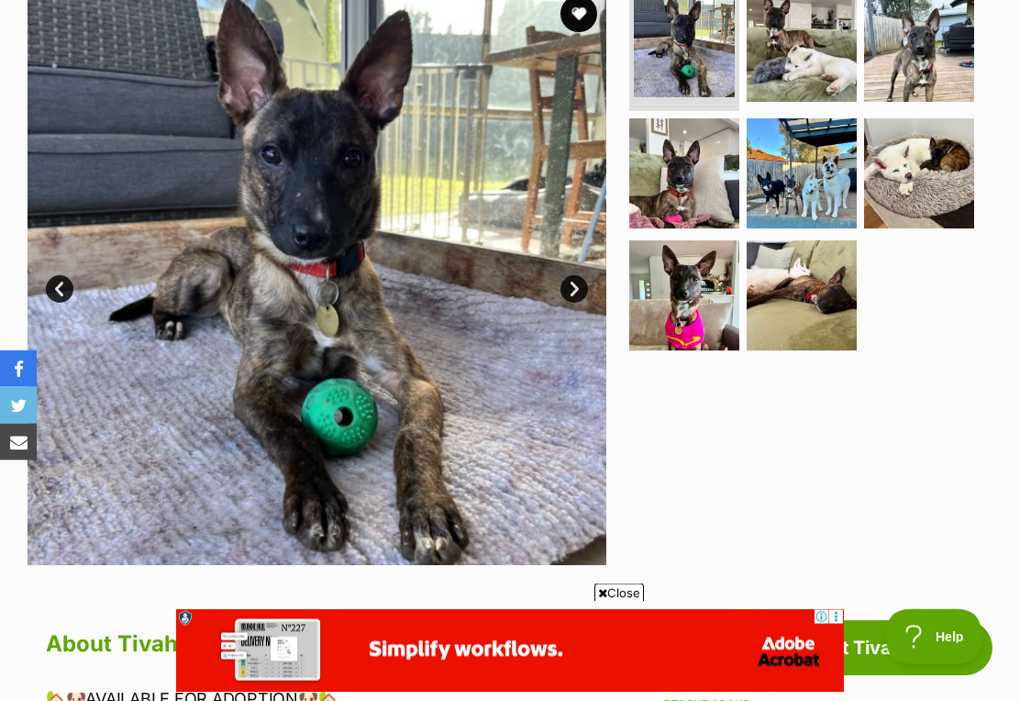
click at [813, 229] on img at bounding box center [802, 174] width 110 height 110
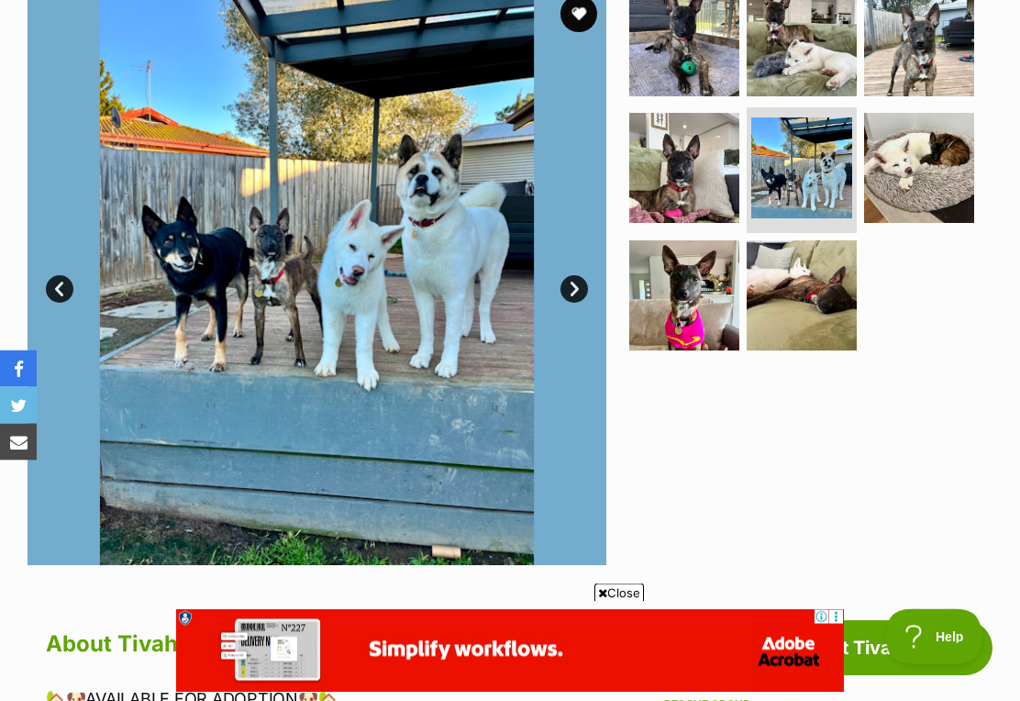
click at [944, 224] on img at bounding box center [919, 169] width 110 height 110
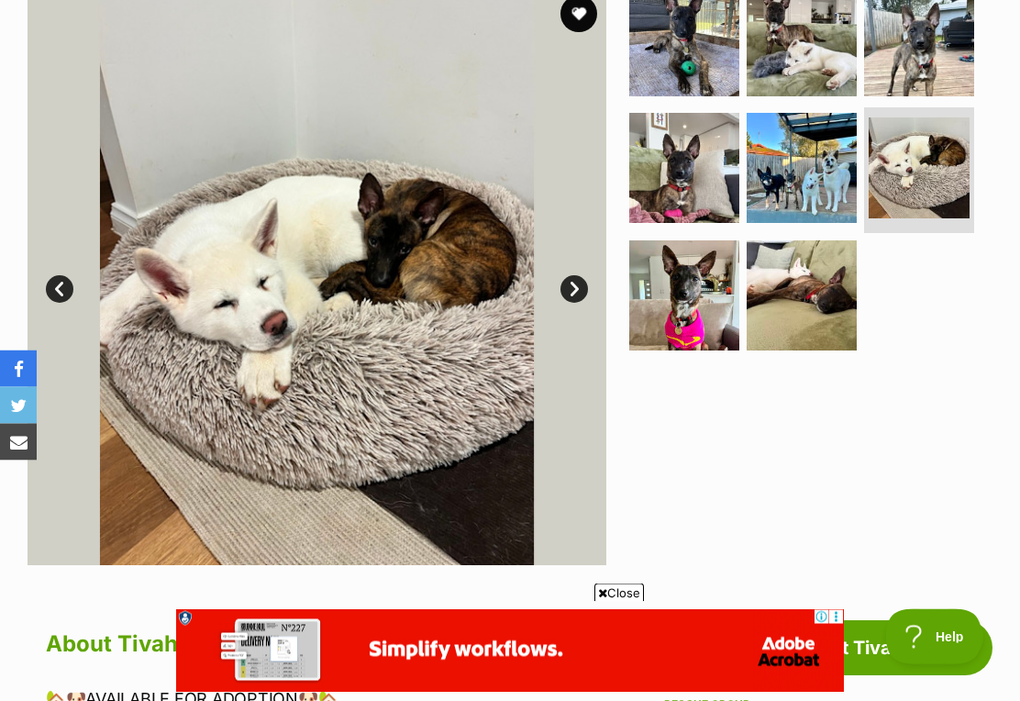
scroll to position [255, 0]
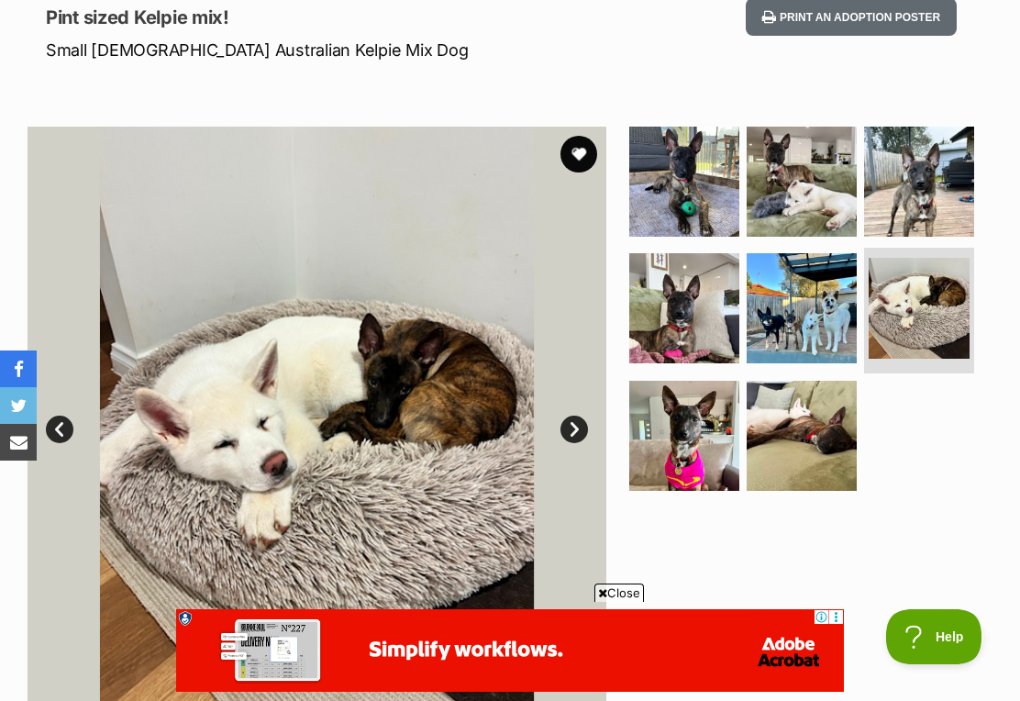
click at [693, 415] on img at bounding box center [684, 436] width 110 height 110
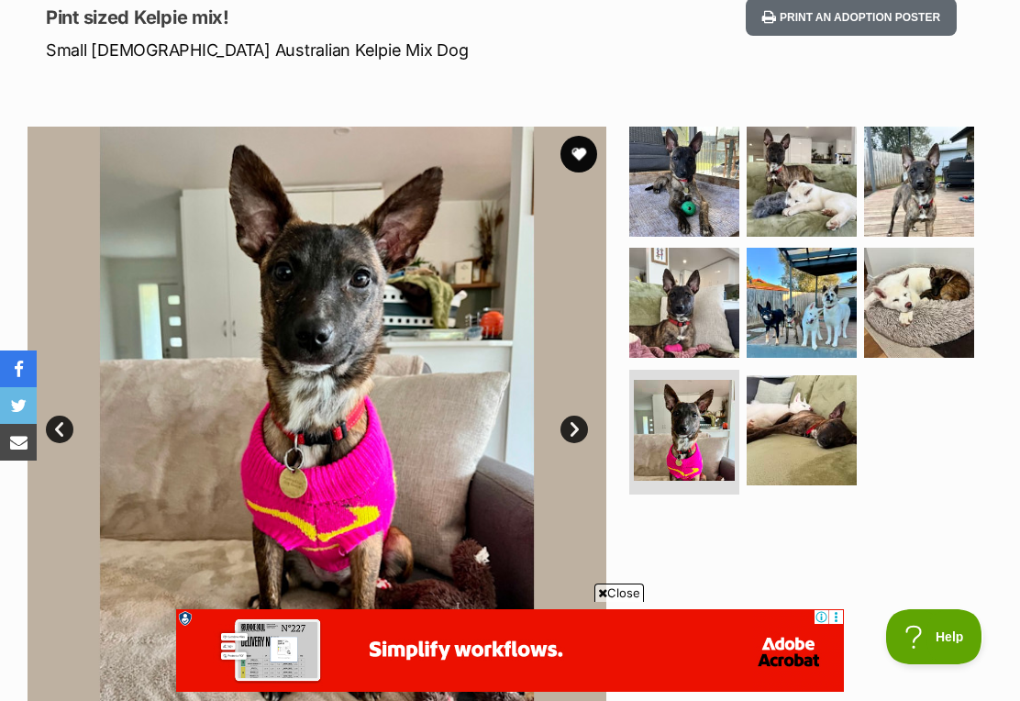
click at [809, 397] on img at bounding box center [802, 430] width 110 height 110
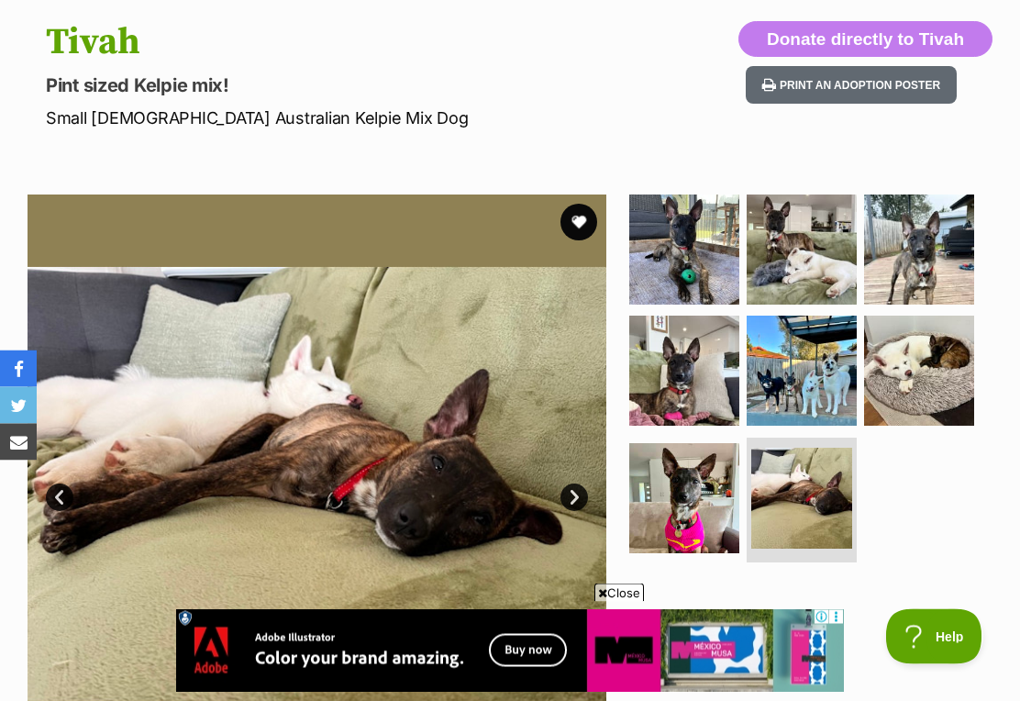
scroll to position [115, 0]
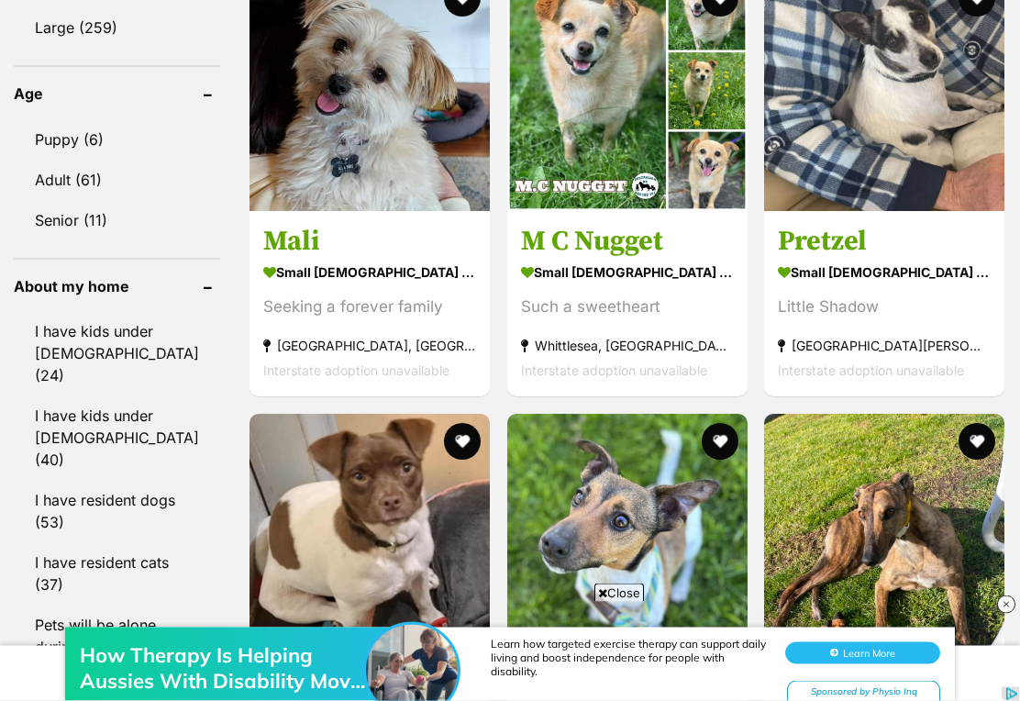
scroll to position [1886, 0]
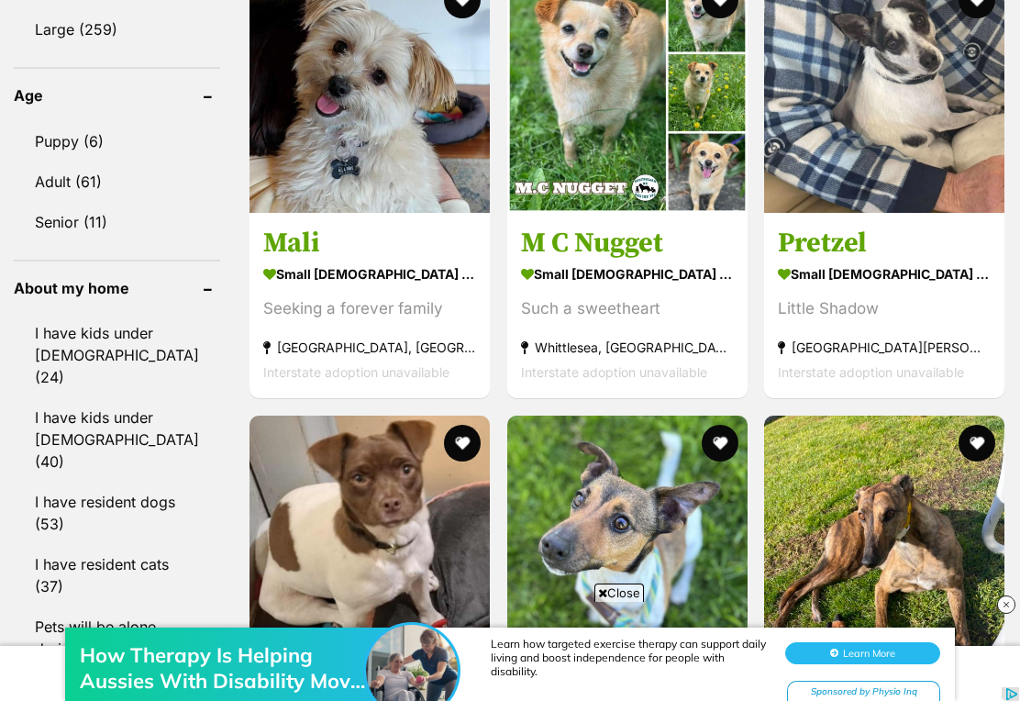
click at [338, 153] on img at bounding box center [370, 92] width 240 height 240
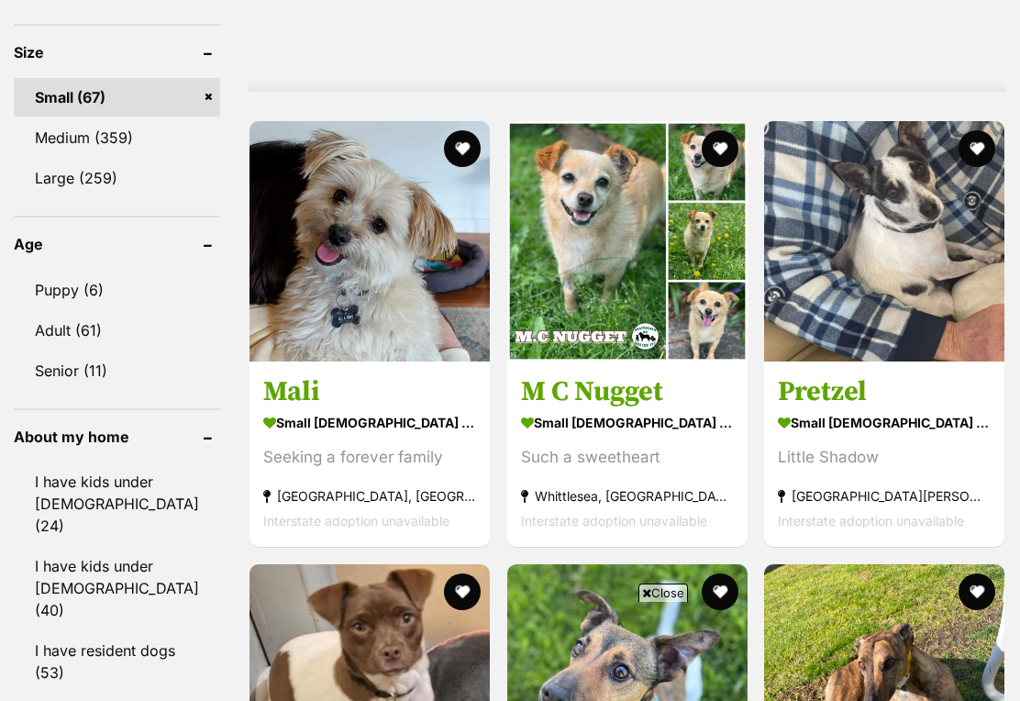
scroll to position [1733, 0]
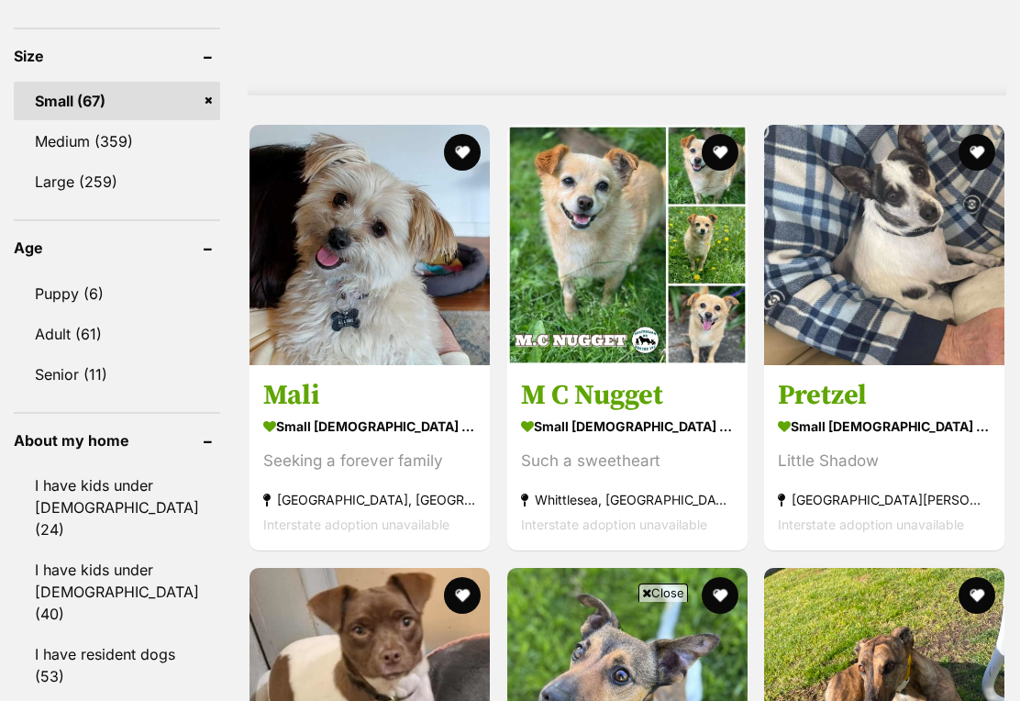
click at [878, 315] on img at bounding box center [884, 245] width 240 height 240
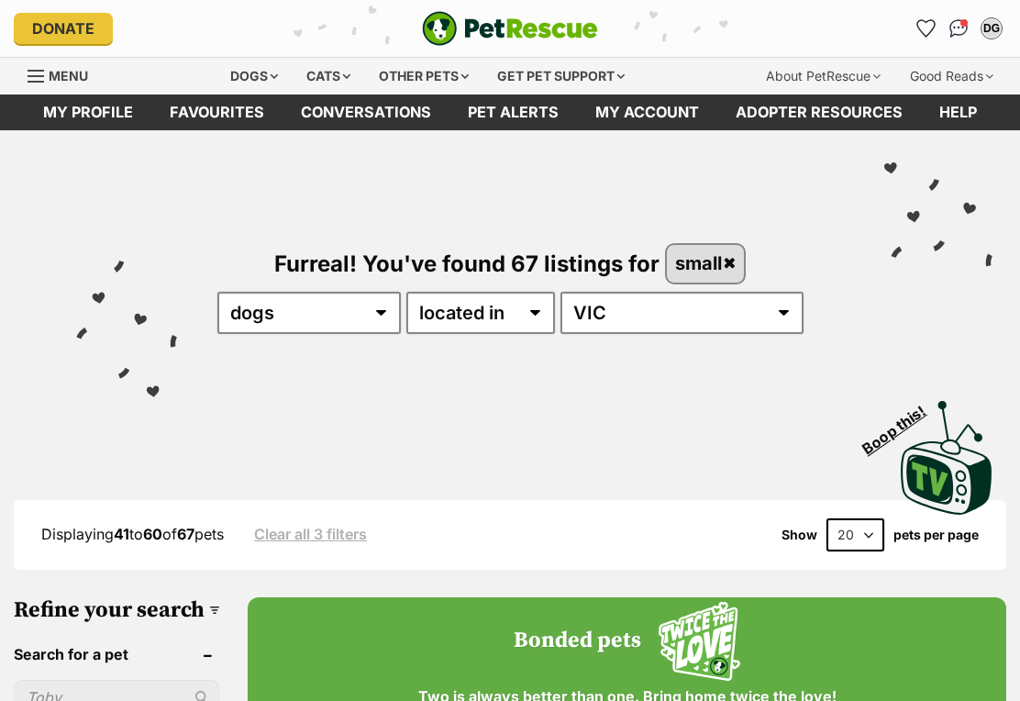
scroll to position [0, 0]
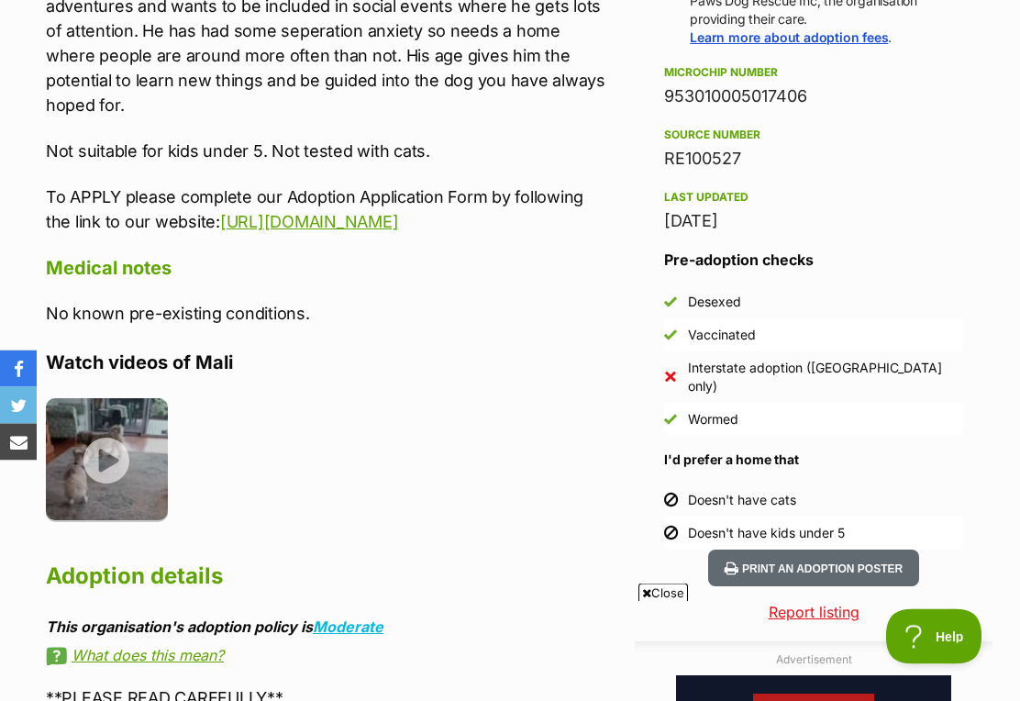
scroll to position [1429, 0]
click at [108, 434] on img at bounding box center [107, 459] width 122 height 122
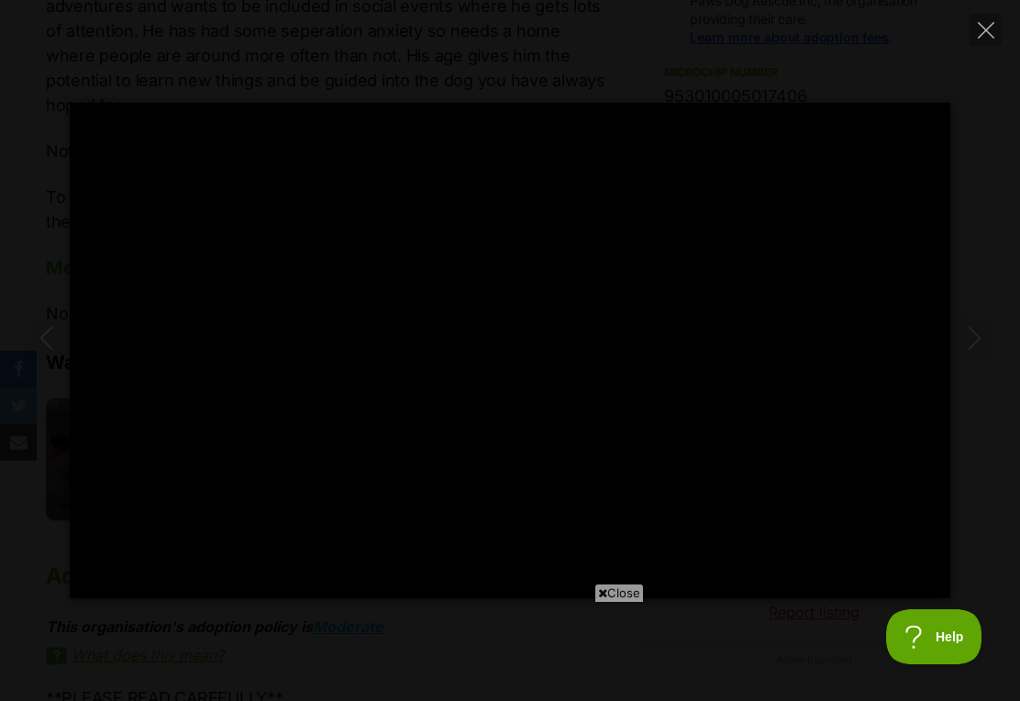
scroll to position [0, 0]
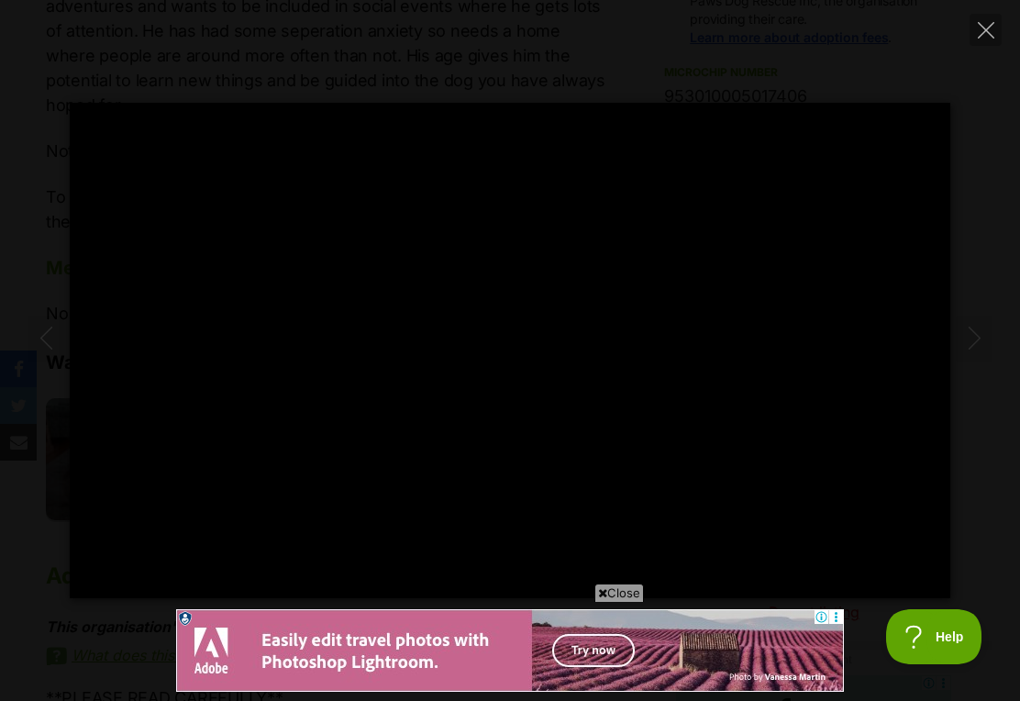
type input "100"
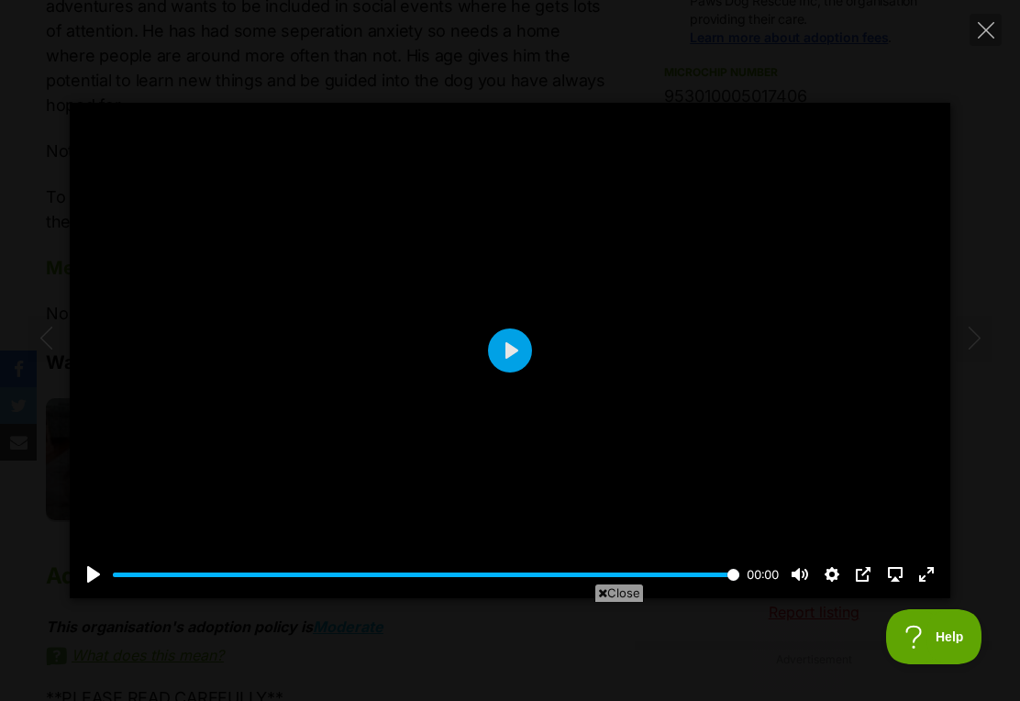
click at [984, 18] on button "Close" at bounding box center [986, 30] width 32 height 32
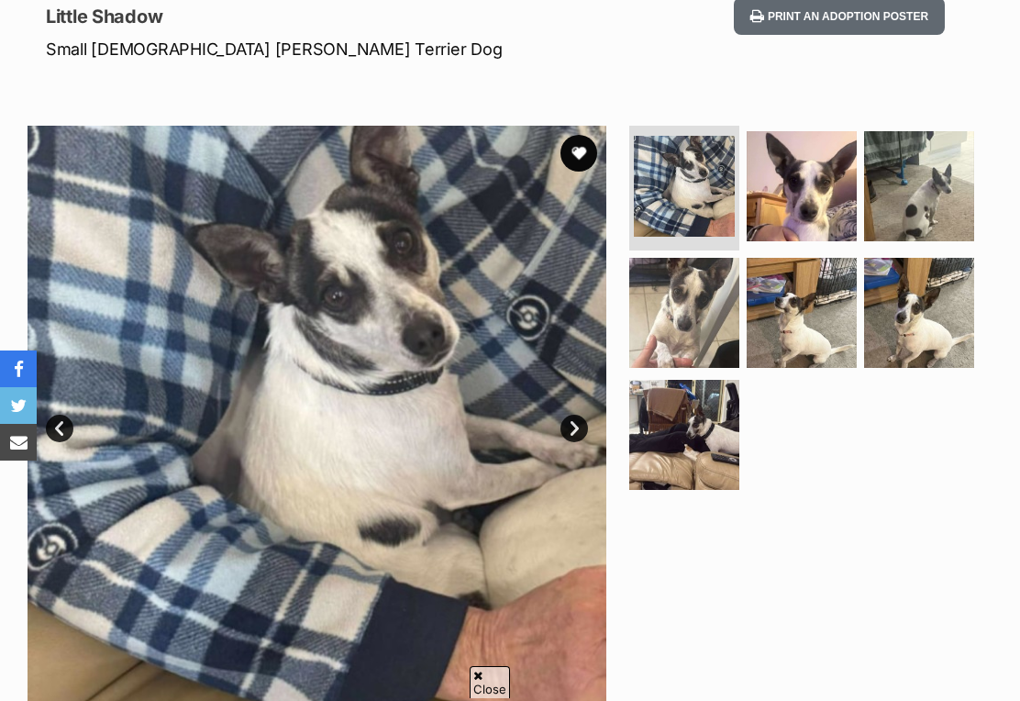
click at [577, 440] on link "Next" at bounding box center [575, 429] width 28 height 28
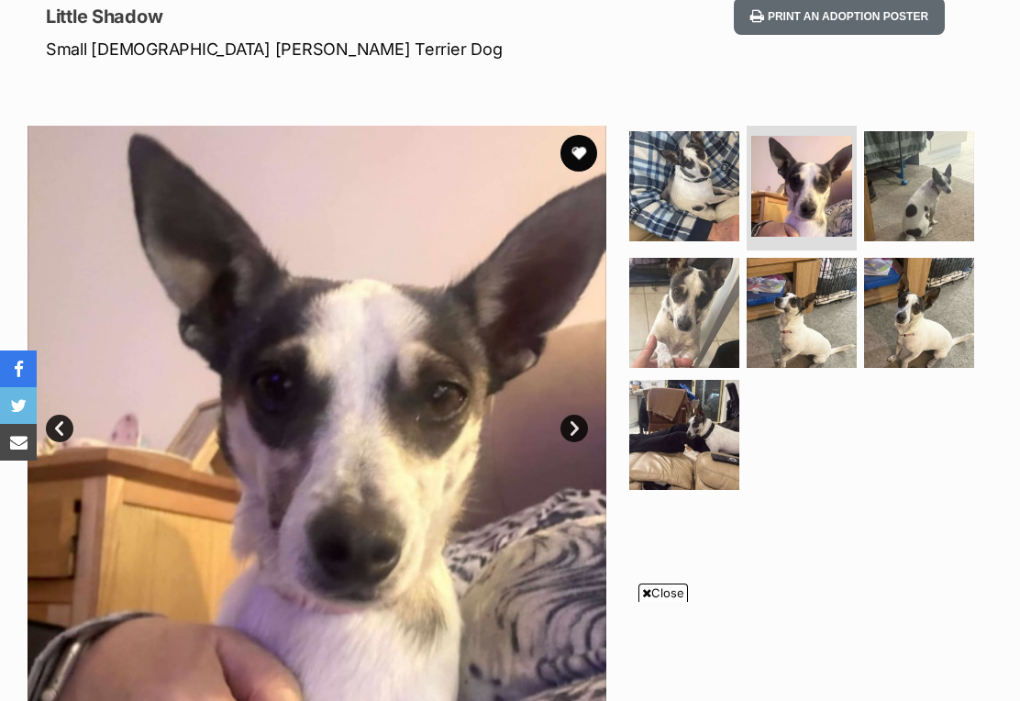
click at [577, 440] on link "Next" at bounding box center [575, 429] width 28 height 28
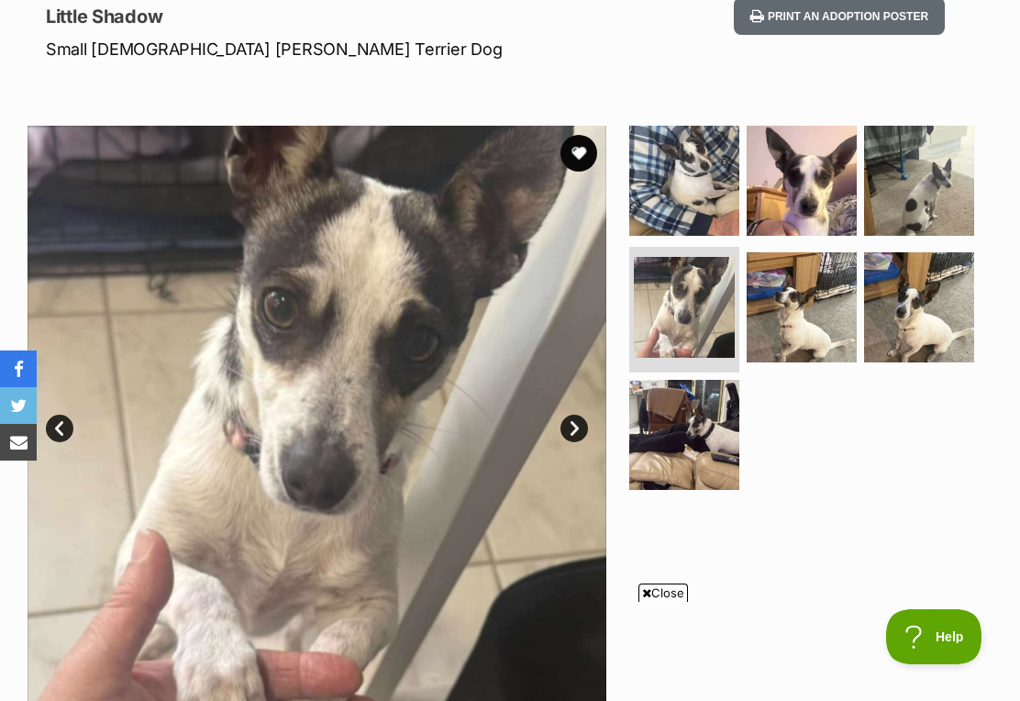
click at [576, 424] on link "Next" at bounding box center [575, 429] width 28 height 28
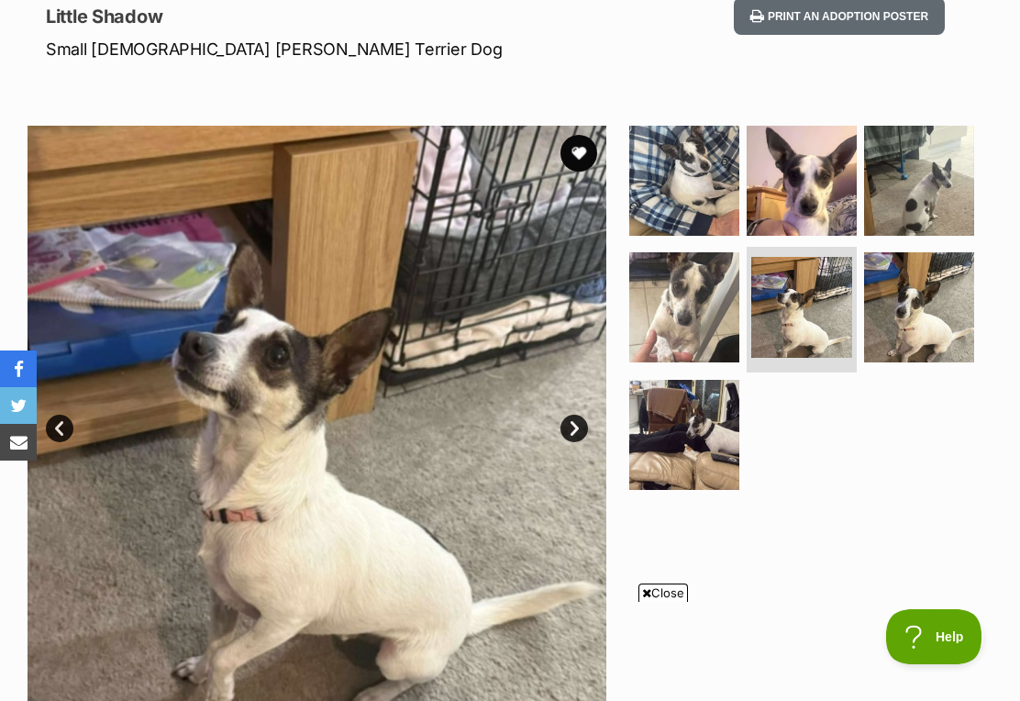
click at [577, 427] on link "Next" at bounding box center [575, 429] width 28 height 28
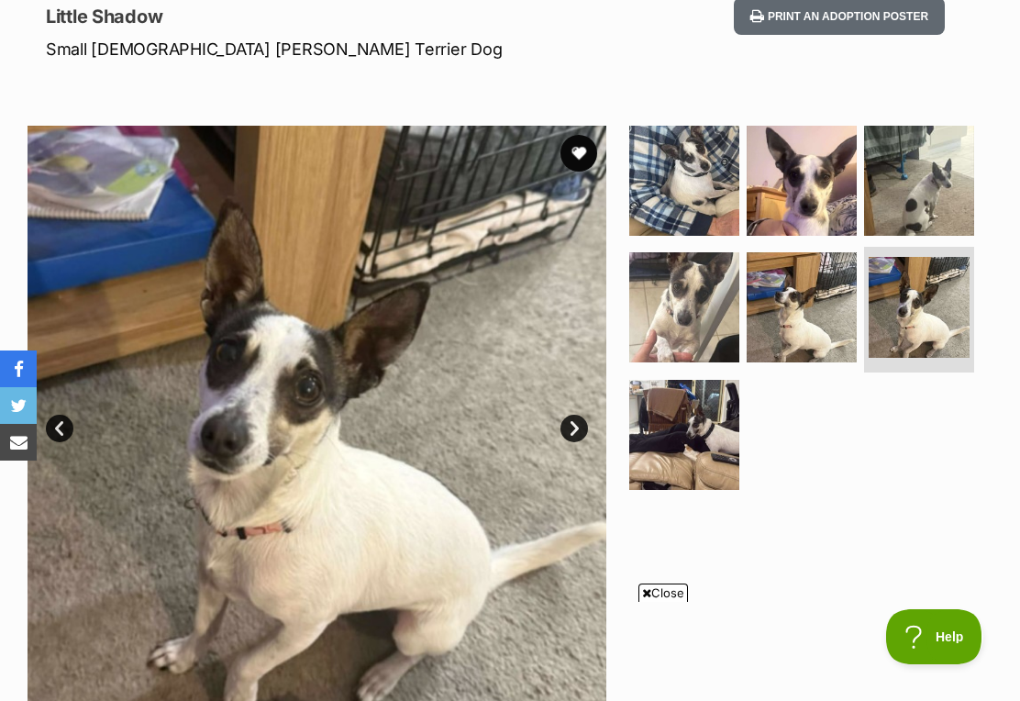
click at [574, 434] on link "Next" at bounding box center [575, 429] width 28 height 28
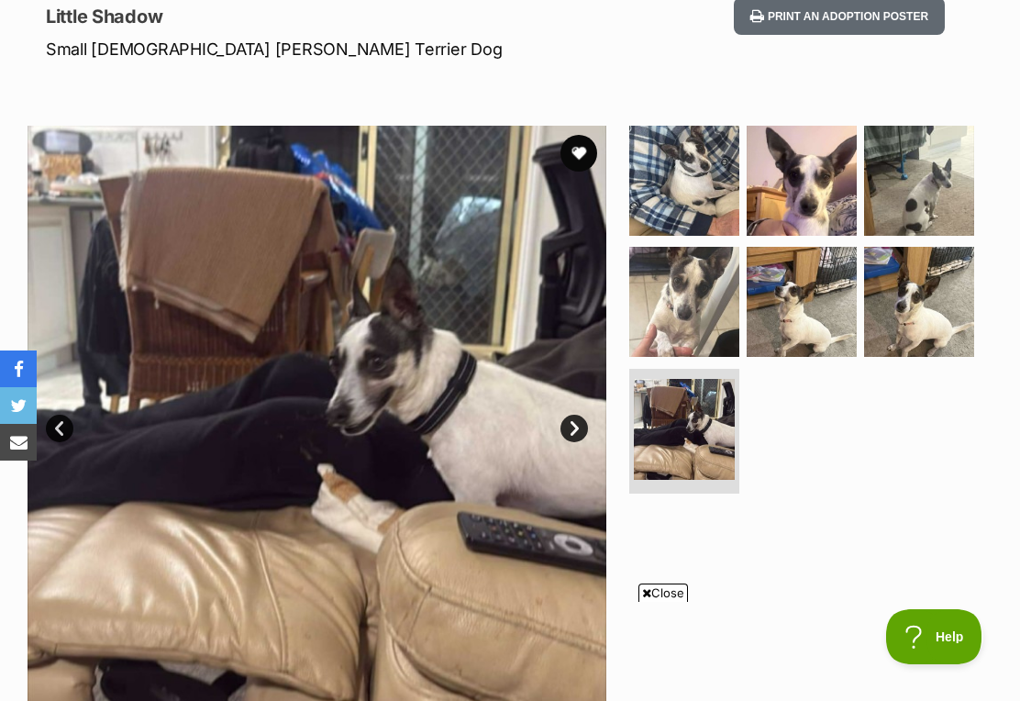
click at [576, 432] on link "Next" at bounding box center [575, 429] width 28 height 28
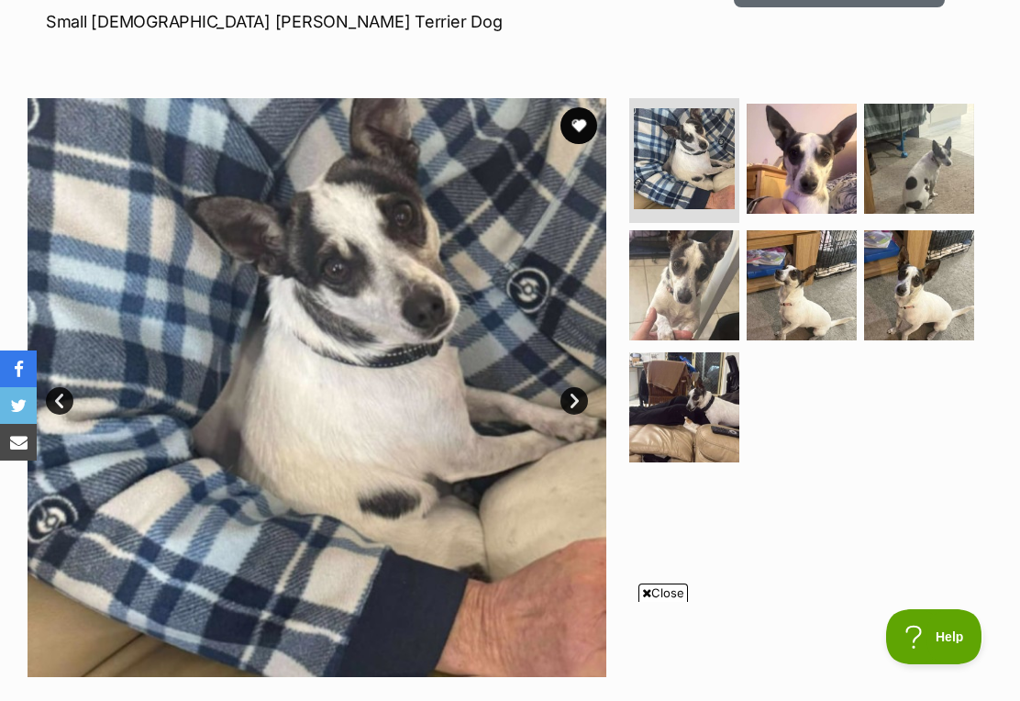
scroll to position [273, 0]
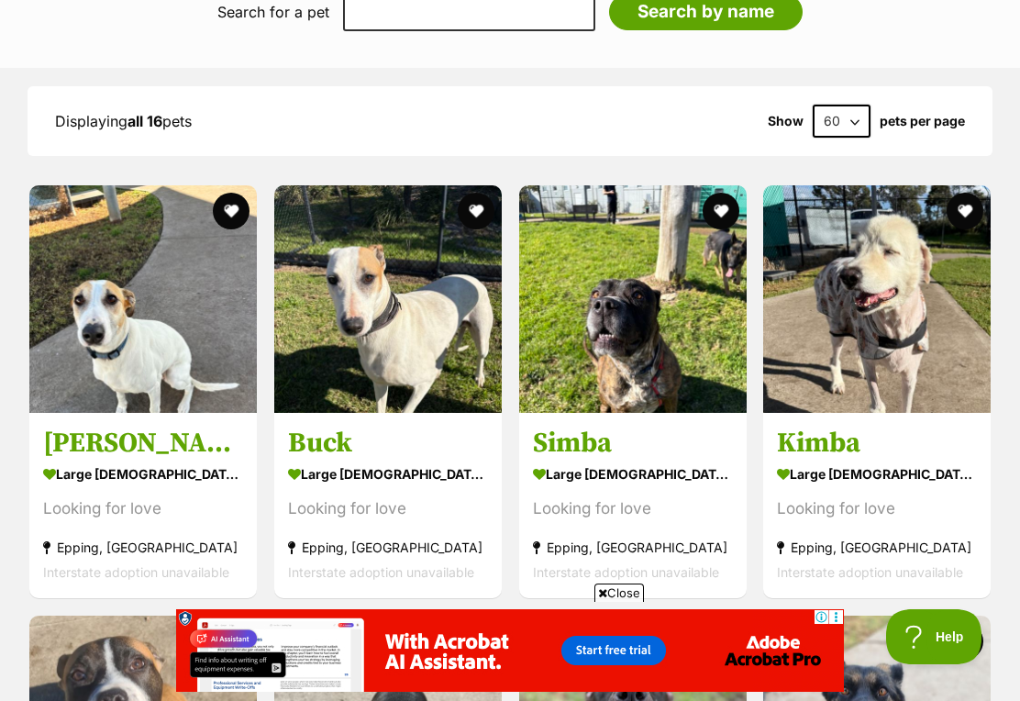
scroll to position [1631, 0]
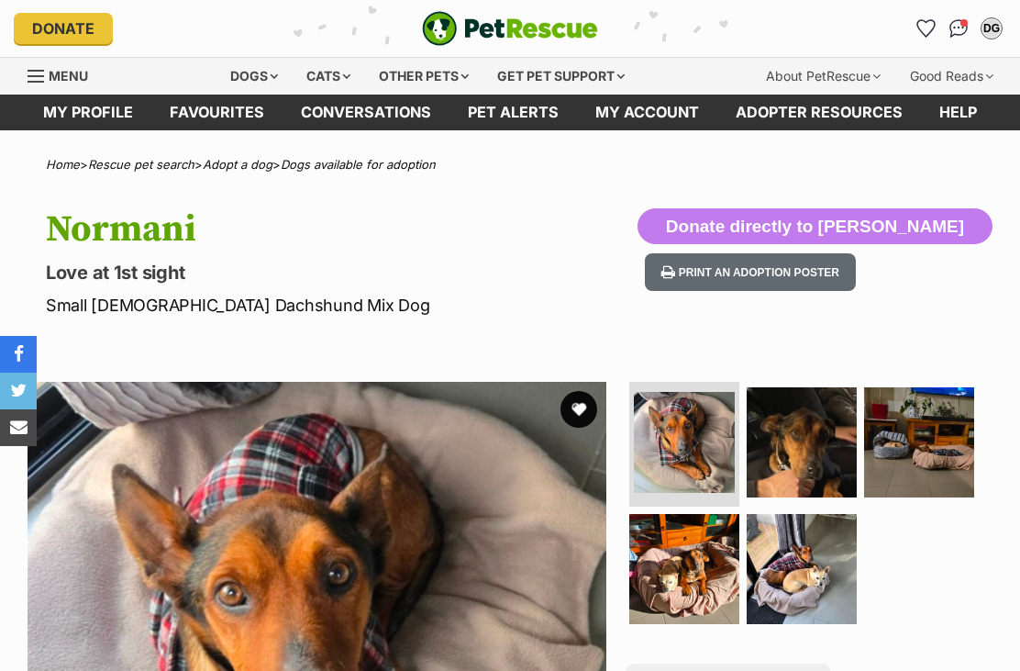
click at [774, 451] on img at bounding box center [802, 442] width 110 height 110
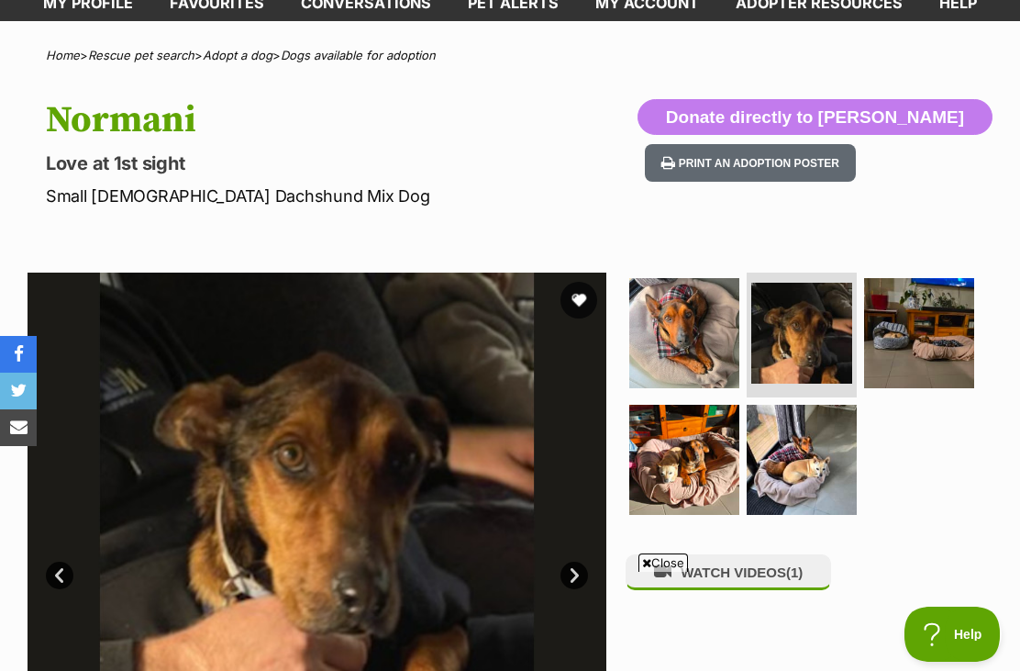
click at [928, 343] on img at bounding box center [919, 333] width 110 height 110
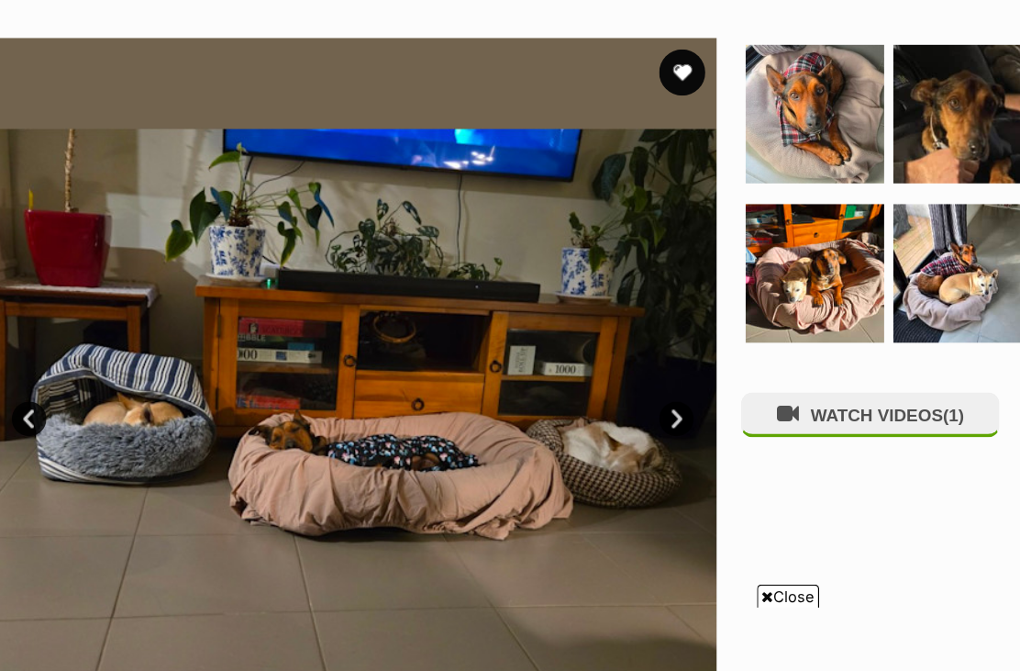
scroll to position [284, 0]
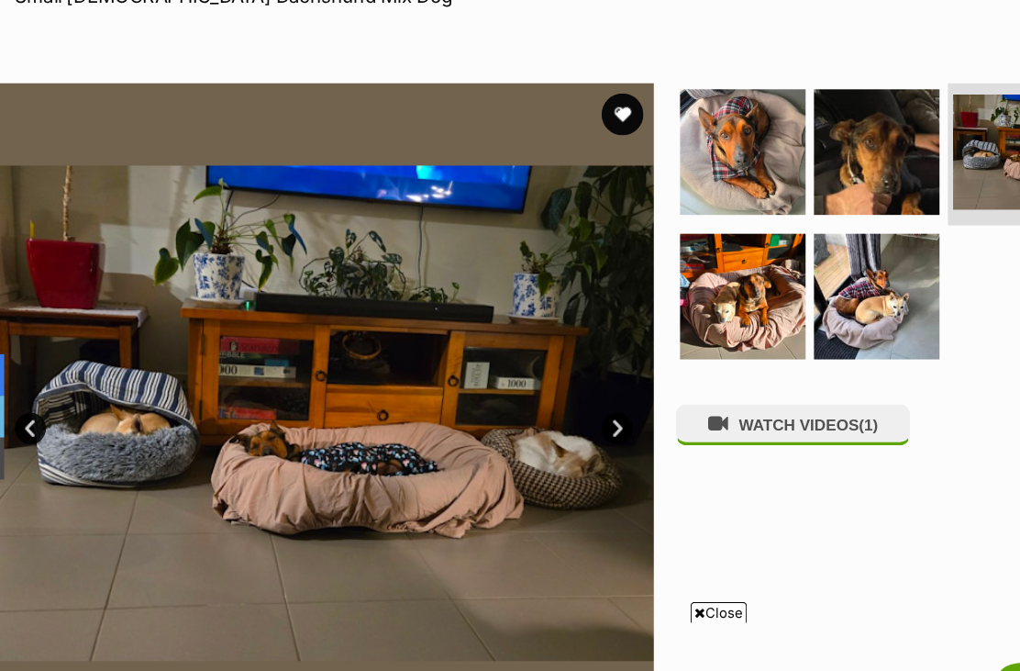
click at [667, 274] on img at bounding box center [684, 285] width 110 height 110
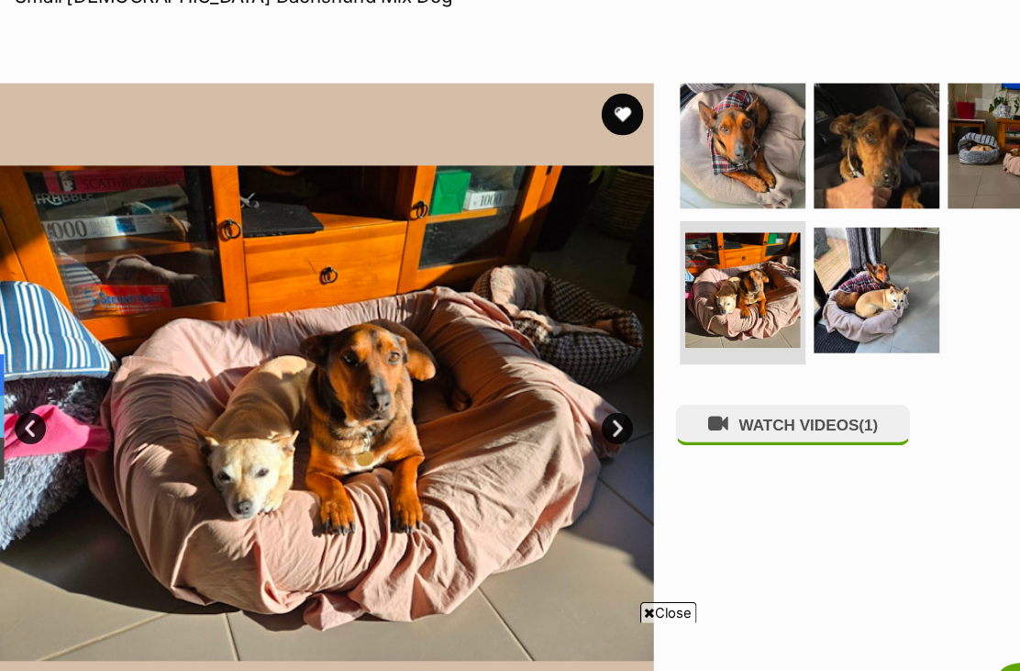
scroll to position [0, 0]
click at [787, 266] on img at bounding box center [802, 280] width 110 height 110
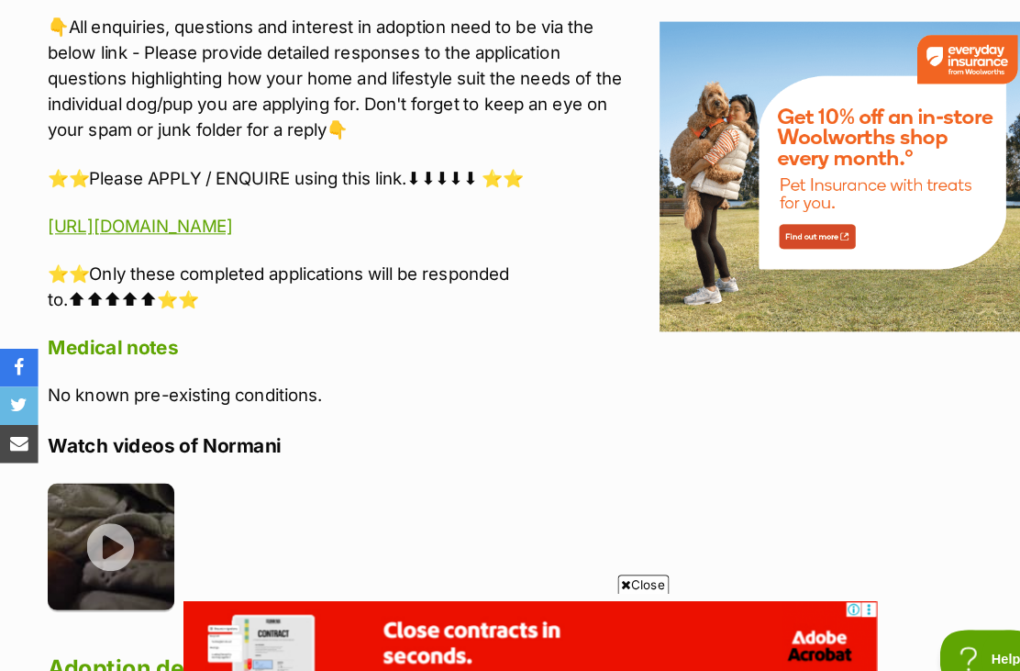
scroll to position [2240, 0]
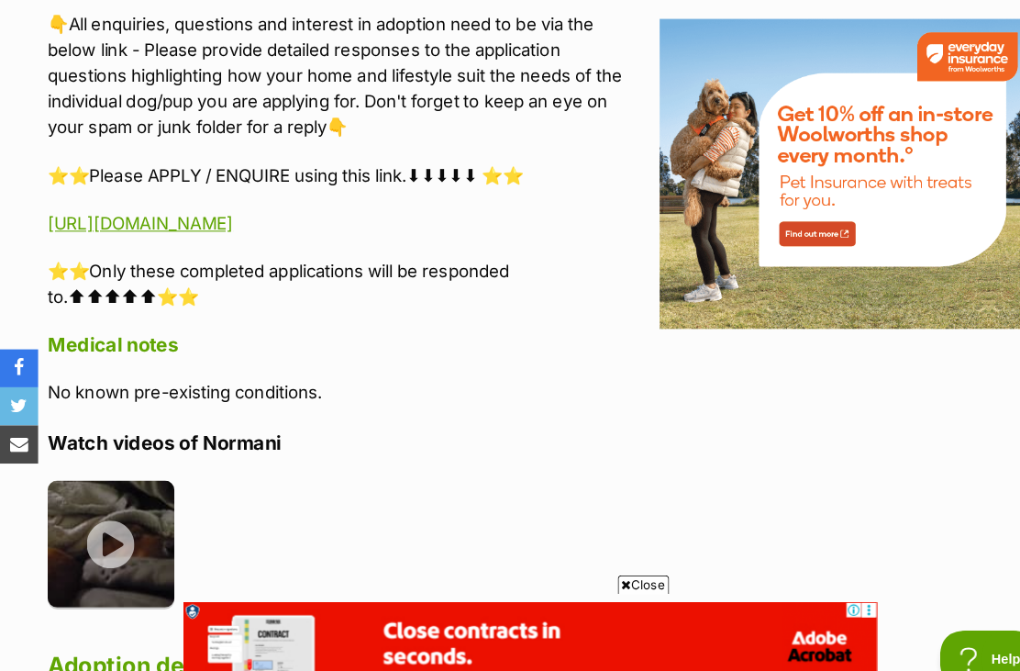
click at [107, 479] on img at bounding box center [107, 523] width 122 height 122
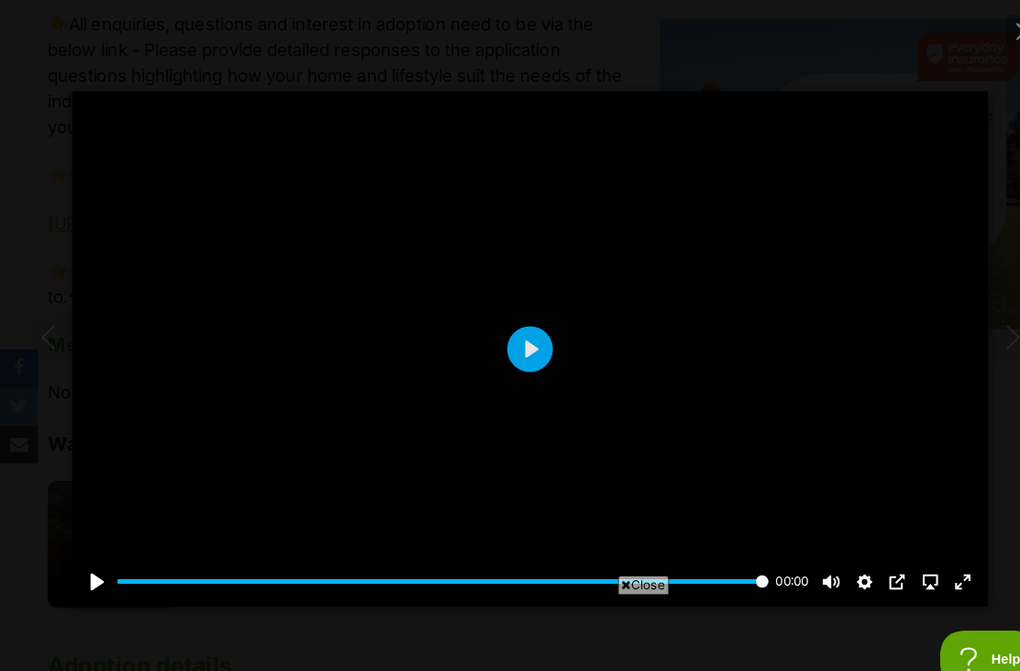
scroll to position [0, 0]
click at [513, 349] on button "Play" at bounding box center [510, 336] width 44 height 44
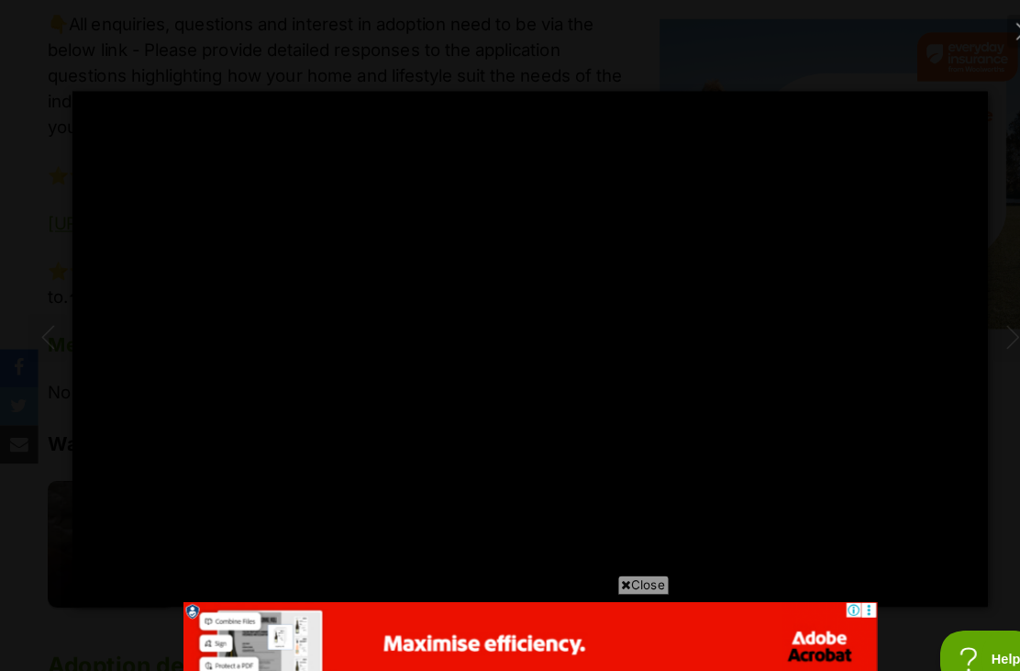
type input "100"
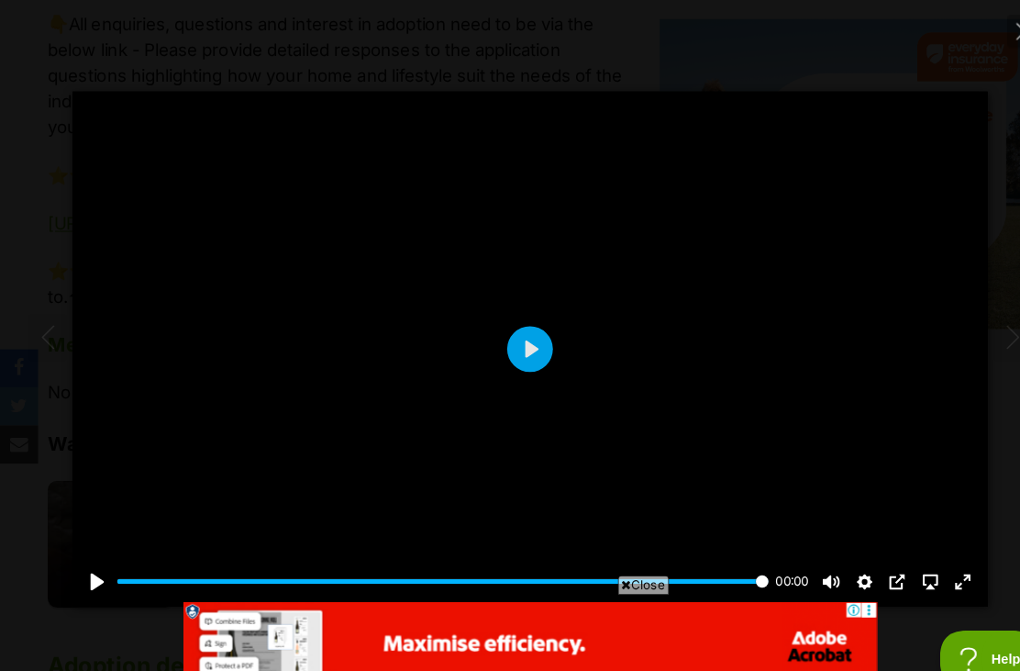
click at [974, 33] on button "Close" at bounding box center [986, 30] width 32 height 32
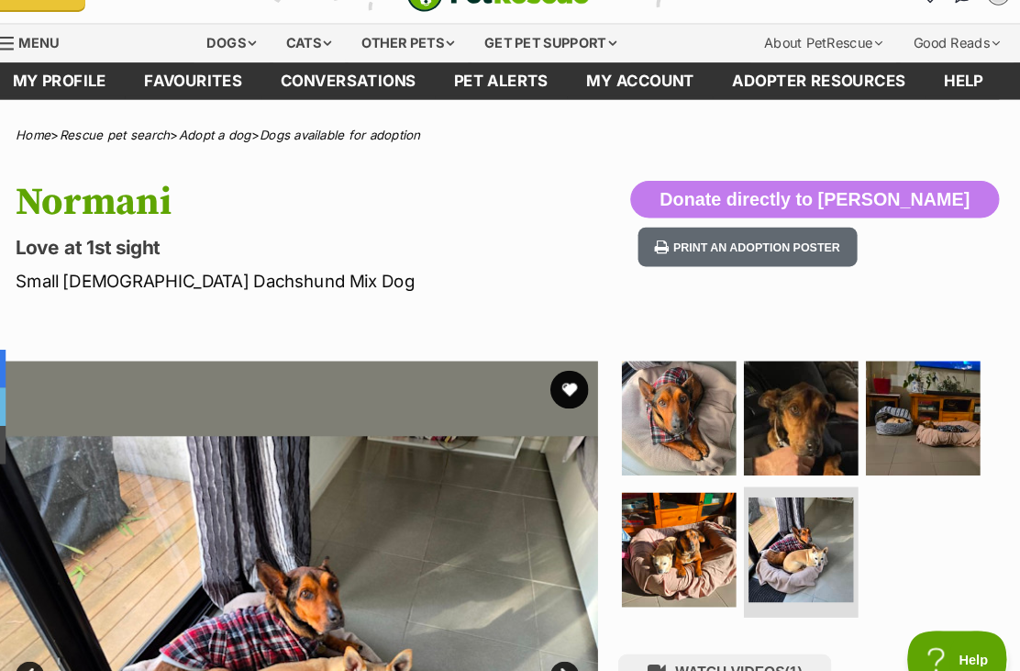
scroll to position [33, 0]
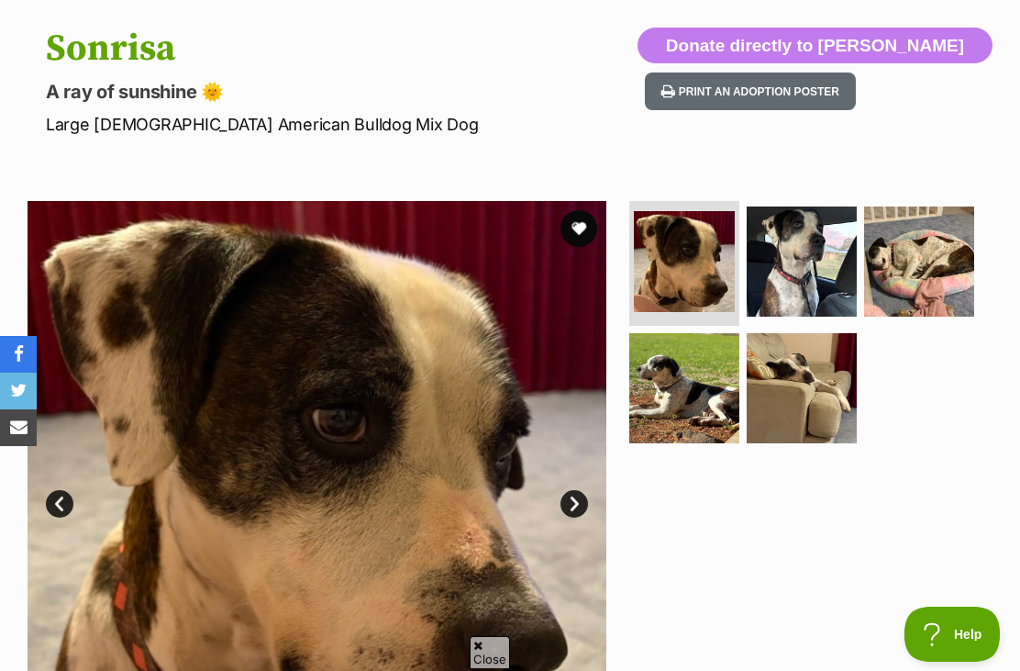
click at [584, 507] on link "Next" at bounding box center [575, 504] width 28 height 28
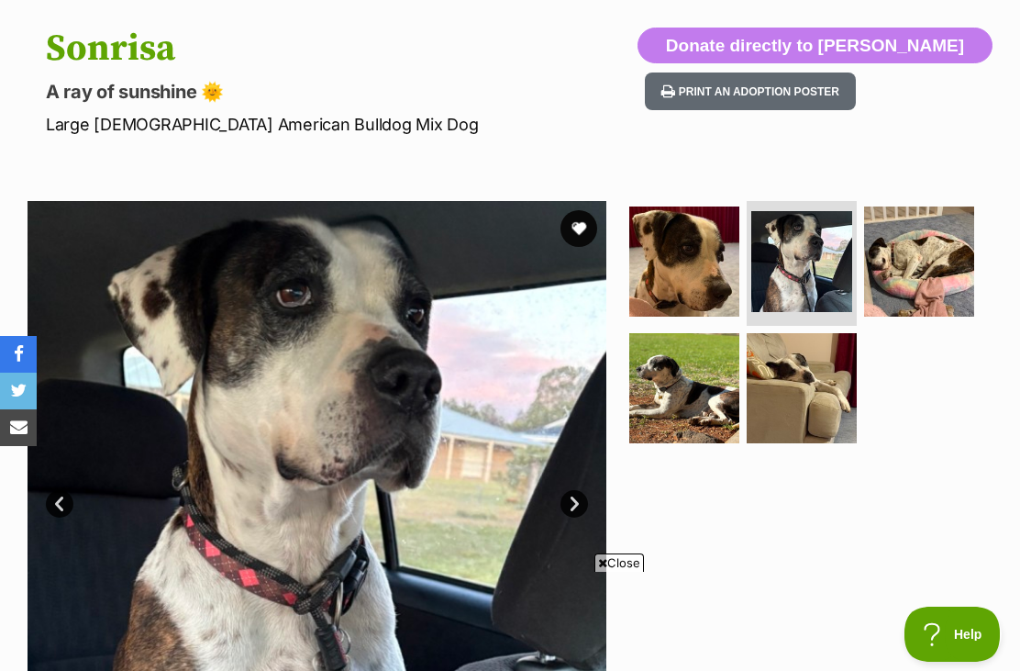
click at [584, 501] on link "Next" at bounding box center [575, 504] width 28 height 28
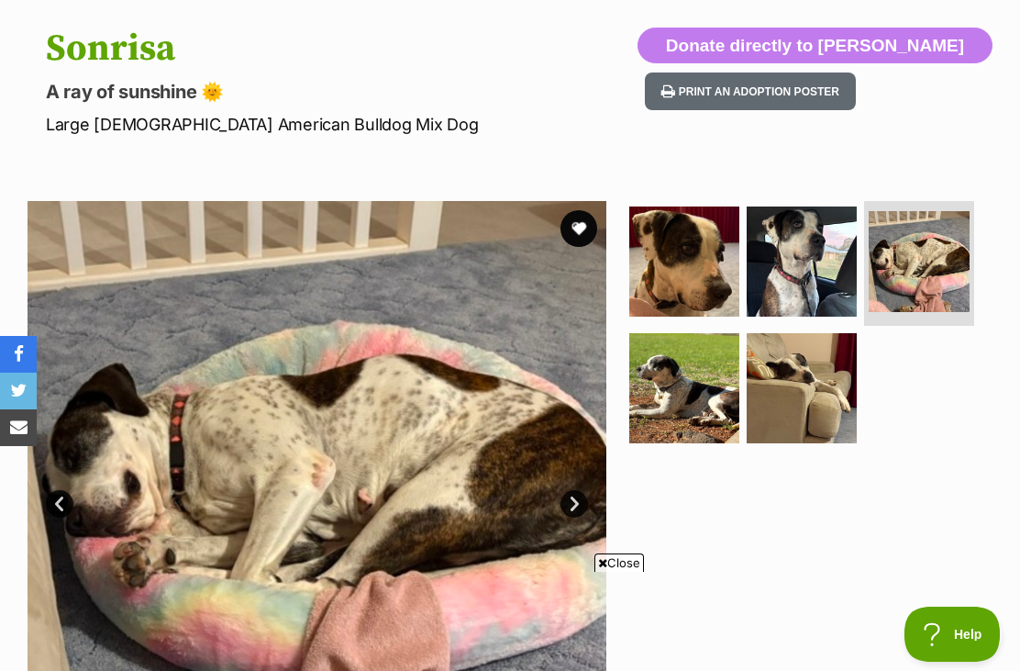
click at [572, 504] on link "Next" at bounding box center [575, 504] width 28 height 28
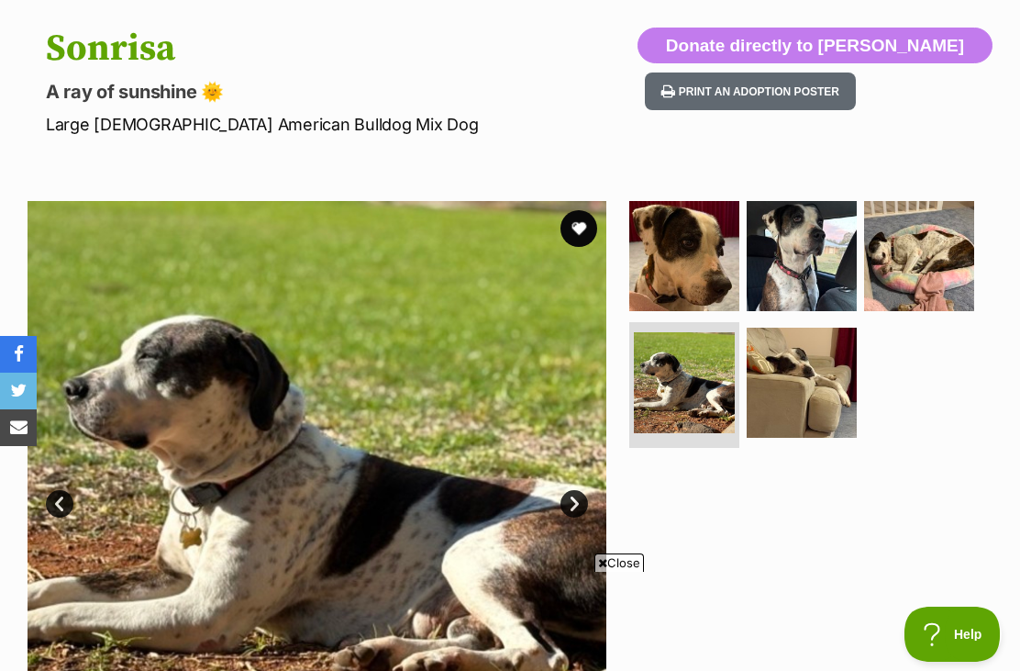
click at [577, 506] on link "Next" at bounding box center [575, 504] width 28 height 28
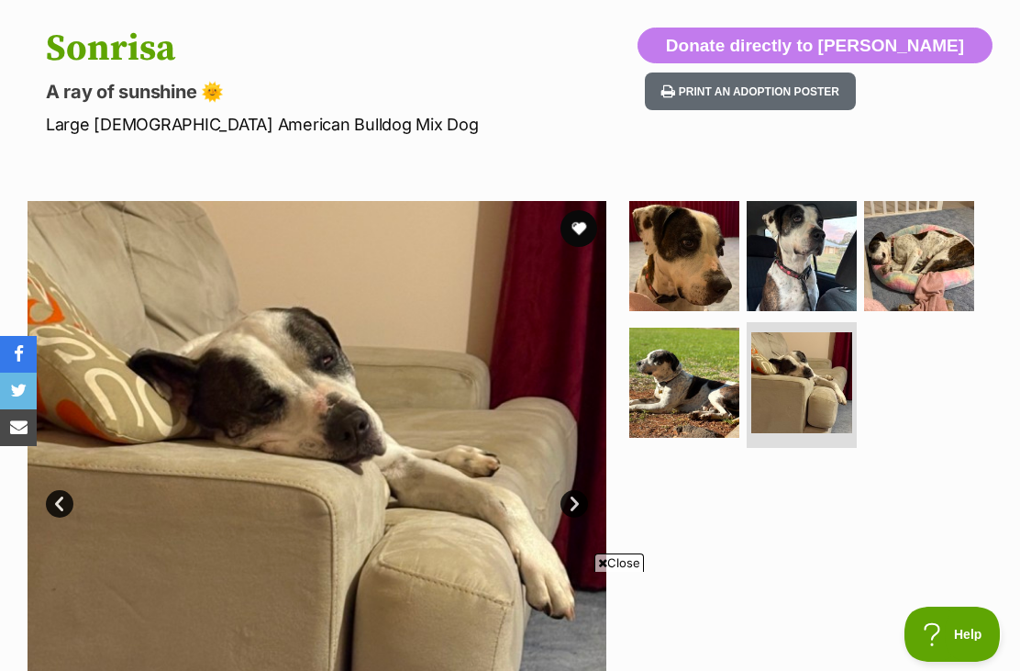
click at [580, 505] on link "Next" at bounding box center [575, 504] width 28 height 28
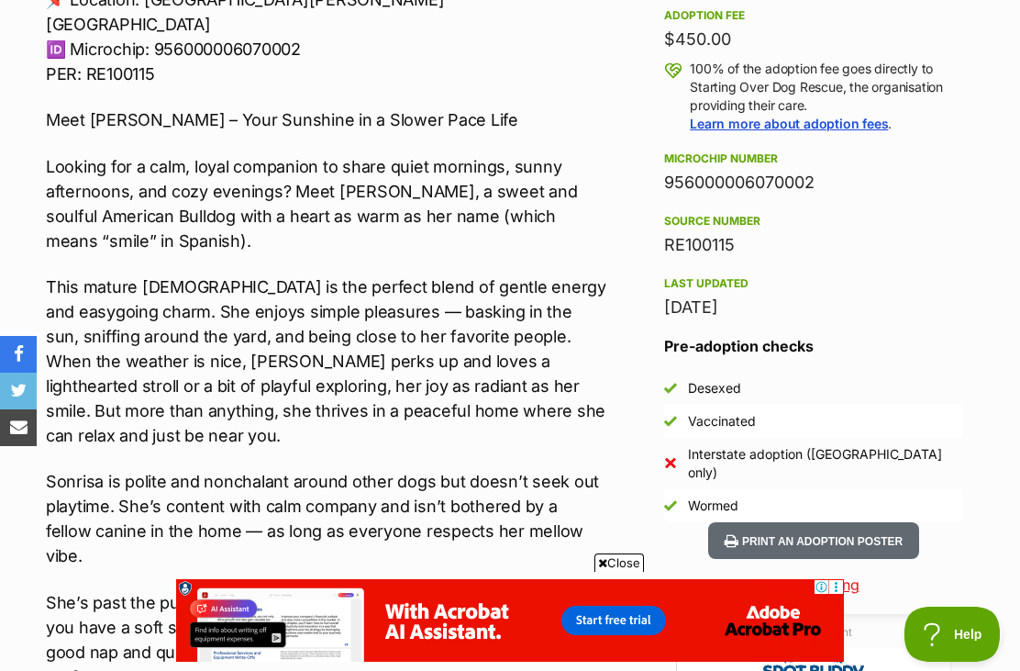
scroll to position [1324, 0]
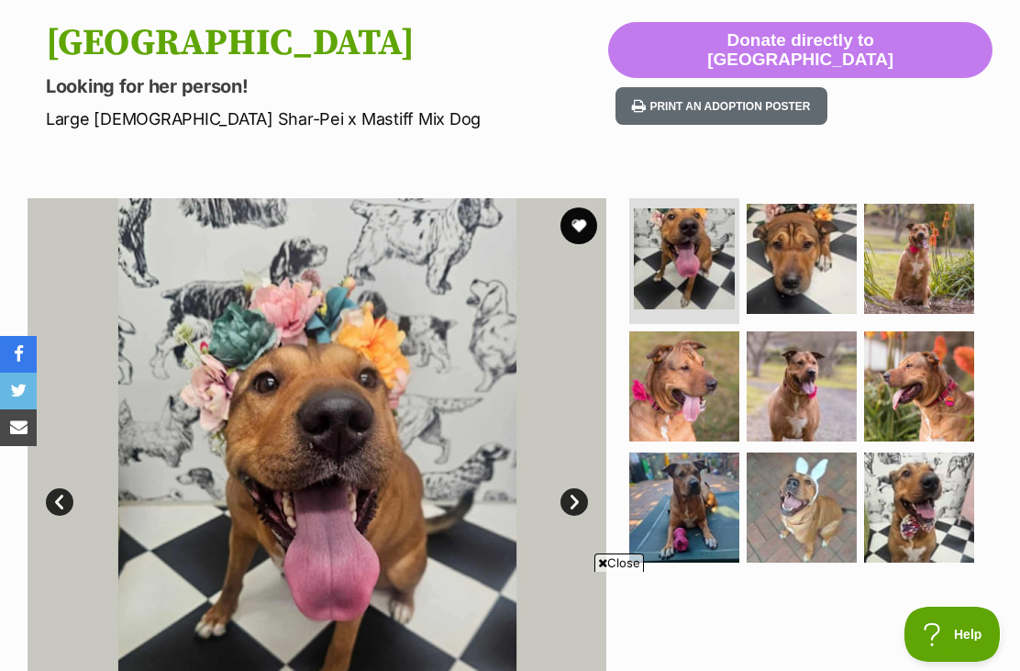
click at [565, 495] on link "Next" at bounding box center [575, 502] width 28 height 28
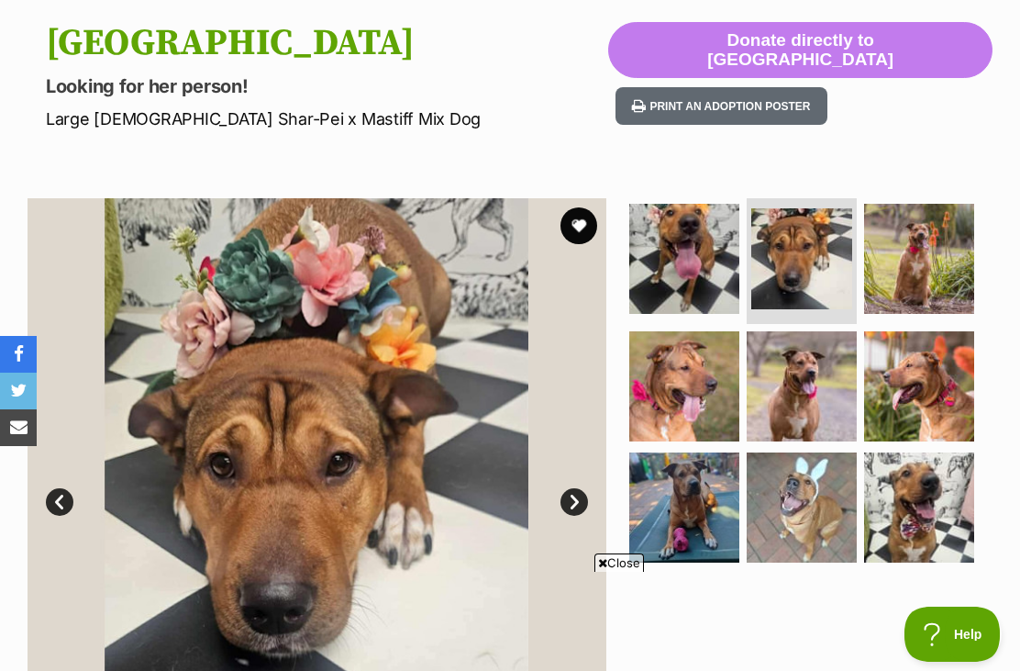
click at [582, 490] on link "Next" at bounding box center [575, 502] width 28 height 28
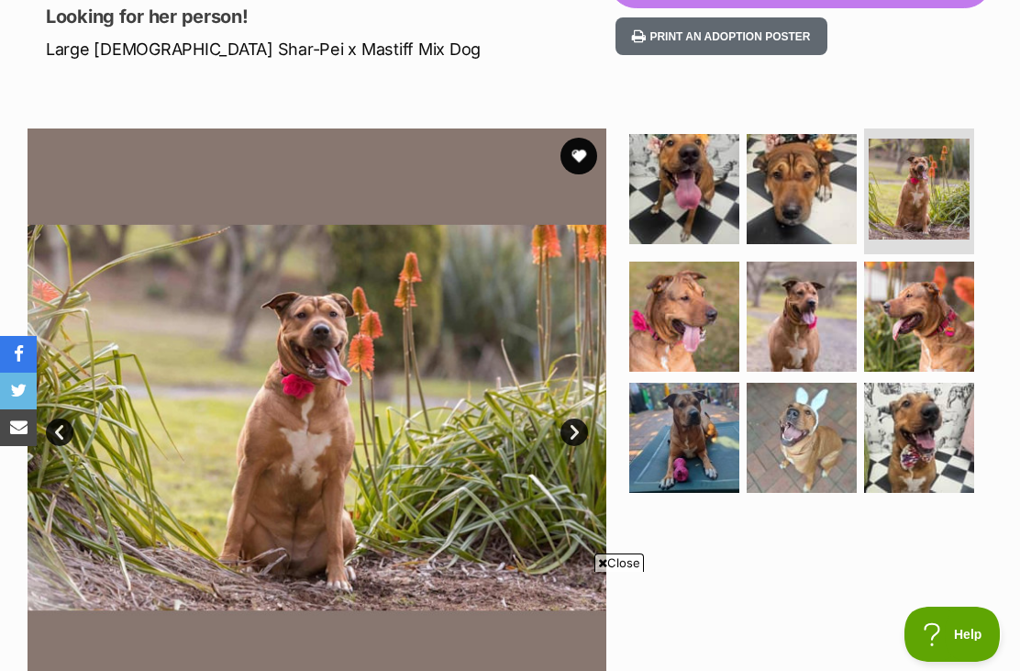
scroll to position [228, 0]
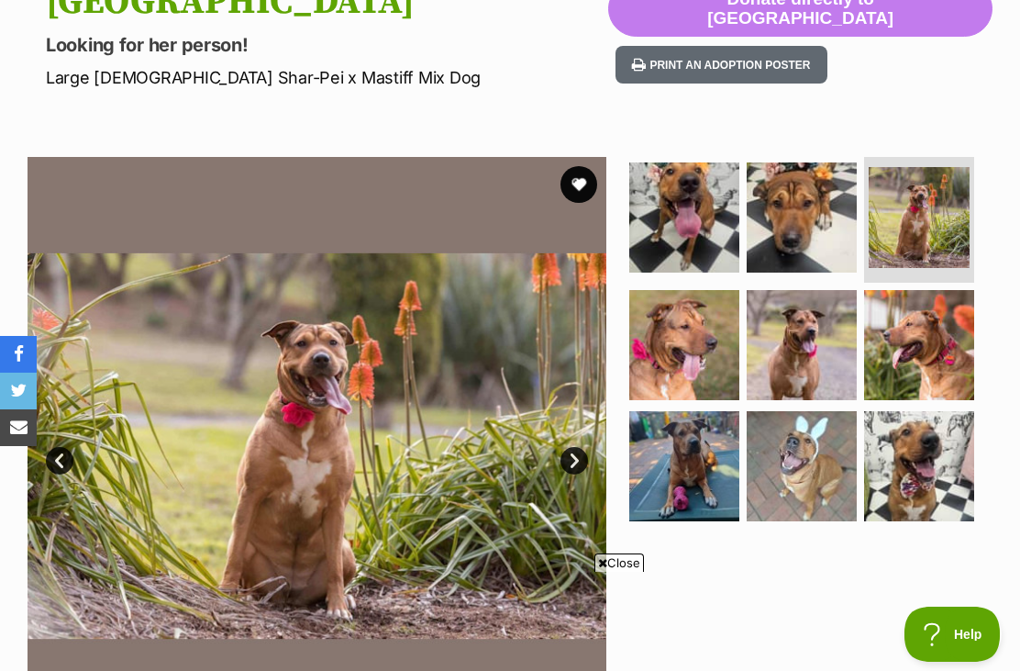
click at [584, 452] on link "Next" at bounding box center [575, 461] width 28 height 28
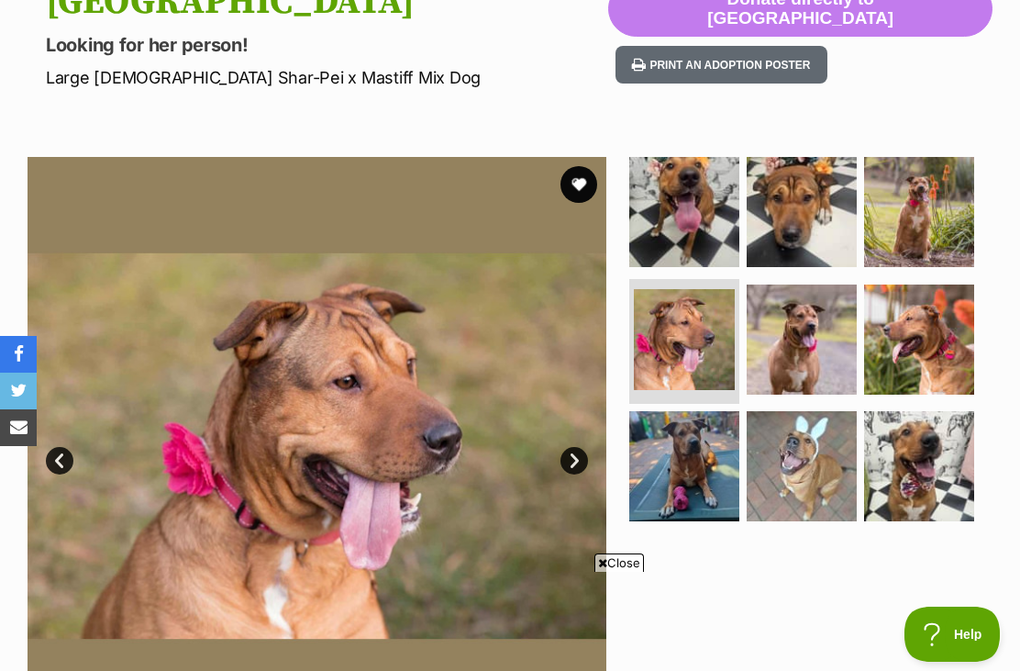
click at [575, 465] on link "Next" at bounding box center [575, 461] width 28 height 28
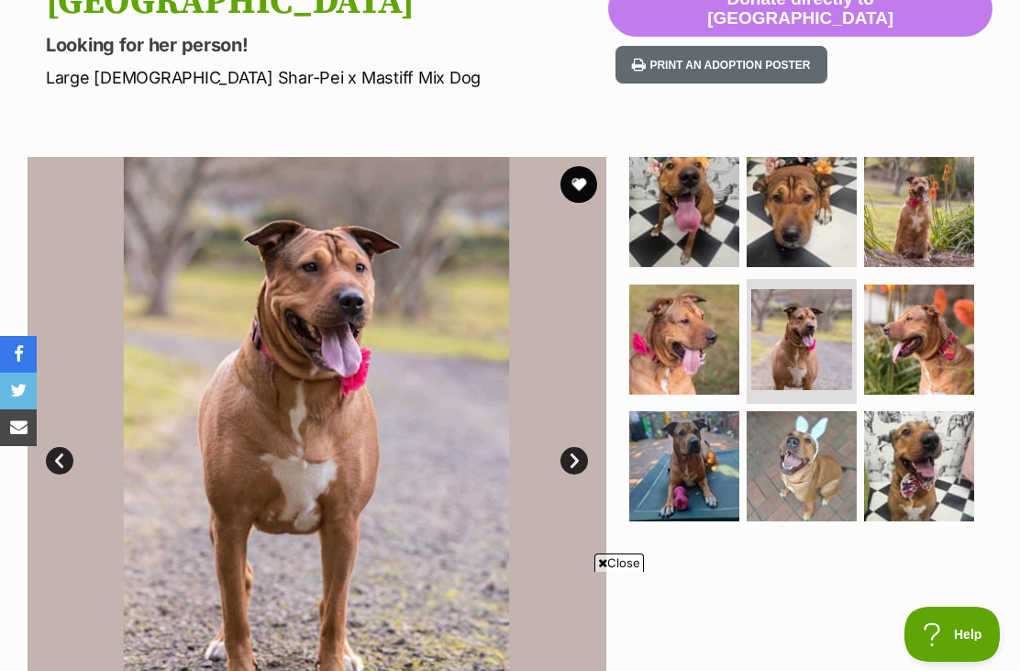
click at [572, 460] on link "Next" at bounding box center [575, 461] width 28 height 28
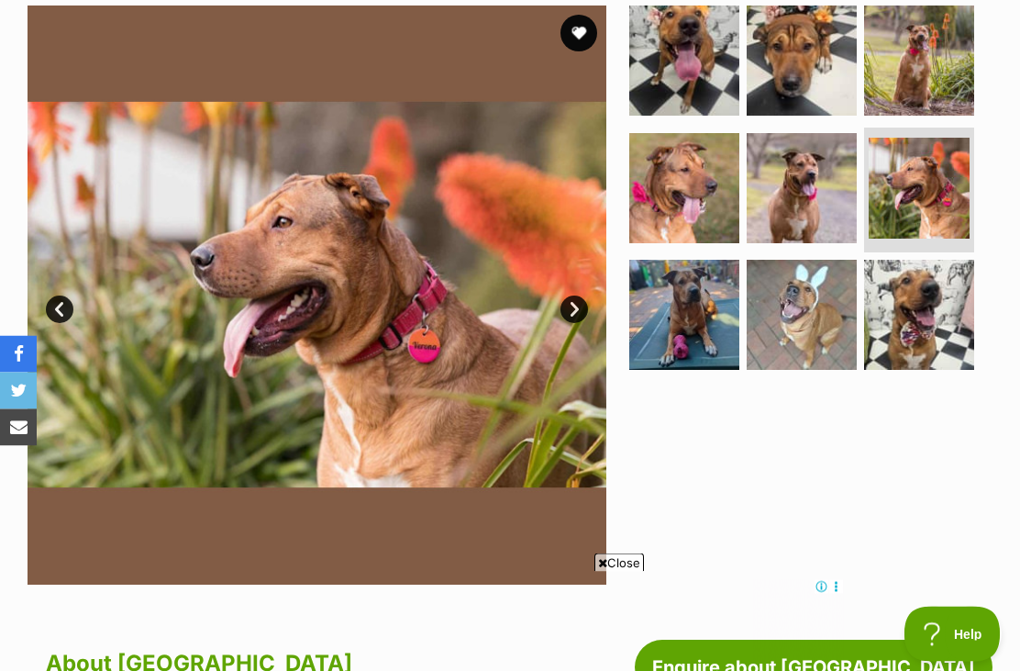
scroll to position [372, 0]
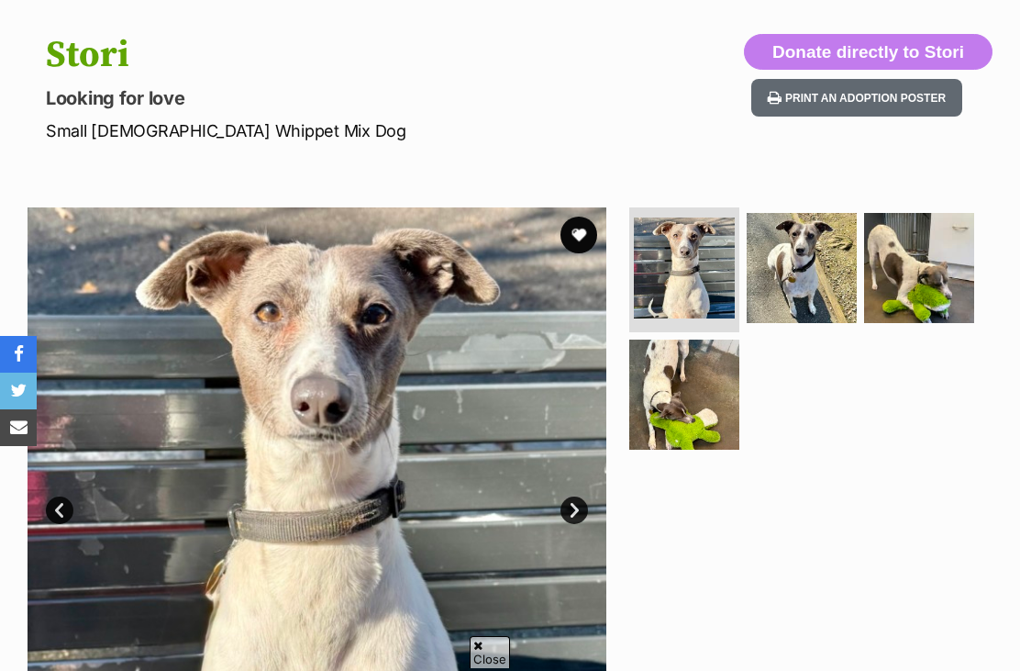
click at [818, 280] on img at bounding box center [802, 268] width 110 height 110
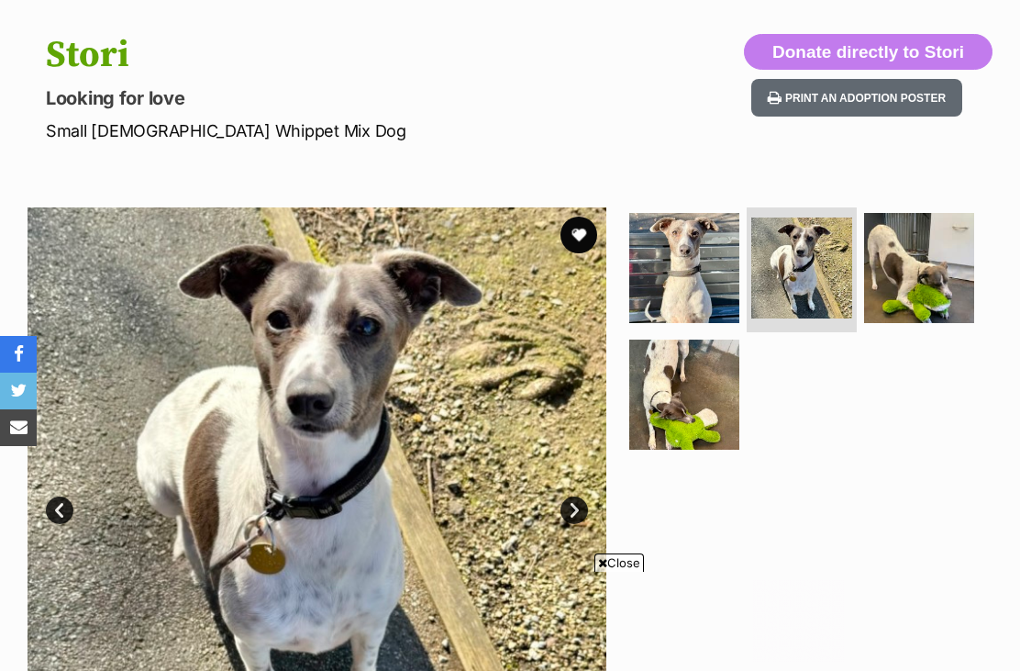
click at [924, 284] on img at bounding box center [919, 268] width 110 height 110
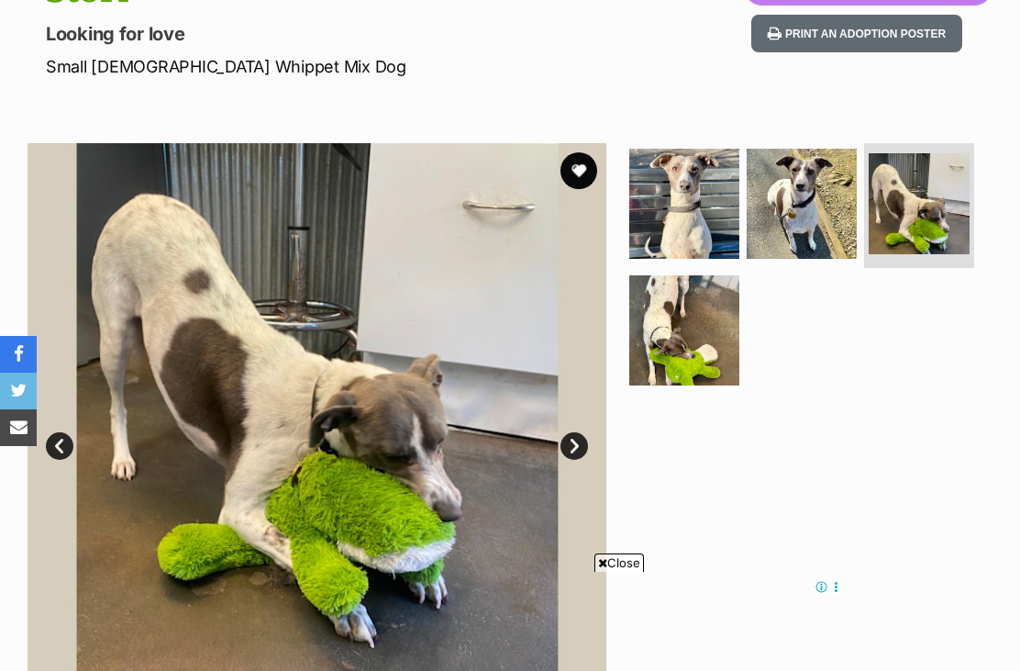
click at [697, 341] on img at bounding box center [684, 330] width 110 height 110
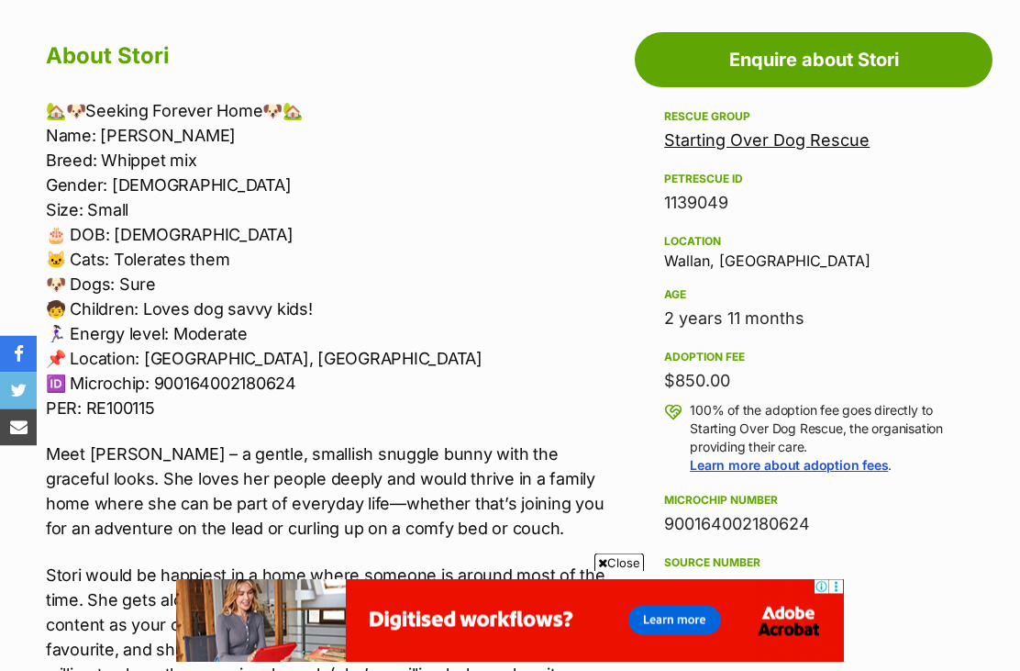
scroll to position [1144, 0]
